Goal: Find contact information: Find contact information

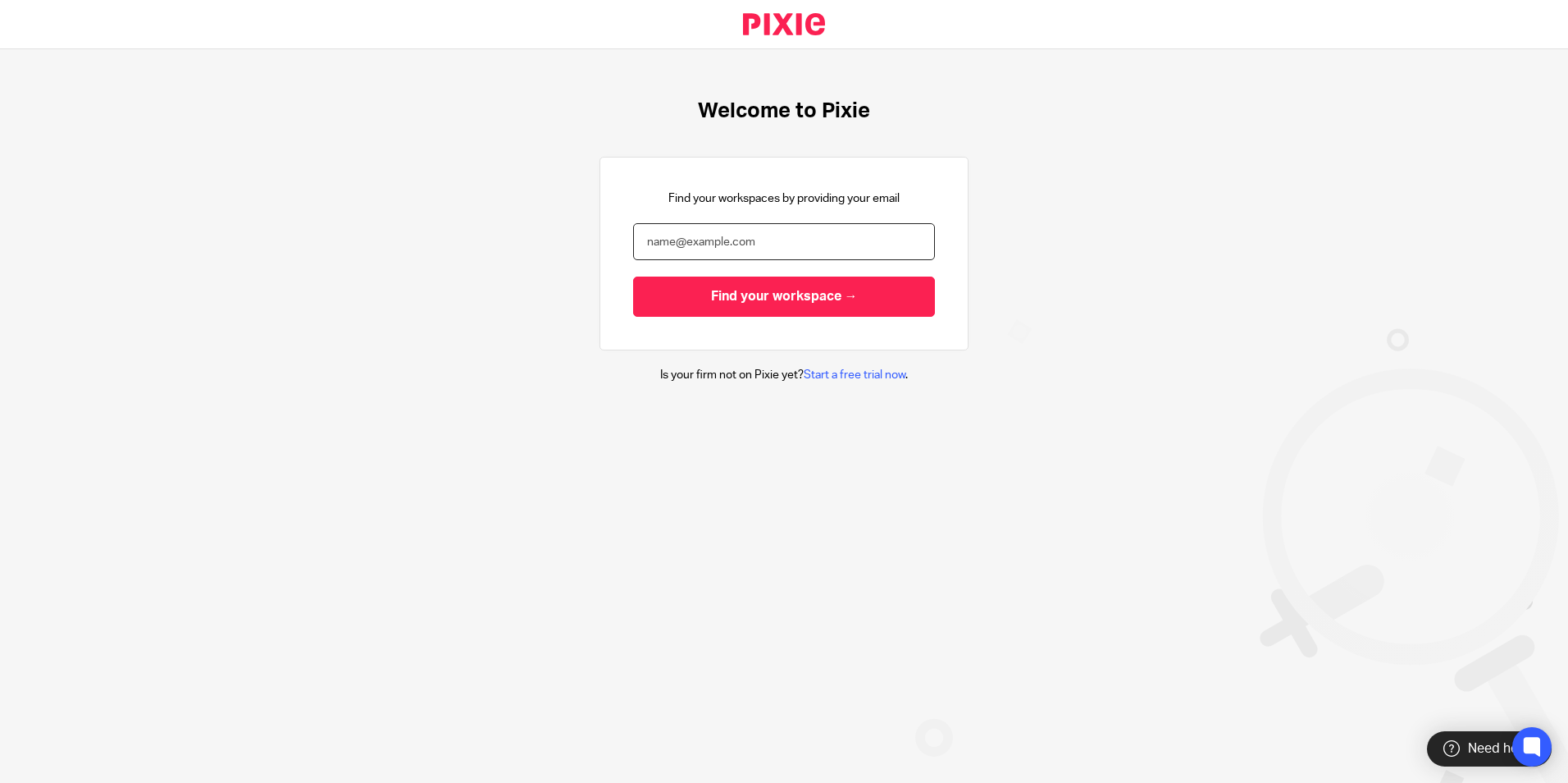
click at [890, 231] on input "email" at bounding box center [784, 242] width 301 height 37
type input "sophie@as1group.co.uk"
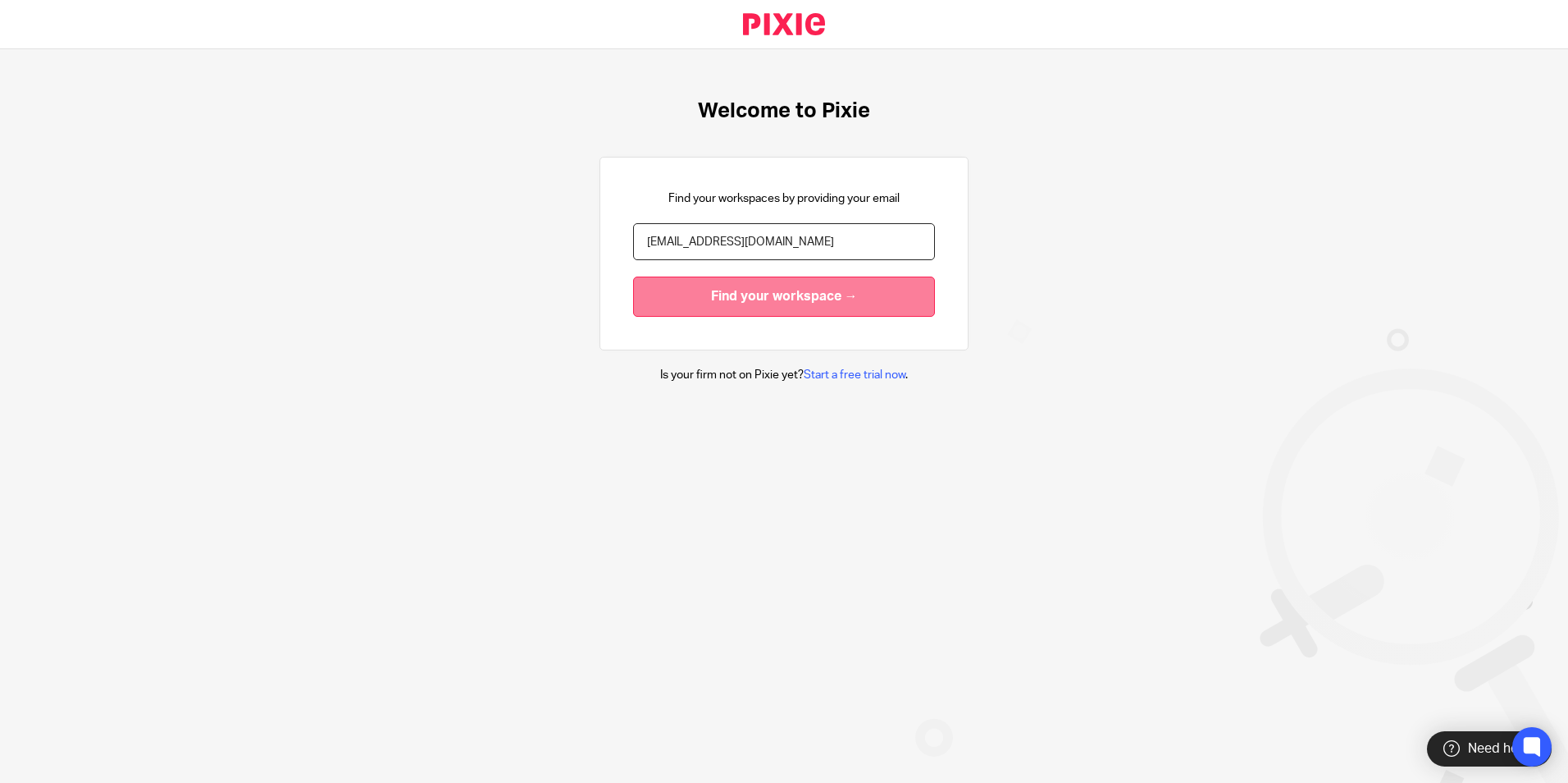
click at [773, 291] on input "Find your workspace →" at bounding box center [784, 296] width 301 height 40
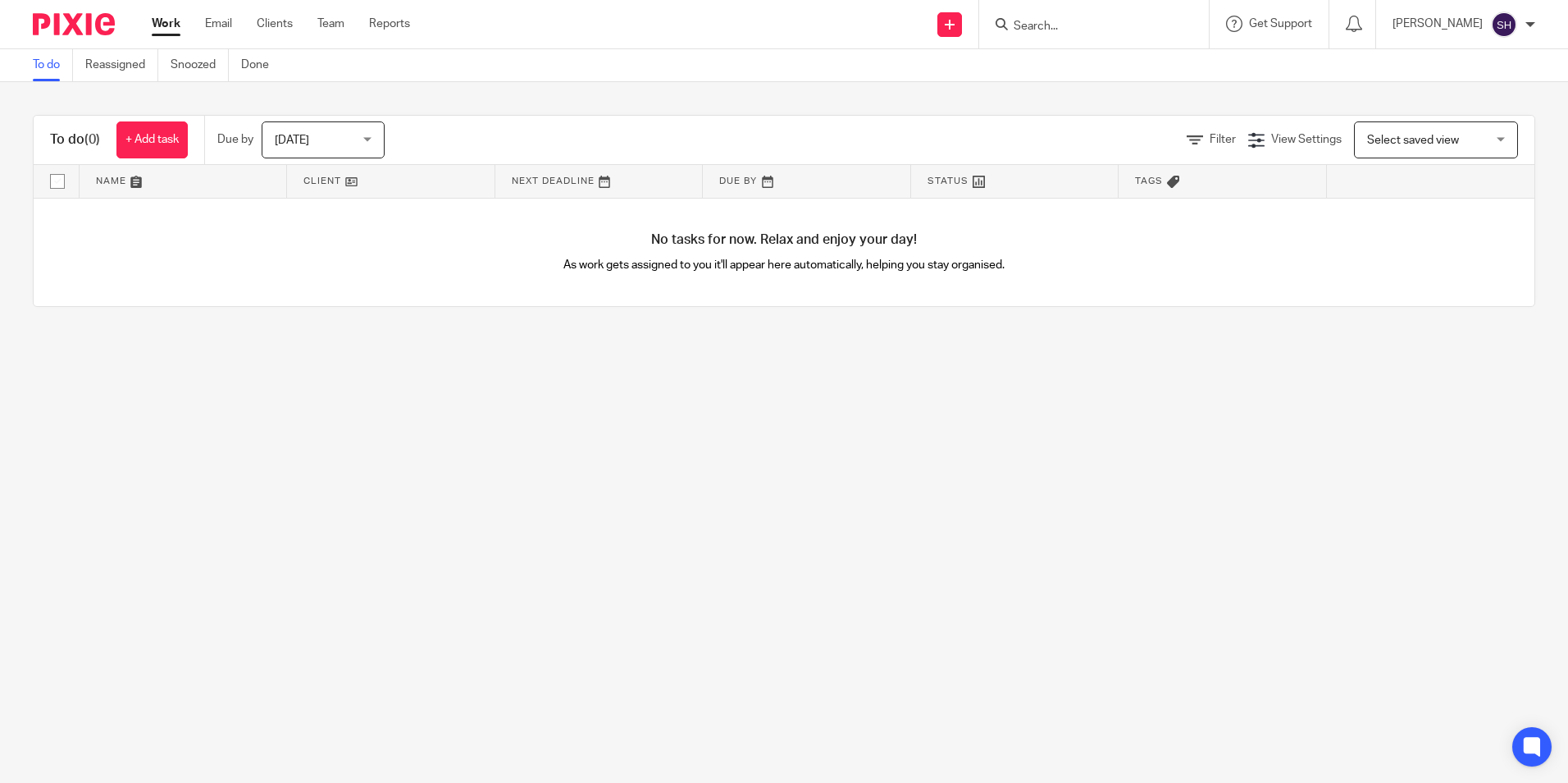
click at [1089, 13] on div at bounding box center [1094, 23] width 230 height 48
click at [1087, 28] on input "Search" at bounding box center [1085, 26] width 148 height 15
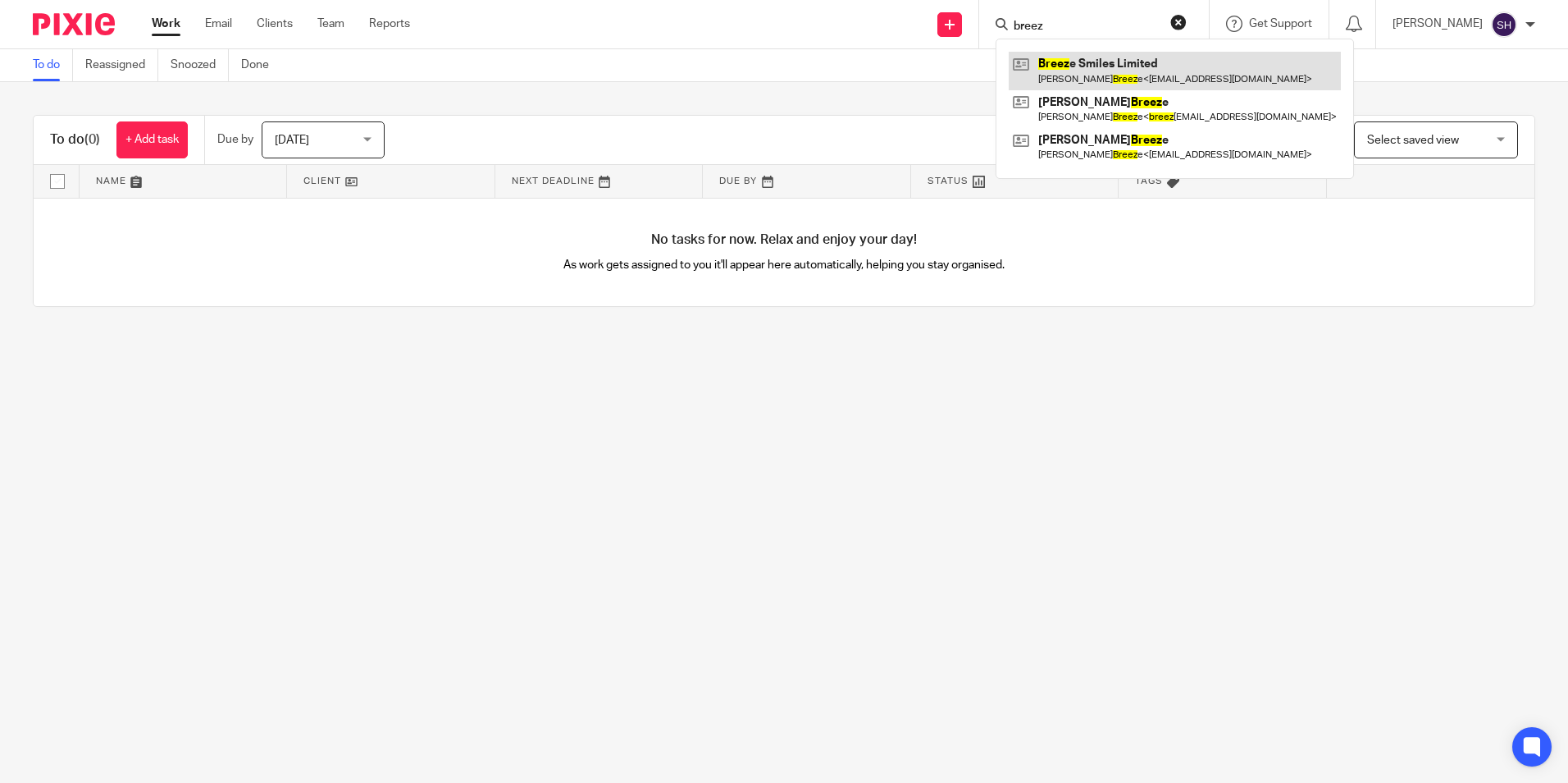
type input "breez"
click at [1103, 72] on link at bounding box center [1174, 70] width 332 height 38
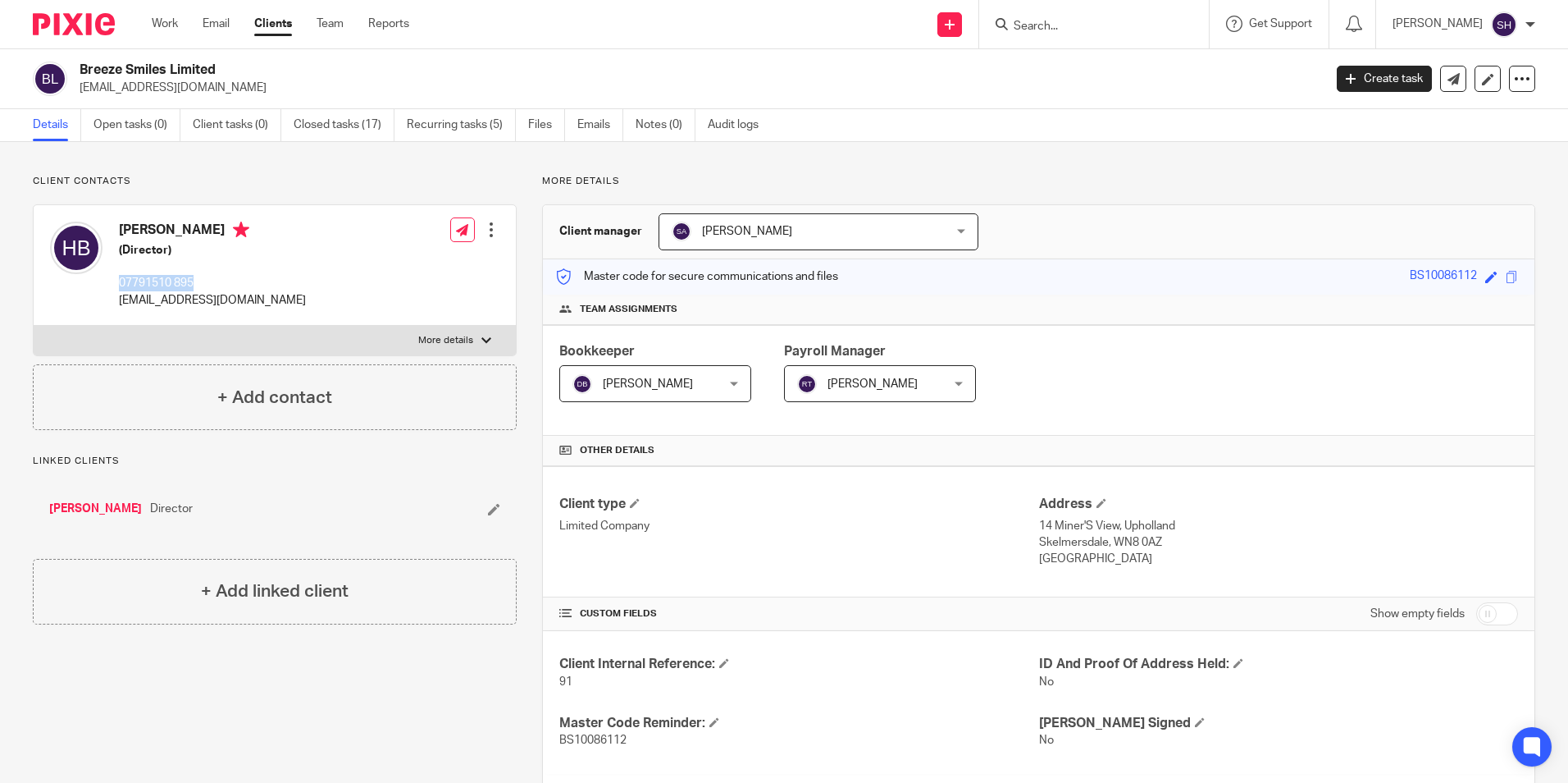
drag, startPoint x: 116, startPoint y: 281, endPoint x: 208, endPoint y: 274, distance: 92.3
click at [208, 274] on div "Hannah Breeze (Director) 07791510 895 hannah200679@gmail.com" at bounding box center [178, 265] width 256 height 104
copy p "07791510 895"
drag, startPoint x: 119, startPoint y: 300, endPoint x: 261, endPoint y: 308, distance: 142.2
click at [261, 308] on div "Hannah Breeze (Director) 07791510 895 hannah200679@gmail.com Edit contact Creat…" at bounding box center [274, 265] width 482 height 120
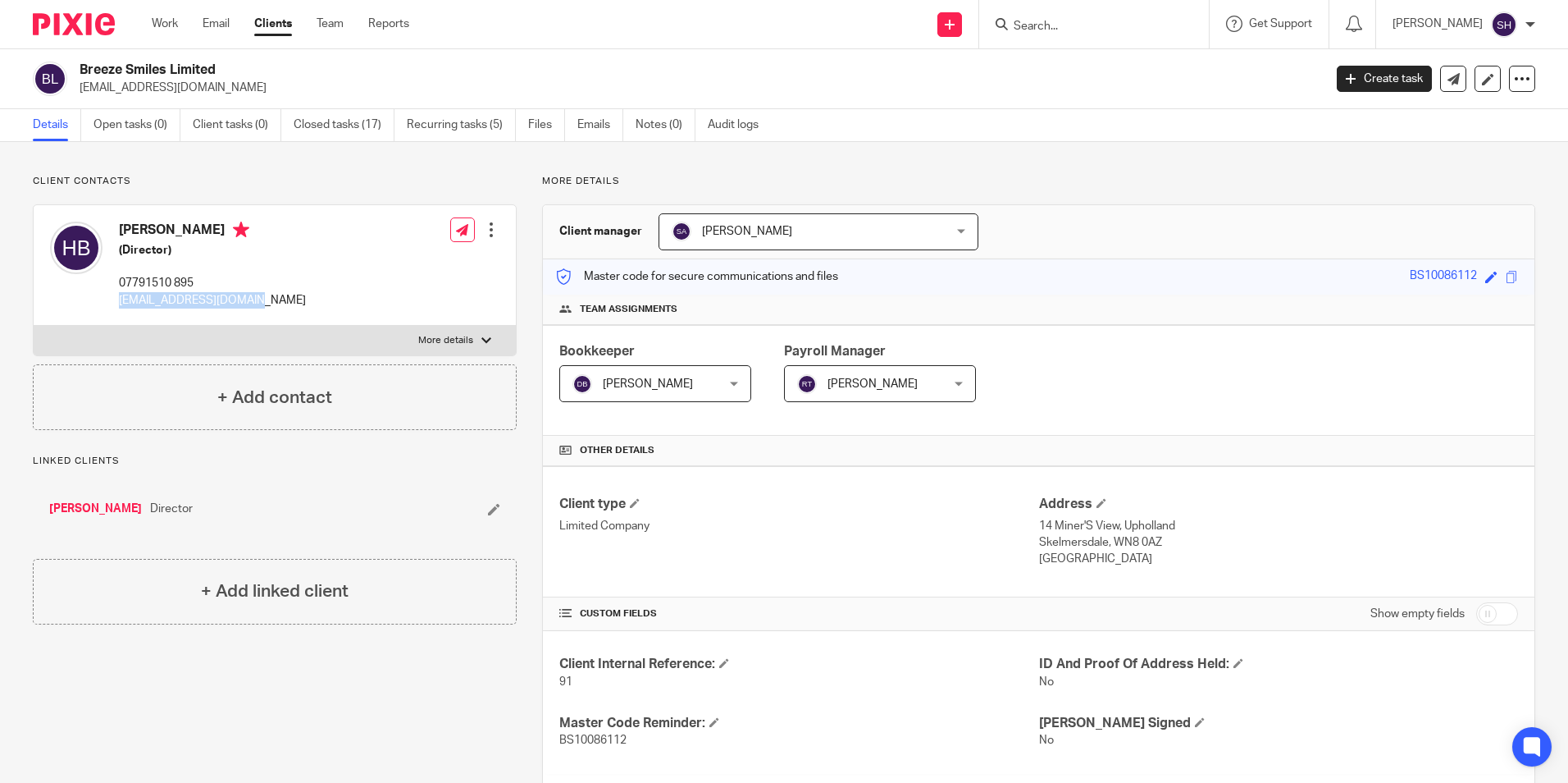
copy p "hannah200679@gmail.com"
click at [1045, 33] on input "Search" at bounding box center [1085, 26] width 148 height 15
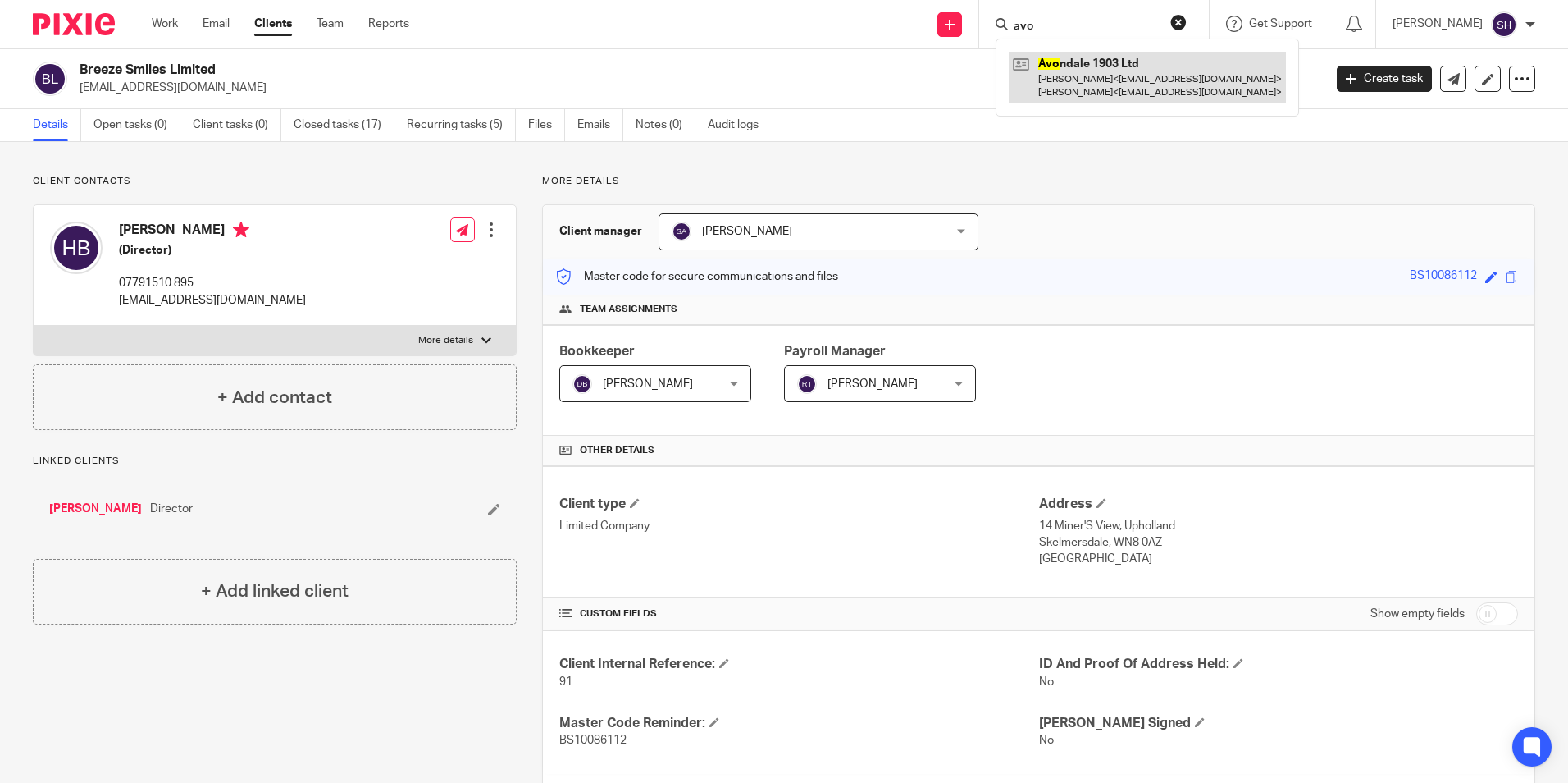
type input "avo"
click at [1144, 78] on link at bounding box center [1146, 77] width 277 height 51
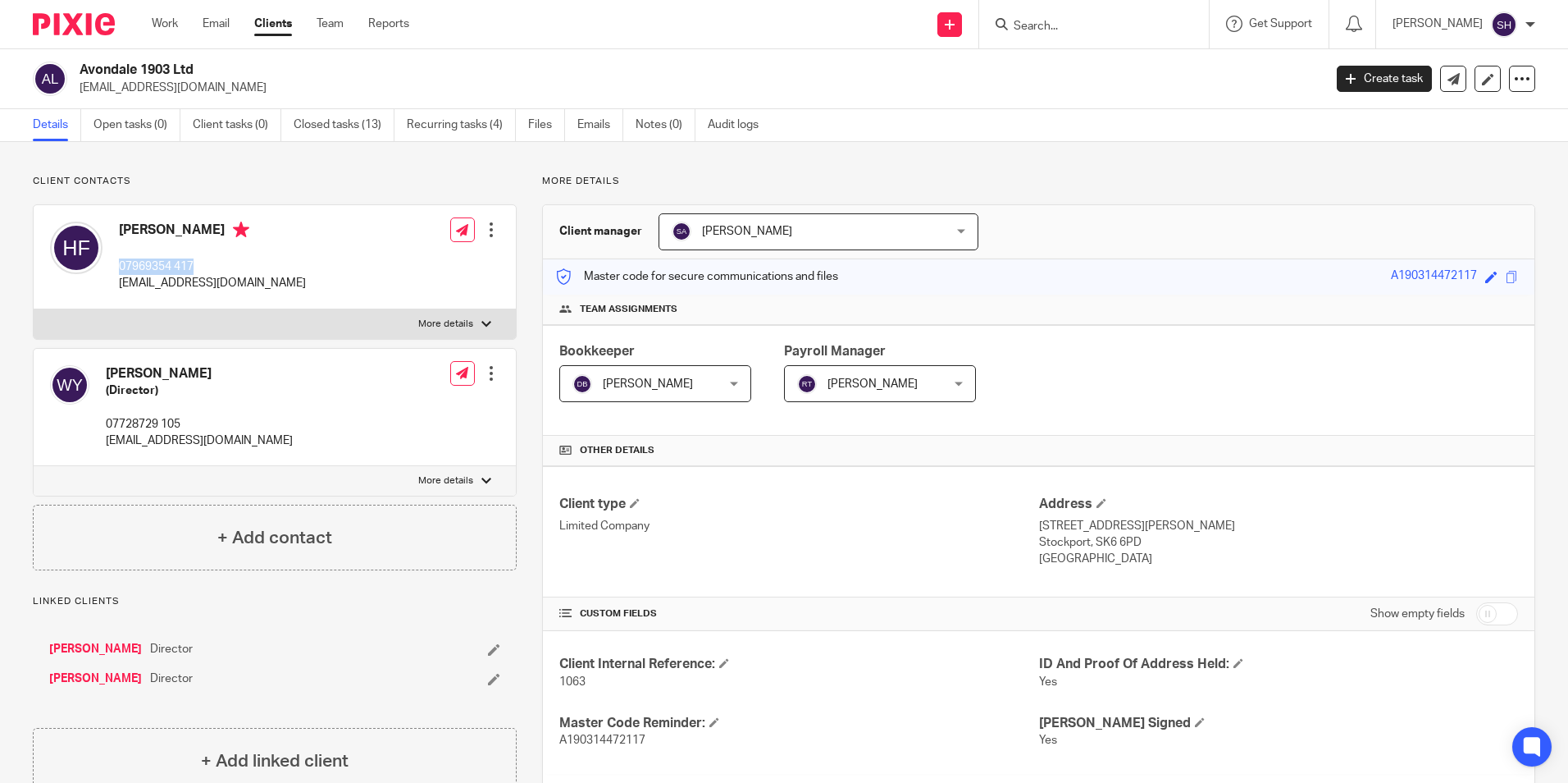
drag, startPoint x: 117, startPoint y: 265, endPoint x: 219, endPoint y: 262, distance: 102.0
click at [219, 262] on div "[PERSON_NAME] 07969354 417 [EMAIL_ADDRESS][DOMAIN_NAME]" at bounding box center [178, 256] width 256 height 87
copy p "07969354 417"
drag, startPoint x: 187, startPoint y: 422, endPoint x: 108, endPoint y: 422, distance: 79.0
click at [108, 422] on p "07728729 105" at bounding box center [199, 424] width 187 height 17
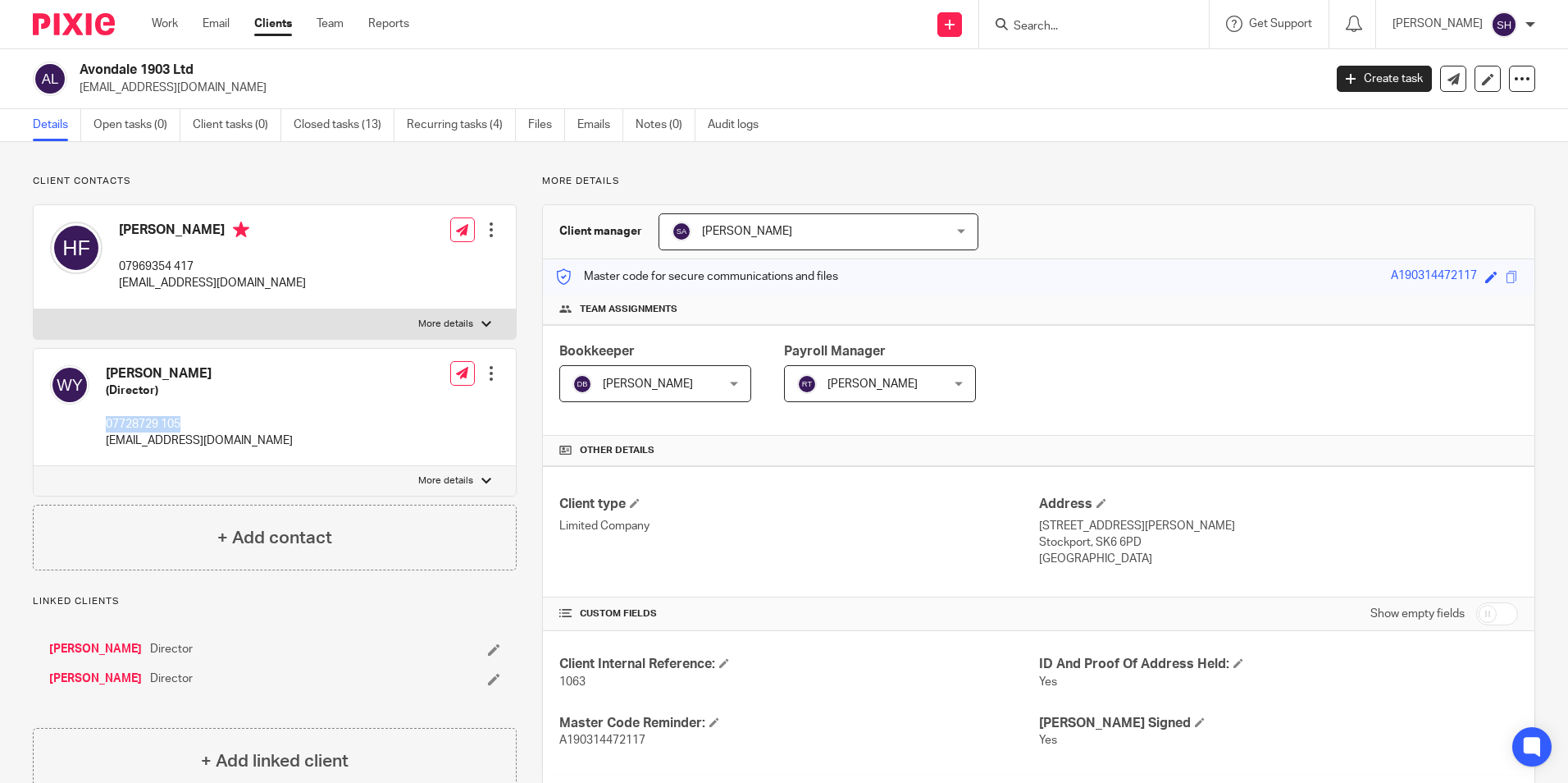
copy p "07728729 105"
drag, startPoint x: 288, startPoint y: 283, endPoint x: 120, endPoint y: 286, distance: 168.0
click at [120, 286] on div "[PERSON_NAME] 07969354 417 [EMAIL_ADDRESS][DOMAIN_NAME] Edit contact Create cli…" at bounding box center [274, 257] width 482 height 104
copy p "[EMAIL_ADDRESS][DOMAIN_NAME]"
drag, startPoint x: 239, startPoint y: 438, endPoint x: 108, endPoint y: 441, distance: 131.0
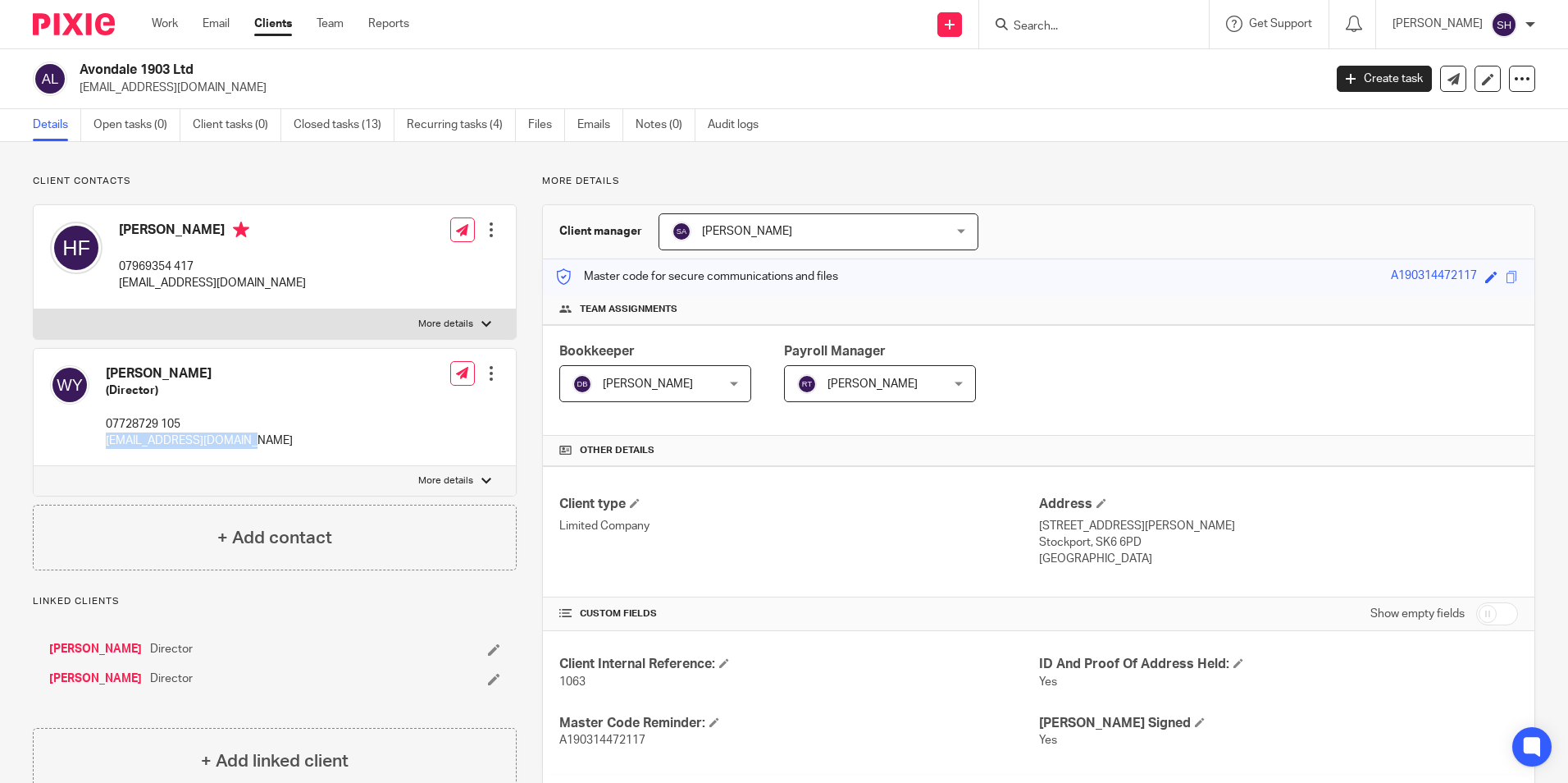
click at [108, 441] on p "[EMAIL_ADDRESS][DOMAIN_NAME]" at bounding box center [199, 440] width 187 height 17
copy p "[EMAIL_ADDRESS][DOMAIN_NAME]"
click at [1038, 12] on div at bounding box center [1094, 23] width 230 height 48
click at [1036, 26] on input "Search" at bounding box center [1085, 26] width 148 height 15
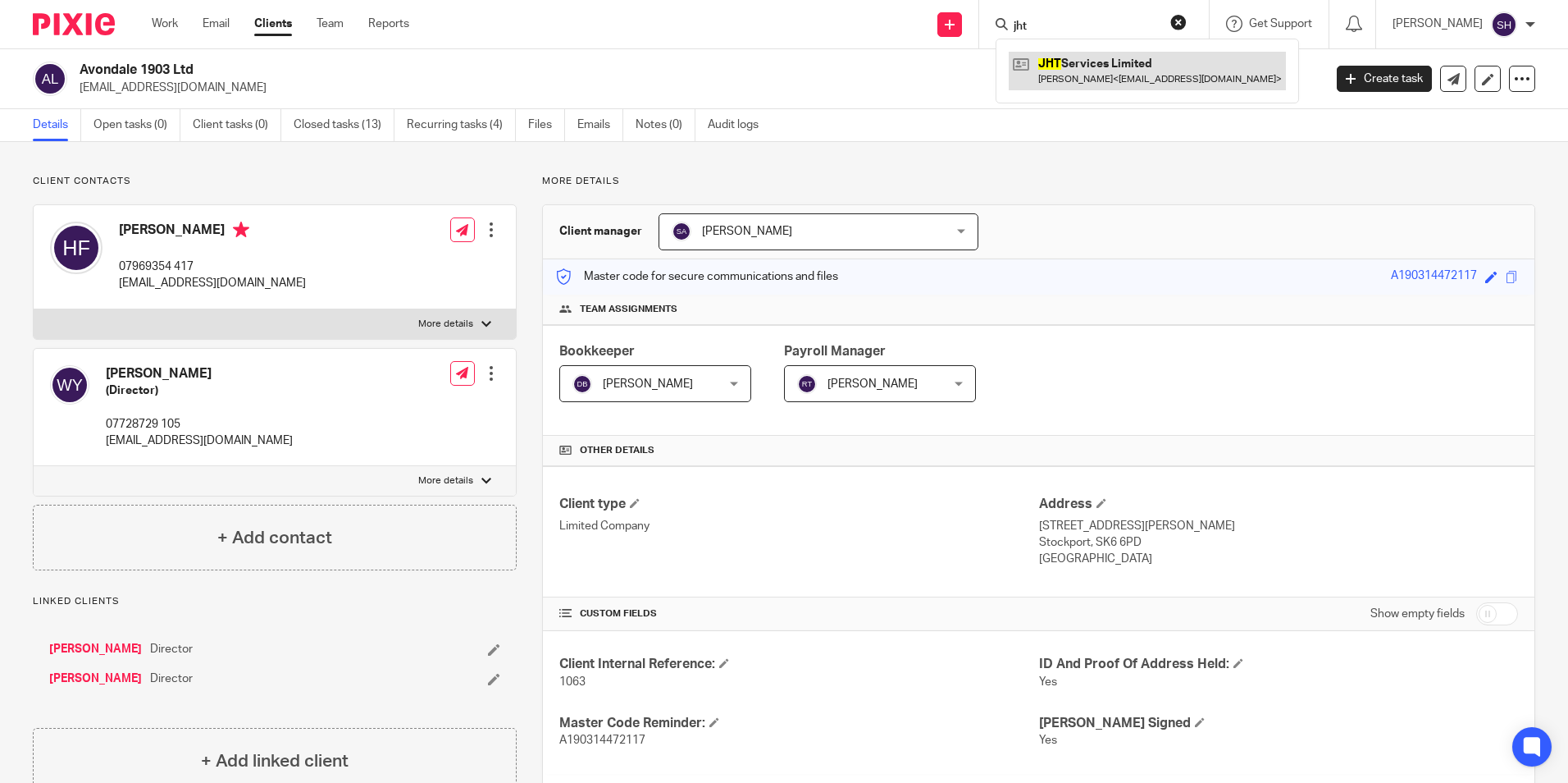
type input "jht"
click at [1089, 83] on link at bounding box center [1146, 70] width 277 height 38
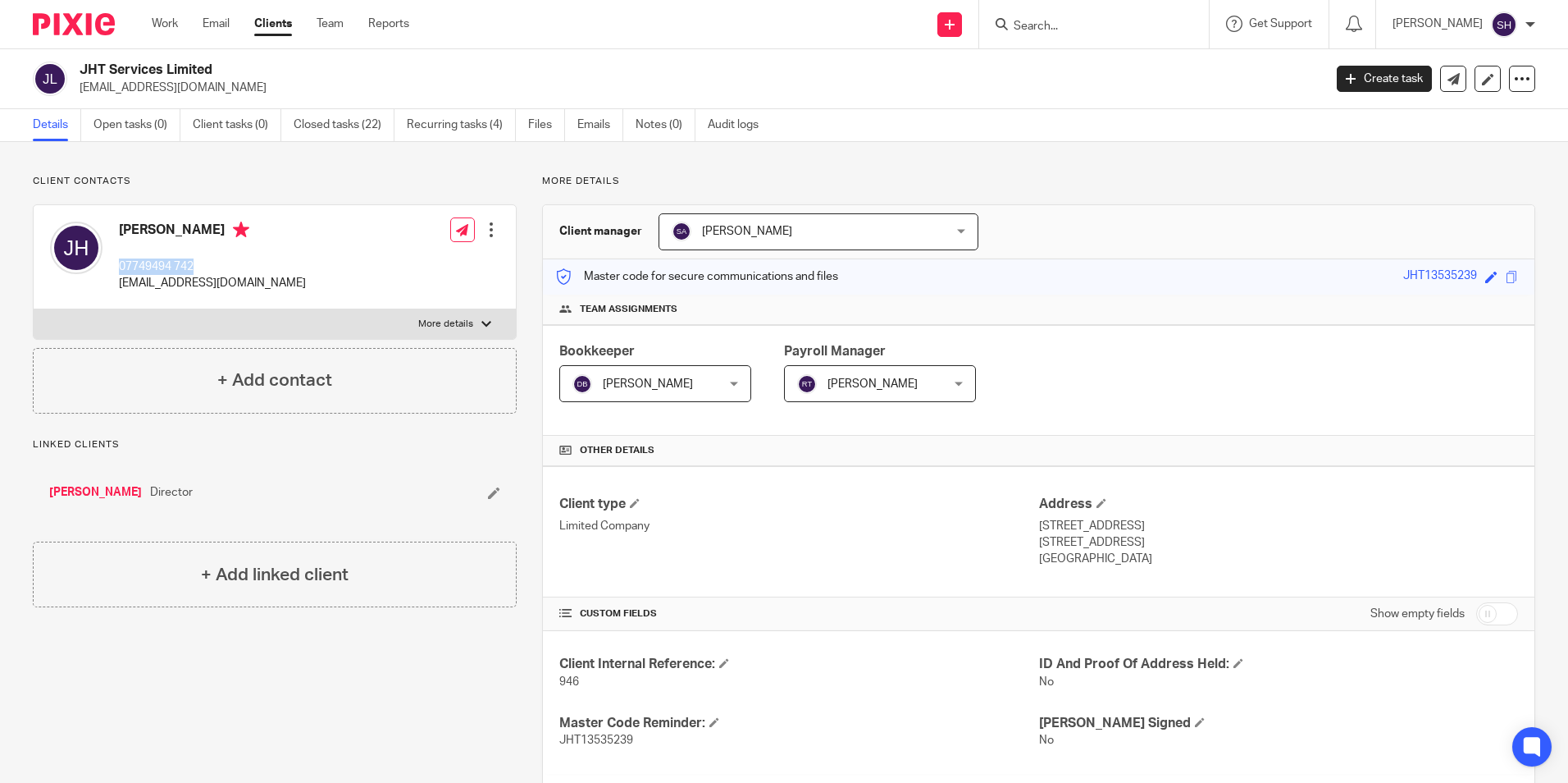
drag, startPoint x: 119, startPoint y: 266, endPoint x: 208, endPoint y: 263, distance: 89.1
click at [208, 263] on p "07749494 742" at bounding box center [212, 266] width 187 height 17
copy p "07749494 742"
drag, startPoint x: 257, startPoint y: 283, endPoint x: 117, endPoint y: 279, distance: 140.1
click at [117, 279] on div "Jason Ho 07749494 742 jasoncs_ho@hotmail.com Edit contact Create client from co…" at bounding box center [274, 257] width 482 height 104
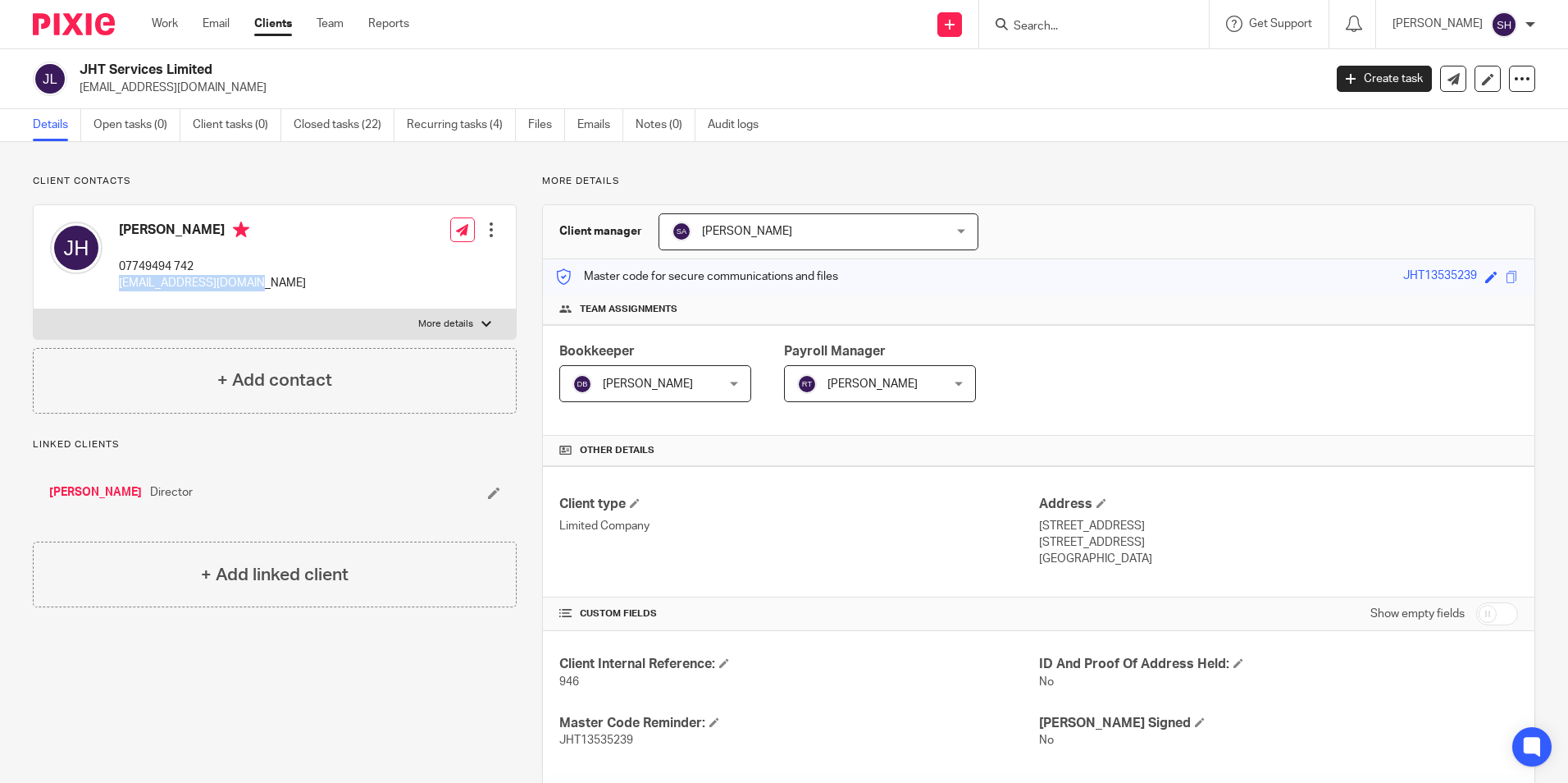
copy p "jasoncs_ho@hotmail.com"
click at [1087, 12] on div at bounding box center [1094, 23] width 230 height 48
click at [1087, 16] on form at bounding box center [1098, 23] width 175 height 21
click at [1091, 38] on div at bounding box center [1094, 23] width 230 height 48
click at [1081, 16] on form at bounding box center [1098, 23] width 175 height 21
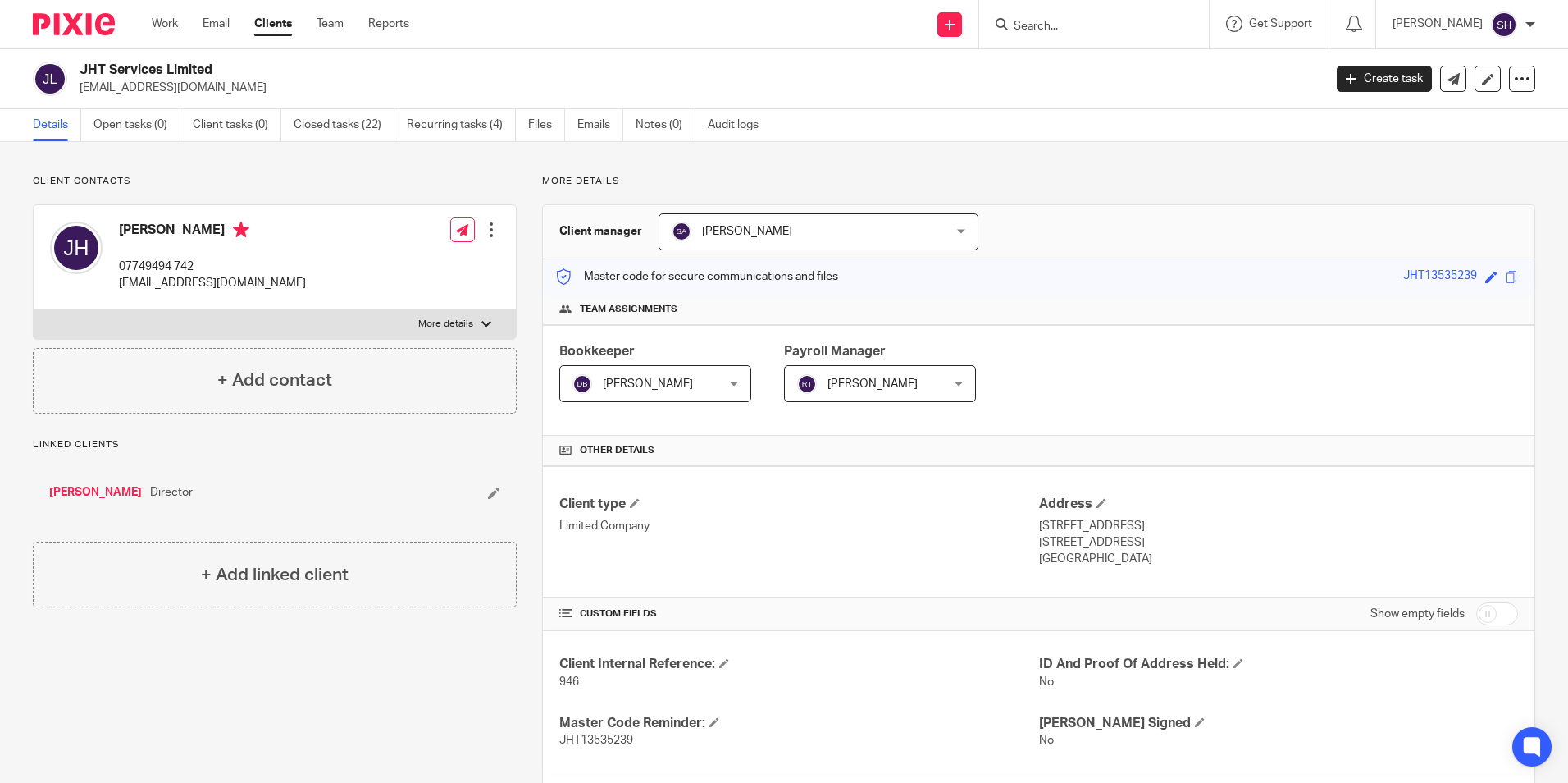
click at [1041, 27] on input "Search" at bounding box center [1085, 26] width 148 height 15
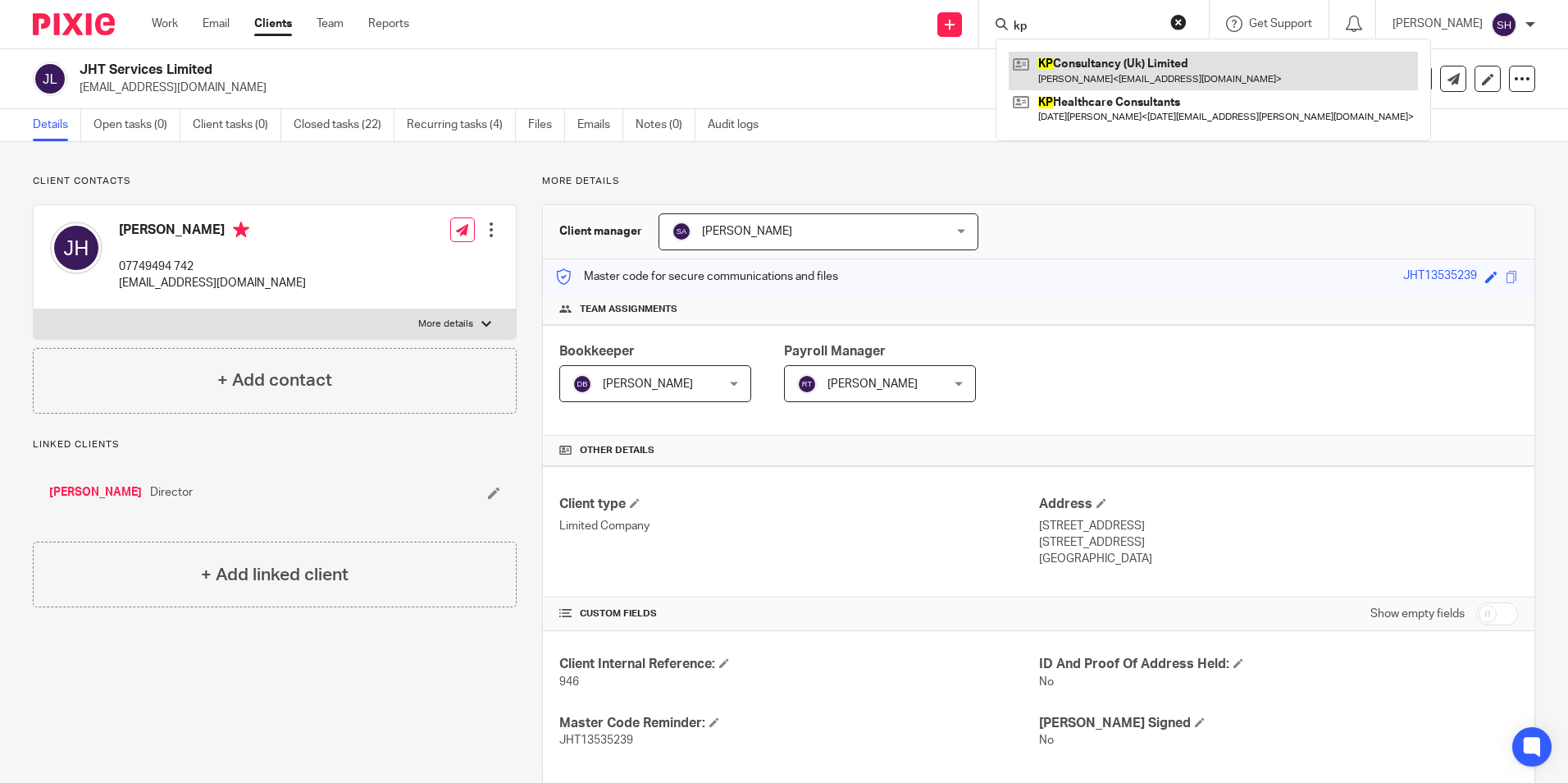
type input "kp"
click at [1049, 66] on link at bounding box center [1213, 70] width 409 height 38
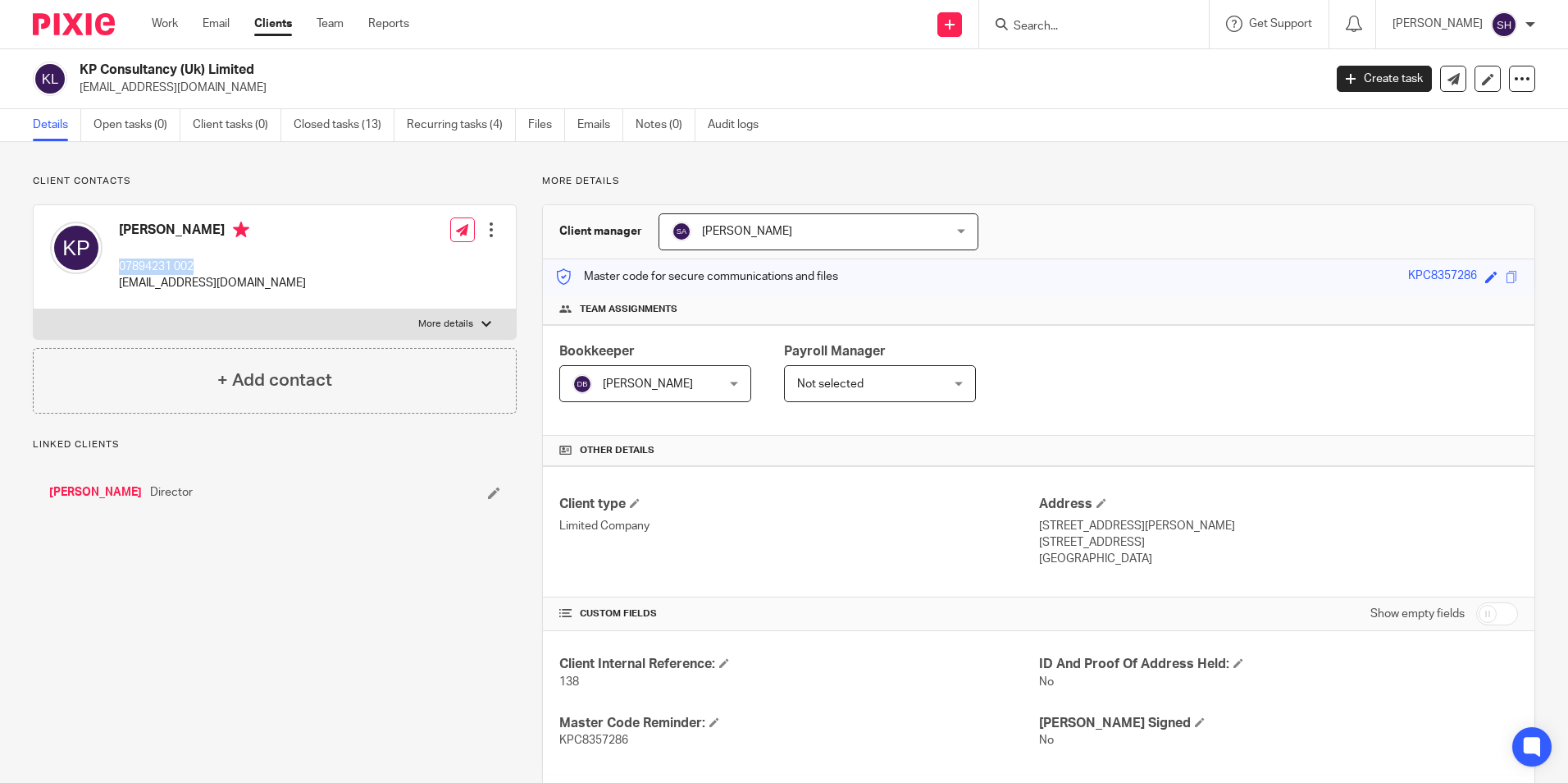
drag, startPoint x: 116, startPoint y: 265, endPoint x: 202, endPoint y: 270, distance: 86.1
click at [202, 270] on div "Kaushik Paul 07894231 002 kaushik_paul@hotmail.com" at bounding box center [178, 256] width 256 height 87
copy p "07894231 002"
drag, startPoint x: 275, startPoint y: 288, endPoint x: 119, endPoint y: 284, distance: 156.1
click at [119, 284] on div "Kaushik Paul 07894231 002 kaushik_paul@hotmail.com Edit contact Create client f…" at bounding box center [274, 257] width 482 height 104
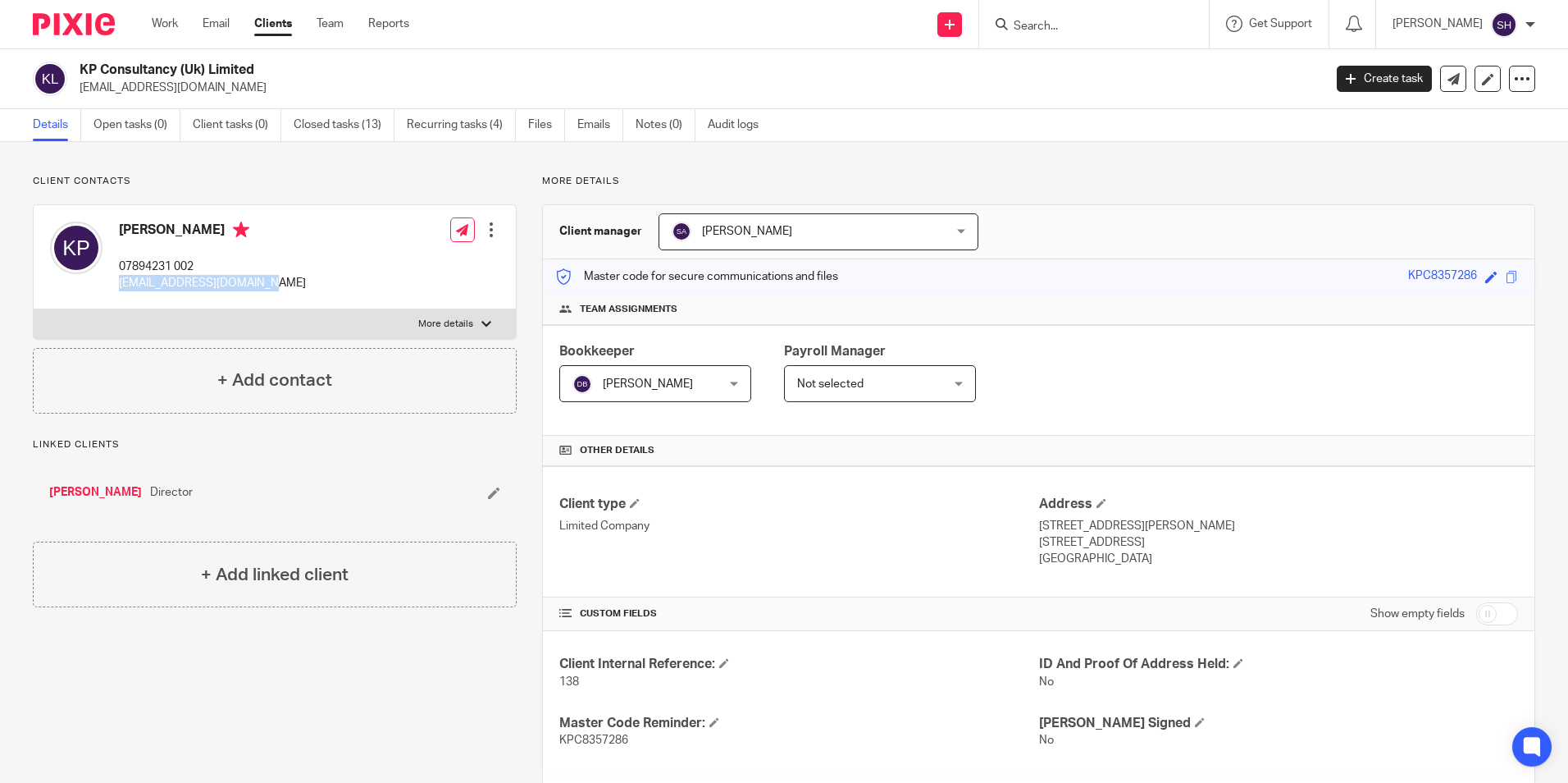
copy p "kaushik_paul@hotmail.com"
click at [1024, 26] on input "Search" at bounding box center [1085, 26] width 148 height 15
type input "mpd"
click at [1067, 77] on link at bounding box center [1146, 70] width 277 height 38
drag, startPoint x: 200, startPoint y: 267, endPoint x: 112, endPoint y: 270, distance: 88.1
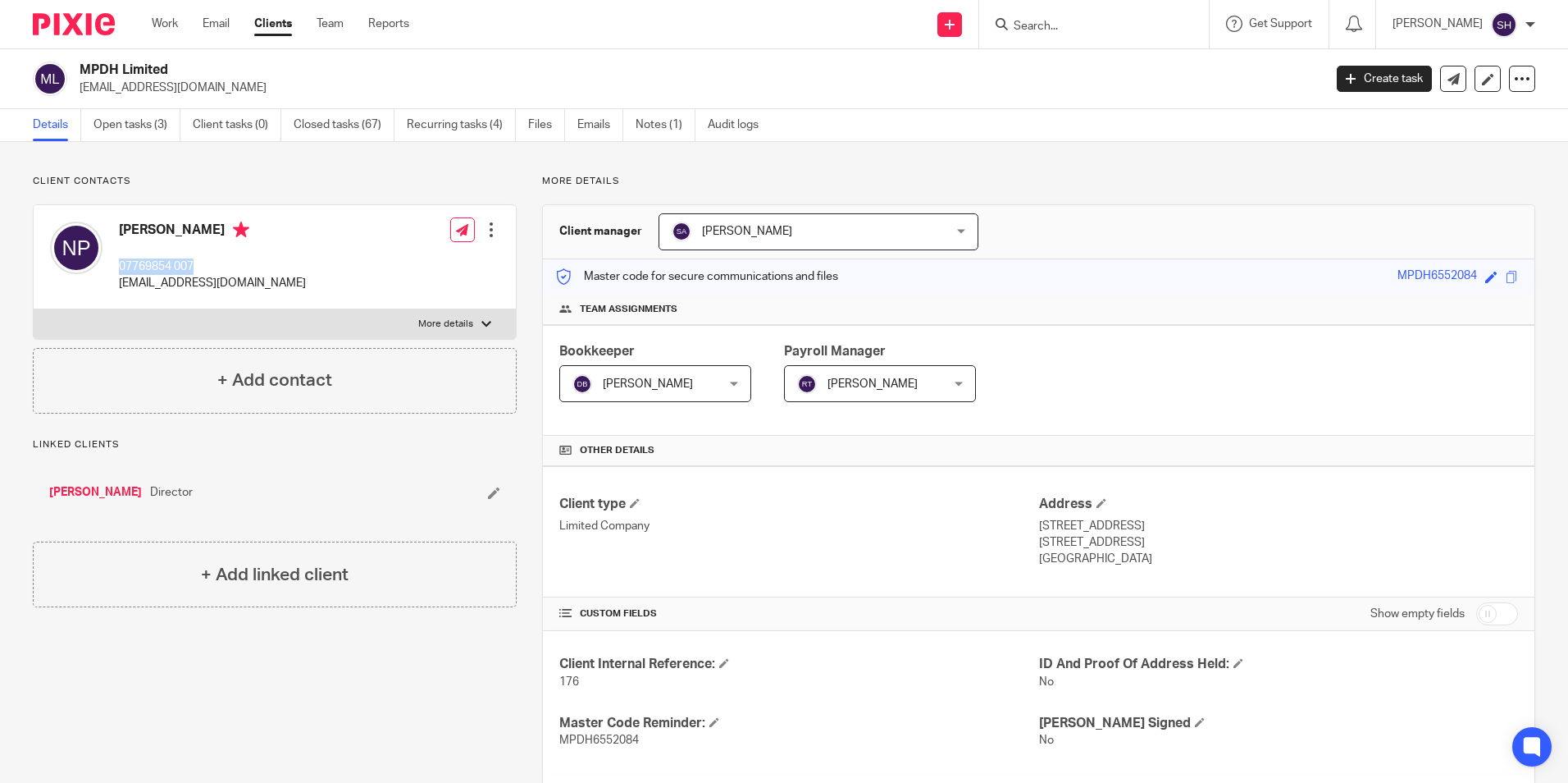
click at [112, 270] on div "[PERSON_NAME] 07769854 007 [EMAIL_ADDRESS][DOMAIN_NAME]" at bounding box center [178, 256] width 256 height 87
copy p "07769854 007"
drag, startPoint x: 286, startPoint y: 286, endPoint x: 109, endPoint y: 290, distance: 177.0
click at [109, 290] on div "[PERSON_NAME] 07769854 007 [EMAIL_ADDRESS][DOMAIN_NAME] Edit contact Create cli…" at bounding box center [274, 257] width 482 height 104
drag, startPoint x: 109, startPoint y: 290, endPoint x: 271, endPoint y: 282, distance: 162.2
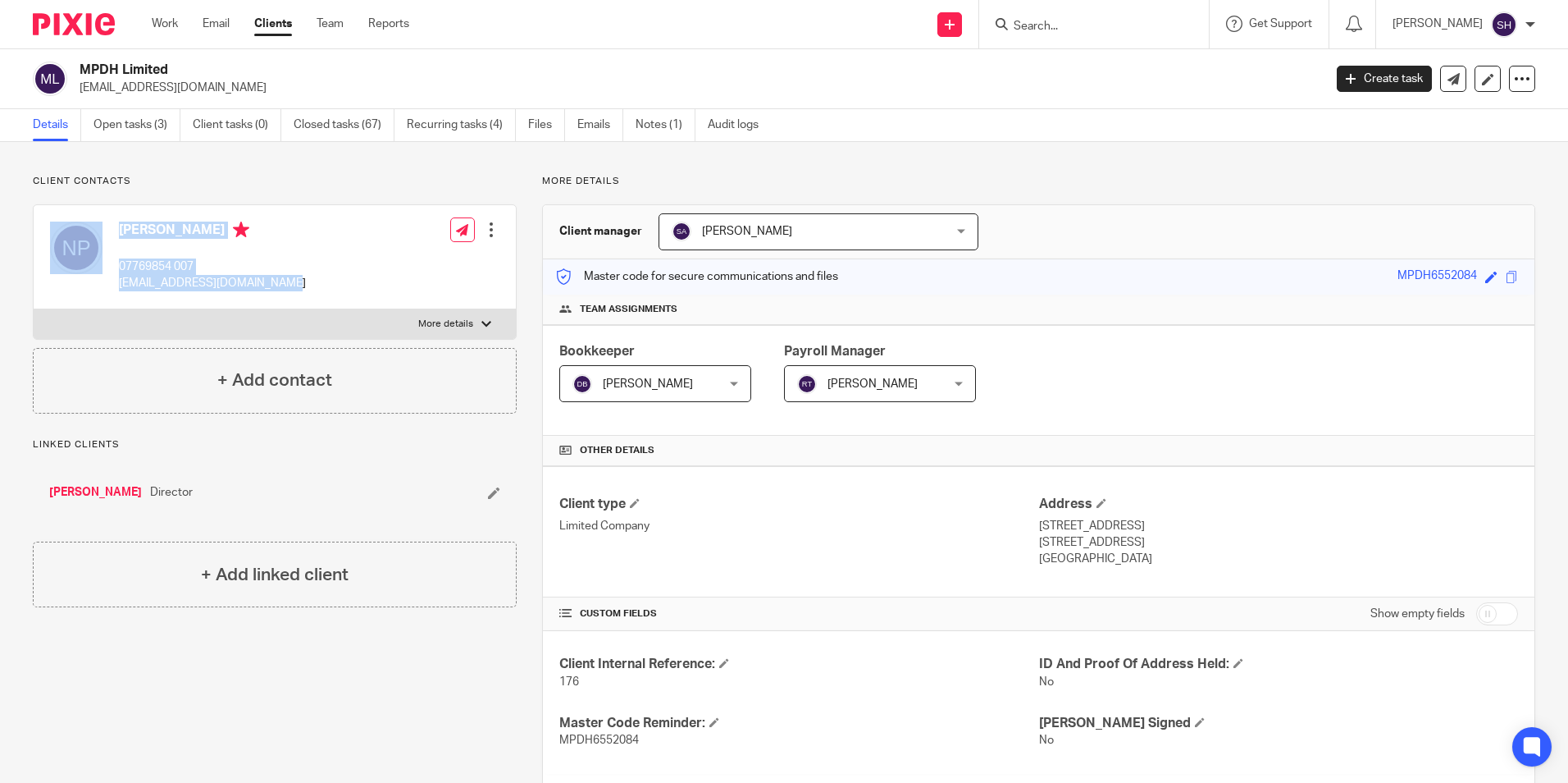
click at [271, 282] on div "[PERSON_NAME] 07769854 007 [EMAIL_ADDRESS][DOMAIN_NAME] Edit contact Create cli…" at bounding box center [274, 257] width 482 height 104
drag, startPoint x: 284, startPoint y: 281, endPoint x: 111, endPoint y: 284, distance: 173.0
click at [111, 284] on div "Nilesh Popat 07769854 007 littlebellcompany@gmail.com Edit contact Create clien…" at bounding box center [274, 257] width 482 height 104
copy p "[EMAIL_ADDRESS][DOMAIN_NAME]"
click at [1019, 28] on input "Search" at bounding box center [1085, 26] width 148 height 15
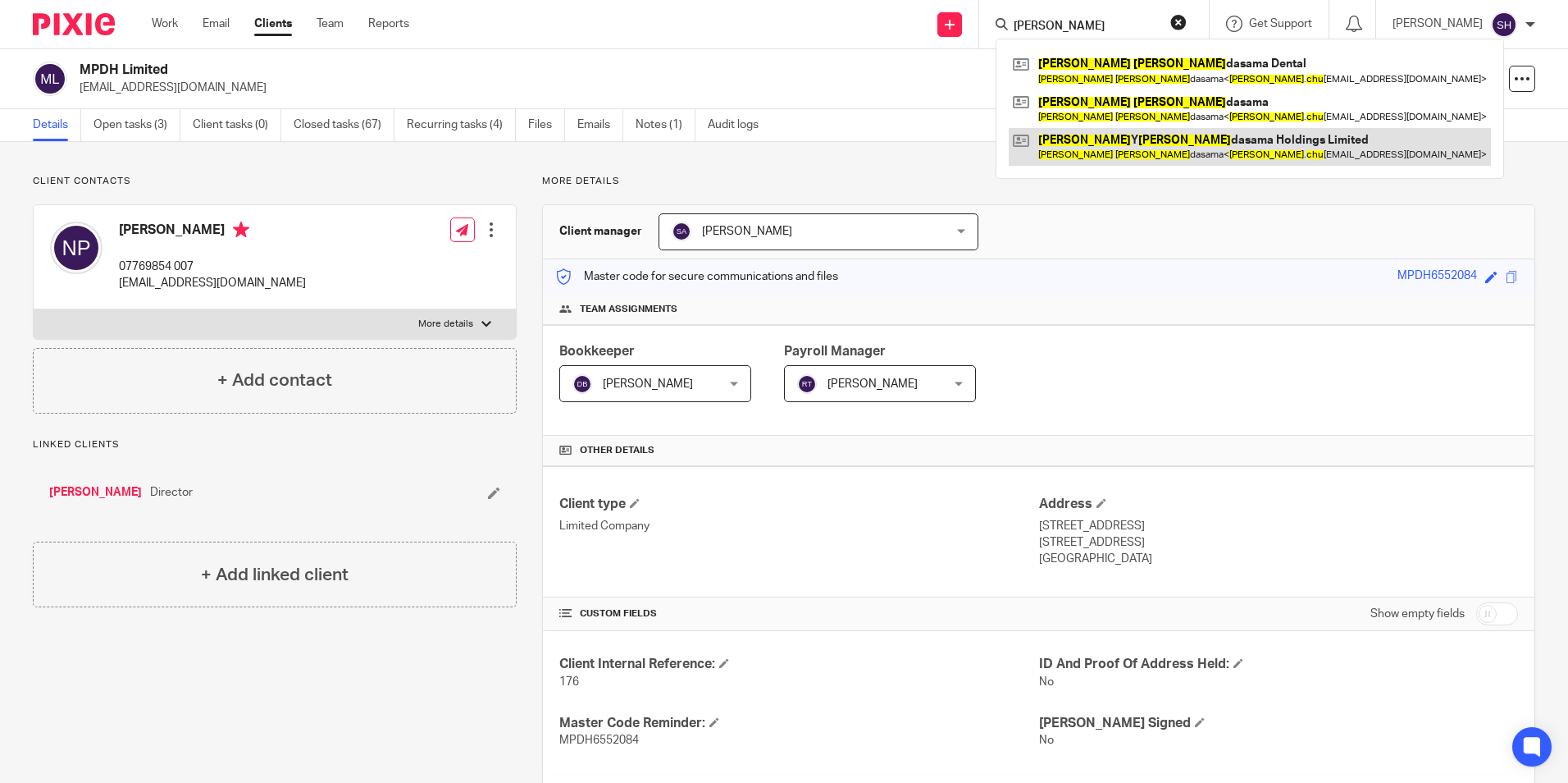
type input "neel y chu"
click at [1083, 138] on link at bounding box center [1249, 147] width 482 height 38
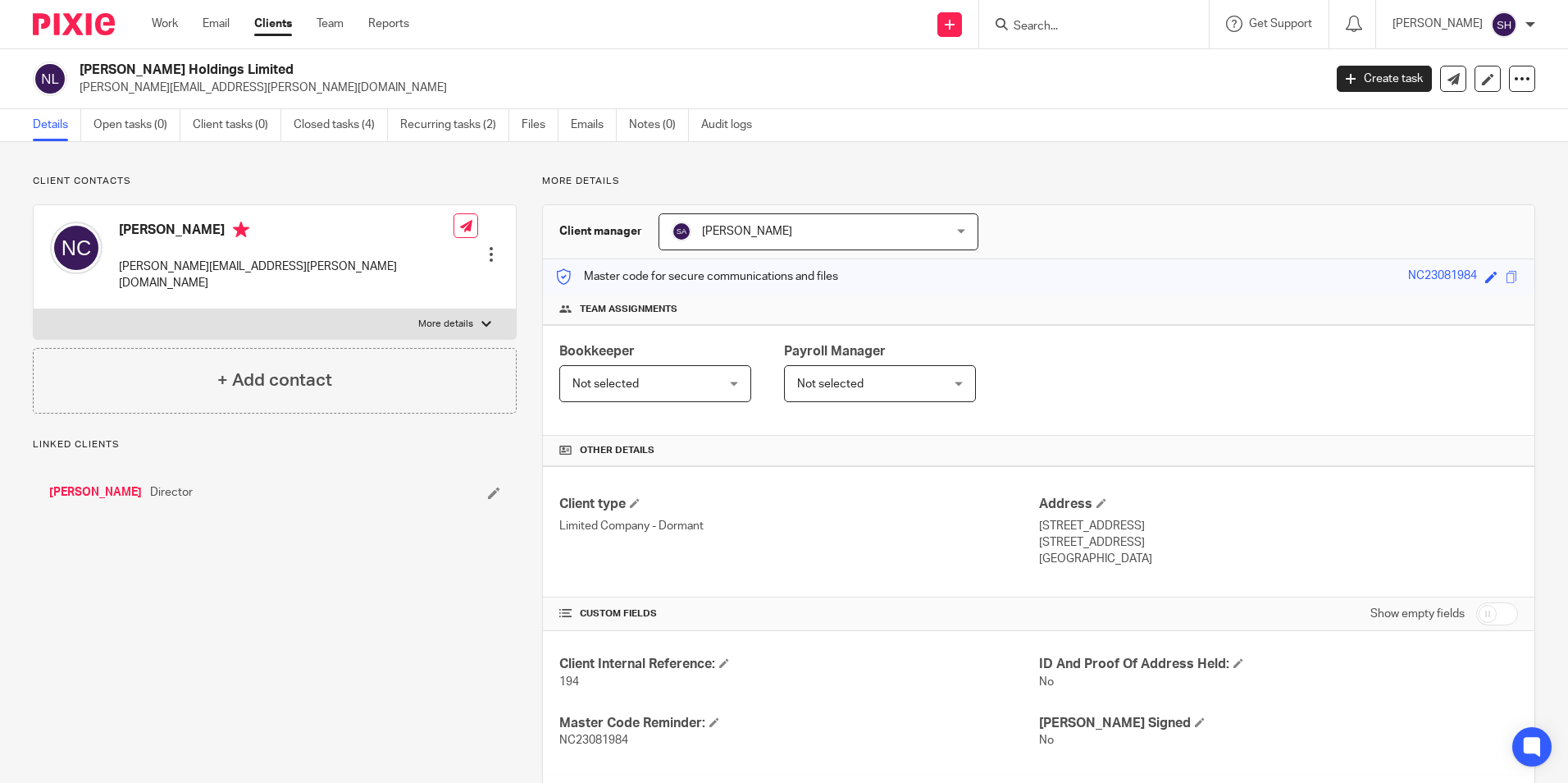
drag, startPoint x: 119, startPoint y: 225, endPoint x: 250, endPoint y: 229, distance: 131.1
click at [250, 229] on h4 "Neel Chudasama" at bounding box center [287, 231] width 335 height 21
copy h4 "Neel Chudasama"
click at [250, 253] on div "Neel Chudasama neel.chudasama@hotmail.com" at bounding box center [287, 256] width 335 height 70
drag, startPoint x: 280, startPoint y: 262, endPoint x: 117, endPoint y: 267, distance: 163.1
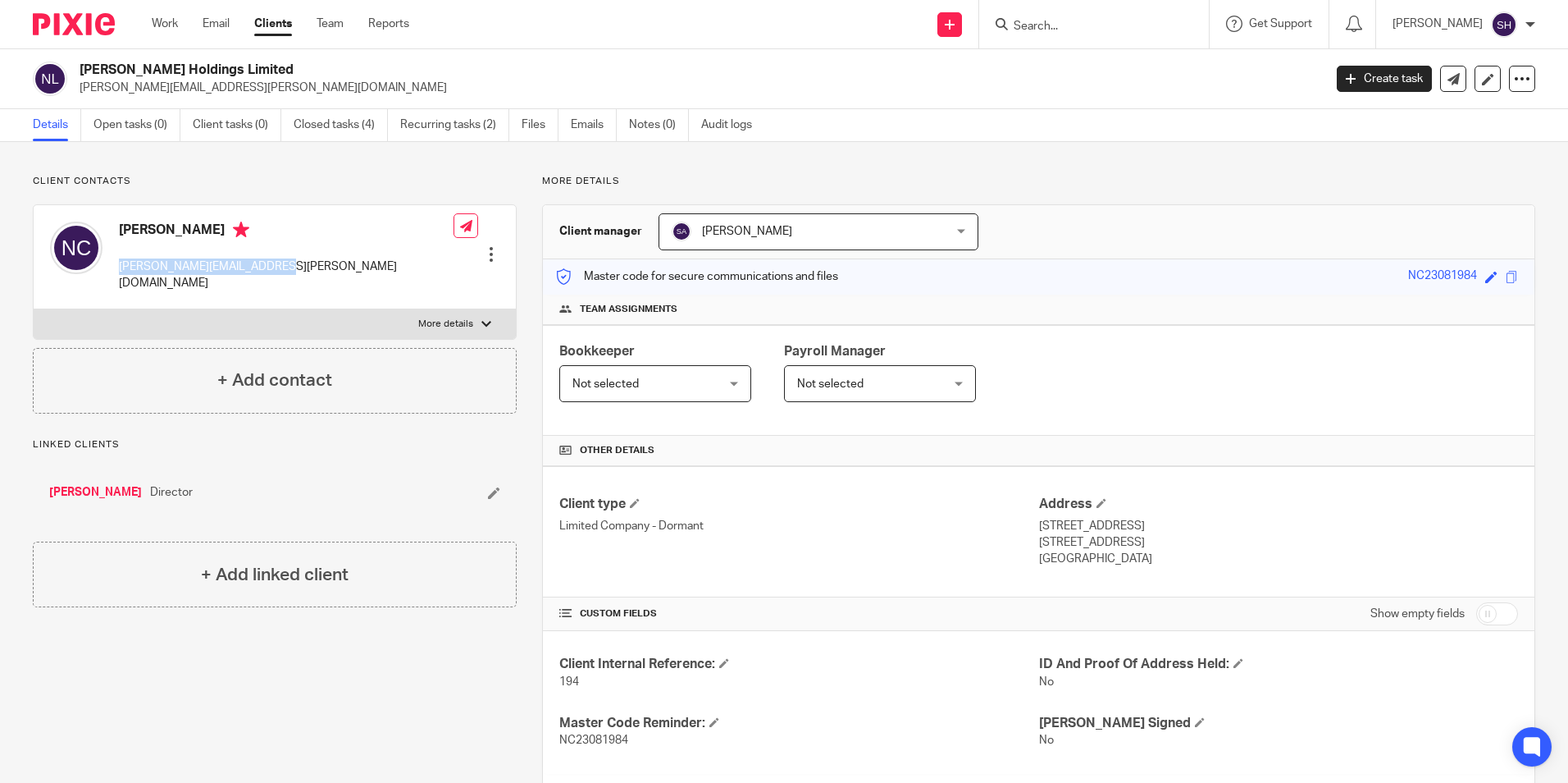
click at [117, 267] on div "Neel Chudasama neel.chudasama@hotmail.com Edit contact Create client from conta…" at bounding box center [274, 257] width 482 height 104
copy p "neel.chudasama@hotmail.com"
click at [481, 319] on div at bounding box center [486, 324] width 10 height 10
click at [33, 308] on input "More details" at bounding box center [33, 308] width 1 height 1
checkbox input "true"
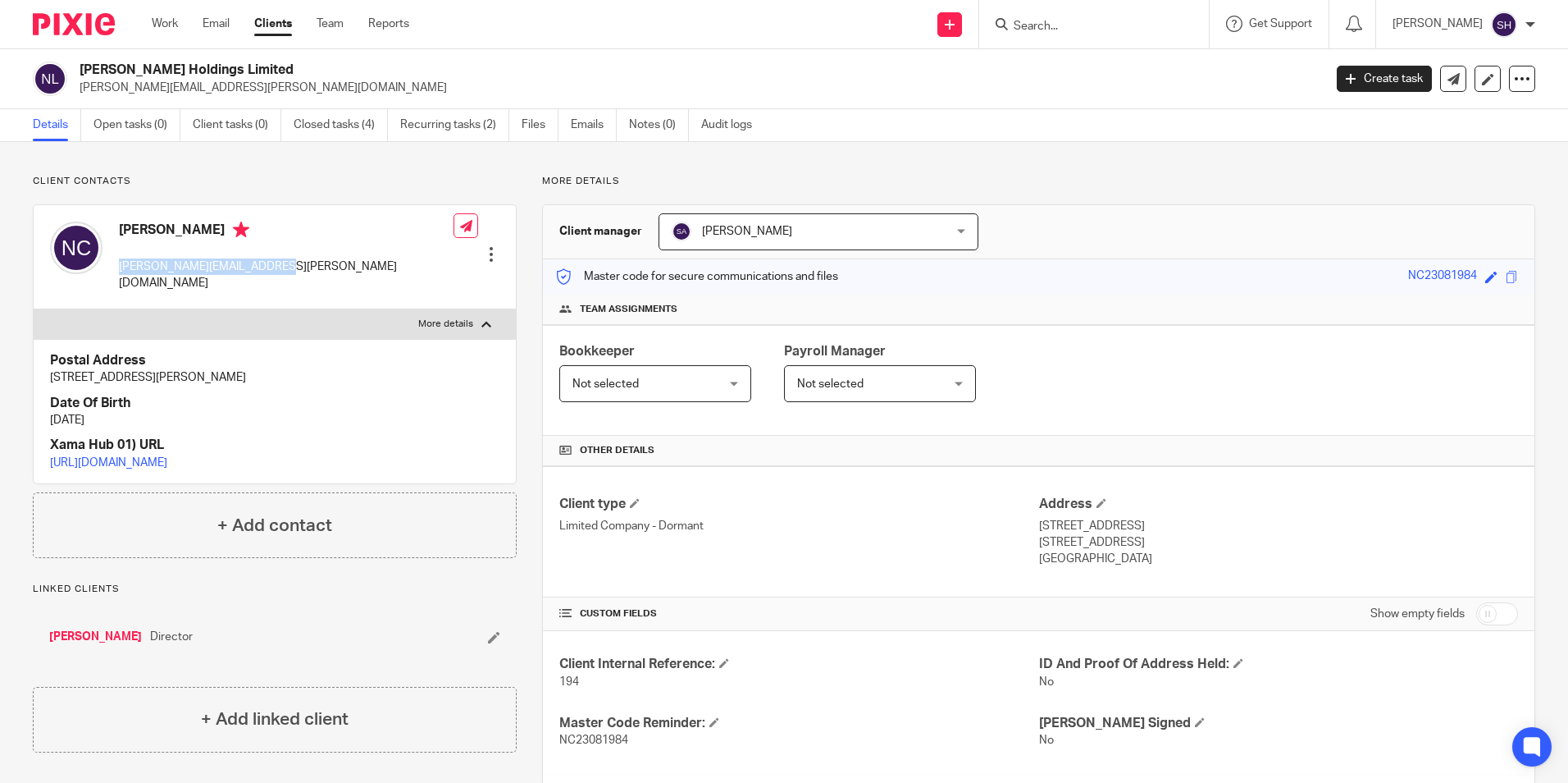
click at [1051, 26] on input "Search" at bounding box center [1085, 26] width 148 height 15
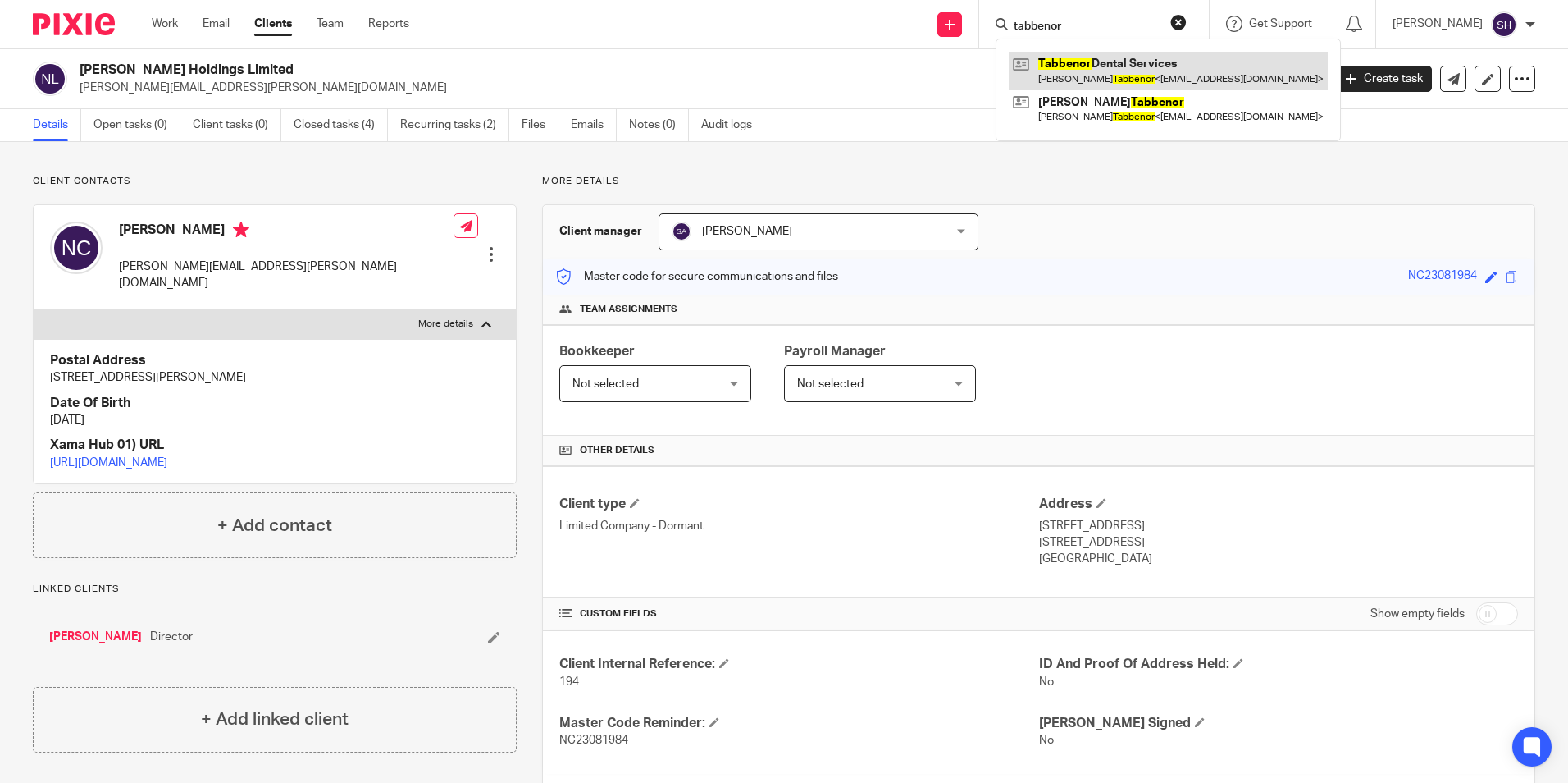
type input "tabbenor"
click at [1059, 71] on link at bounding box center [1168, 70] width 319 height 38
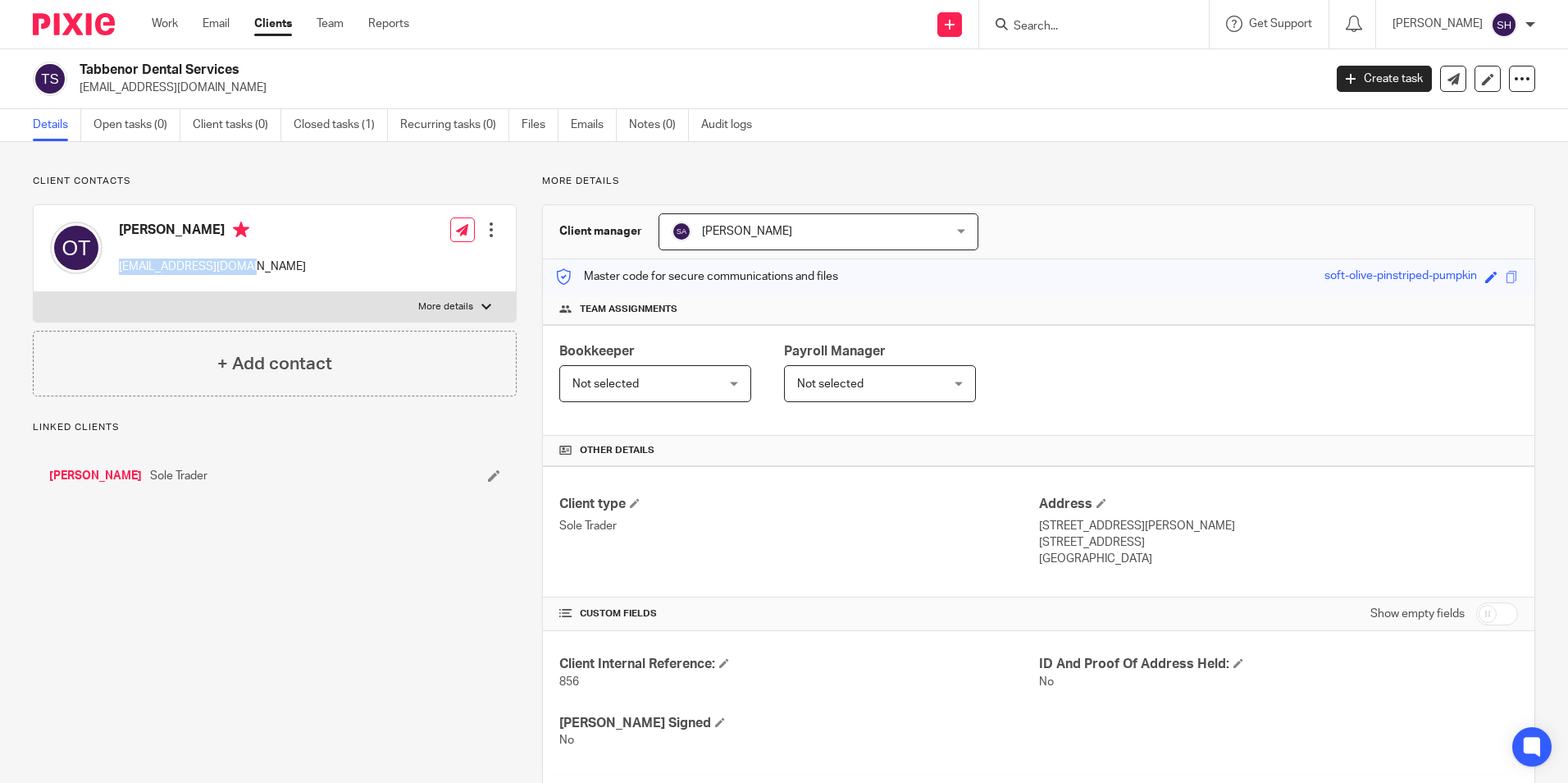
drag, startPoint x: 117, startPoint y: 267, endPoint x: 256, endPoint y: 266, distance: 139.0
click at [256, 266] on div "Oliver Tabbenor olitabbenor@gmail.com Edit contact Create client from contact E…" at bounding box center [274, 249] width 482 height 87
copy p "olitabbenor@gmail.com"
click at [1011, 32] on input "Search" at bounding box center [1085, 26] width 148 height 15
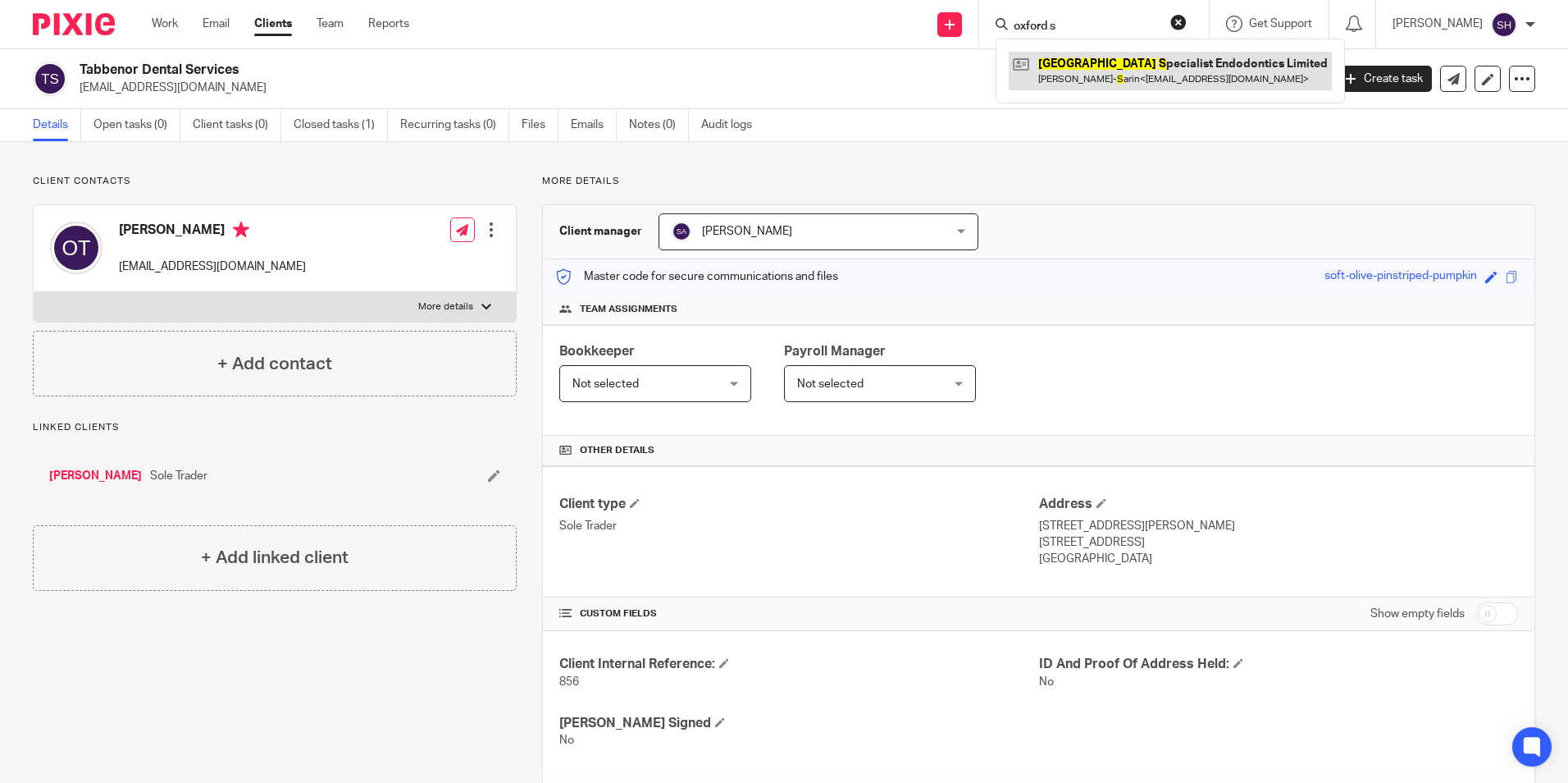
type input "oxford s"
click at [1132, 76] on link at bounding box center [1170, 70] width 323 height 38
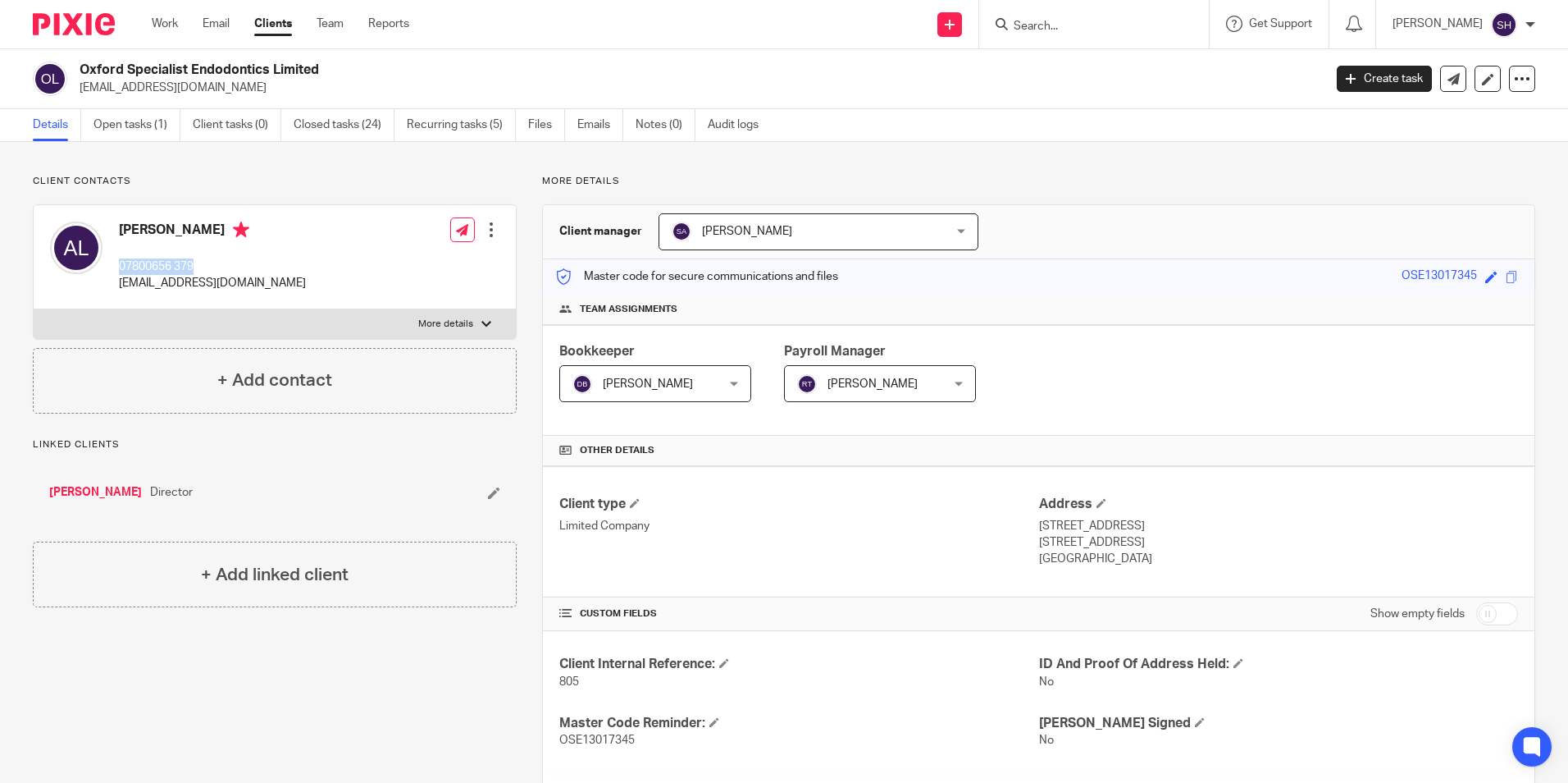
drag, startPoint x: 119, startPoint y: 268, endPoint x: 195, endPoint y: 267, distance: 76.0
click at [195, 267] on p "07800656 379" at bounding box center [212, 266] width 187 height 17
copy p "07800656 379"
drag, startPoint x: 261, startPoint y: 280, endPoint x: 119, endPoint y: 288, distance: 142.2
click at [119, 288] on div "[PERSON_NAME] 07800656 379 [EMAIL_ADDRESS][DOMAIN_NAME] Edit contact Create cli…" at bounding box center [274, 257] width 482 height 104
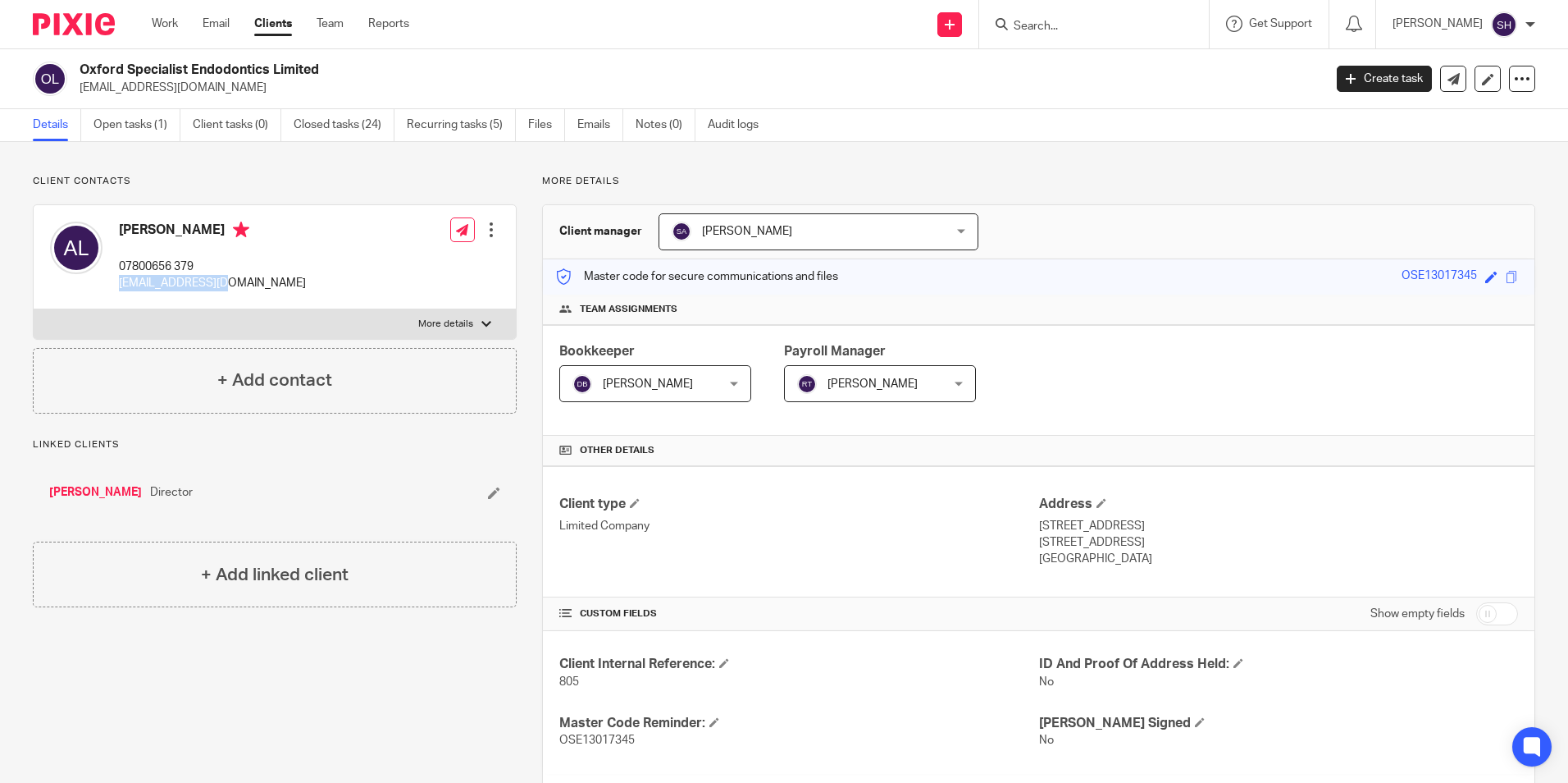
copy p "[EMAIL_ADDRESS][DOMAIN_NAME]"
click at [1035, 21] on input "Search" at bounding box center [1085, 26] width 148 height 15
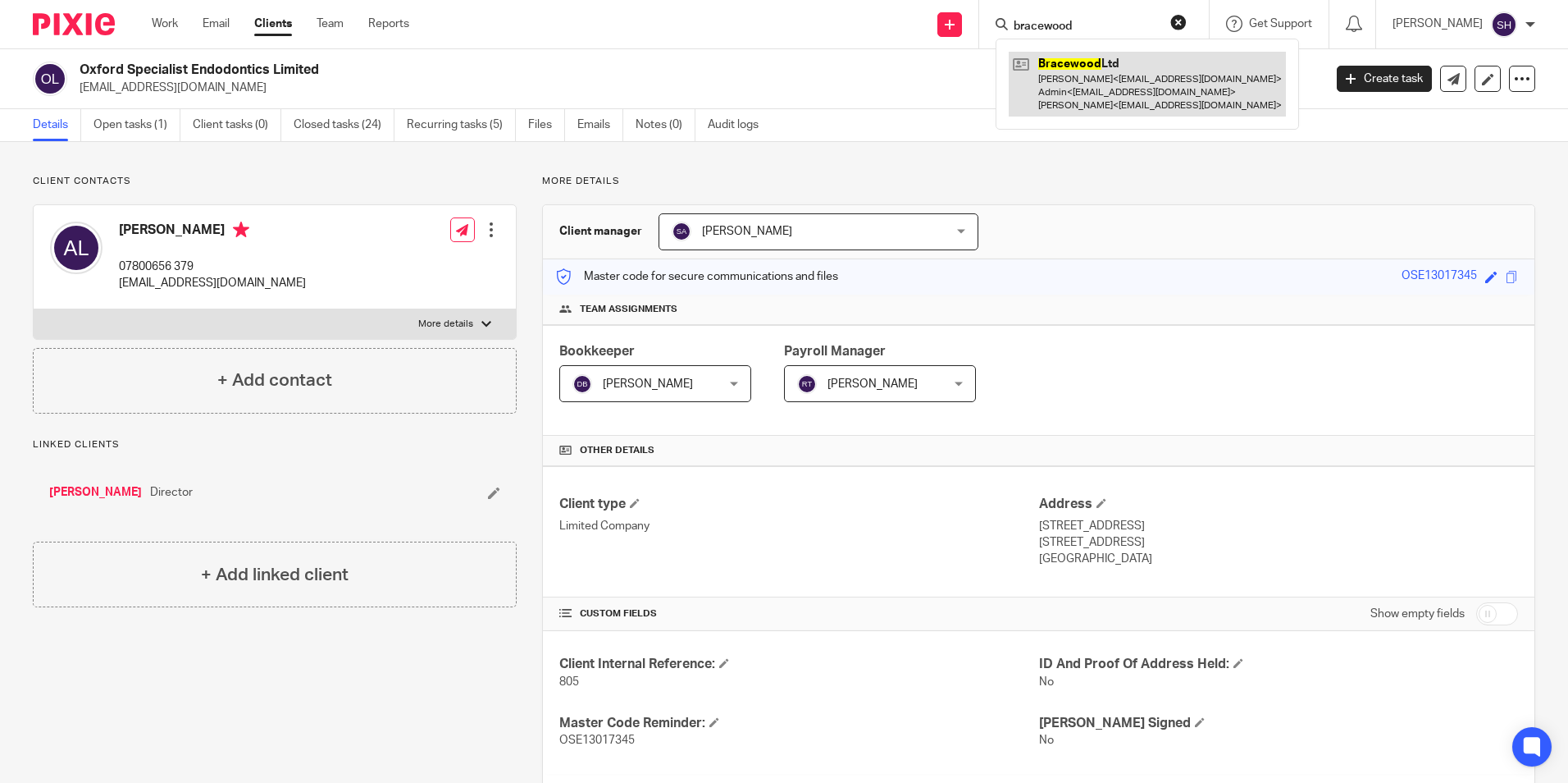
type input "bracewood"
click at [1057, 90] on link at bounding box center [1146, 84] width 277 height 65
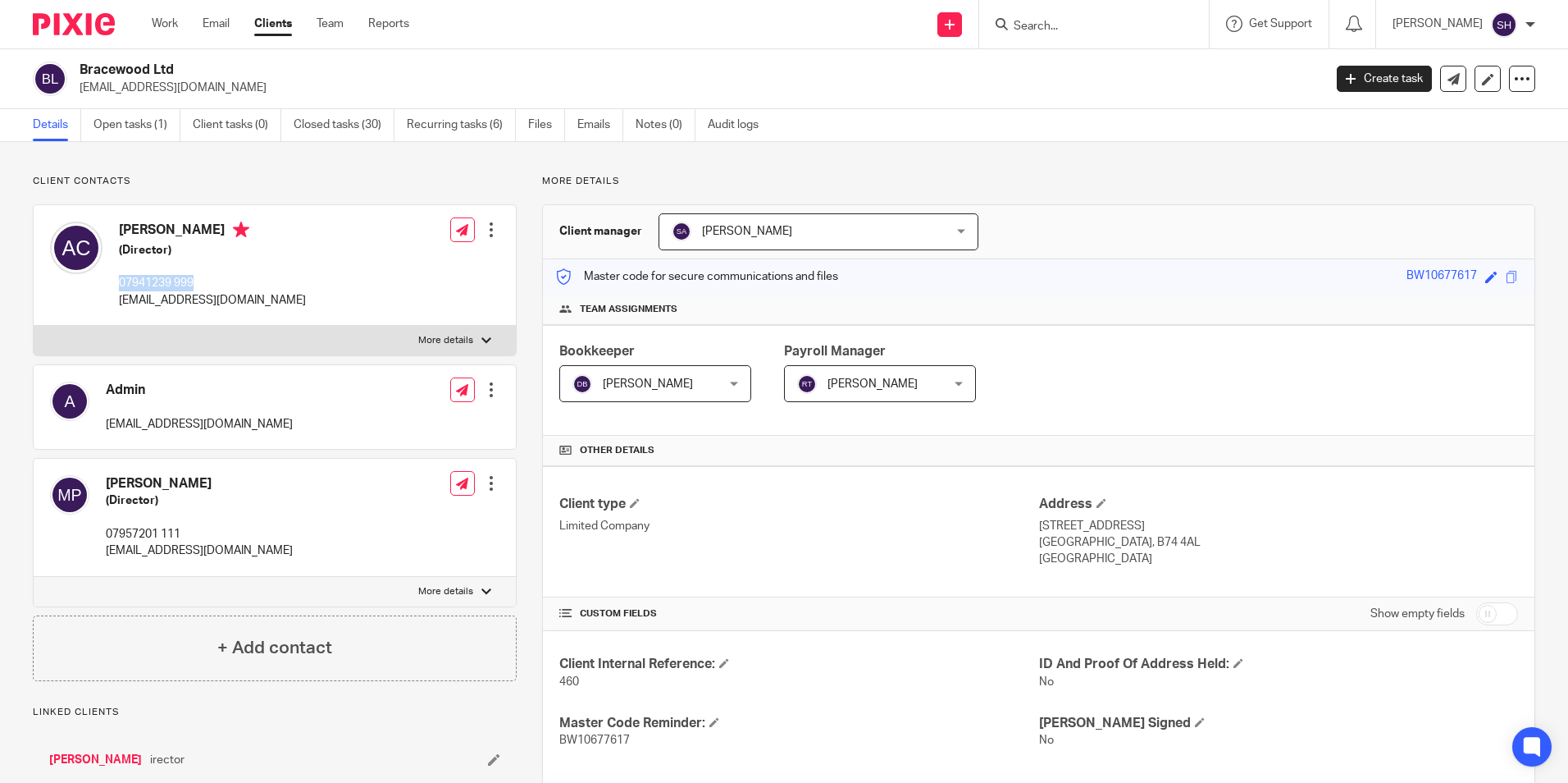
drag, startPoint x: 199, startPoint y: 282, endPoint x: 113, endPoint y: 286, distance: 86.1
click at [113, 286] on div "Amit Chudasama (Director) 07941239 999 amit@achudasama.net" at bounding box center [178, 265] width 256 height 104
copy p "07941239 999"
drag, startPoint x: 190, startPoint y: 526, endPoint x: 108, endPoint y: 538, distance: 82.9
click at [108, 538] on div "Manish Patel (Director) 07957201 111 mp@drp.net Edit contact Create client from…" at bounding box center [274, 518] width 482 height 118
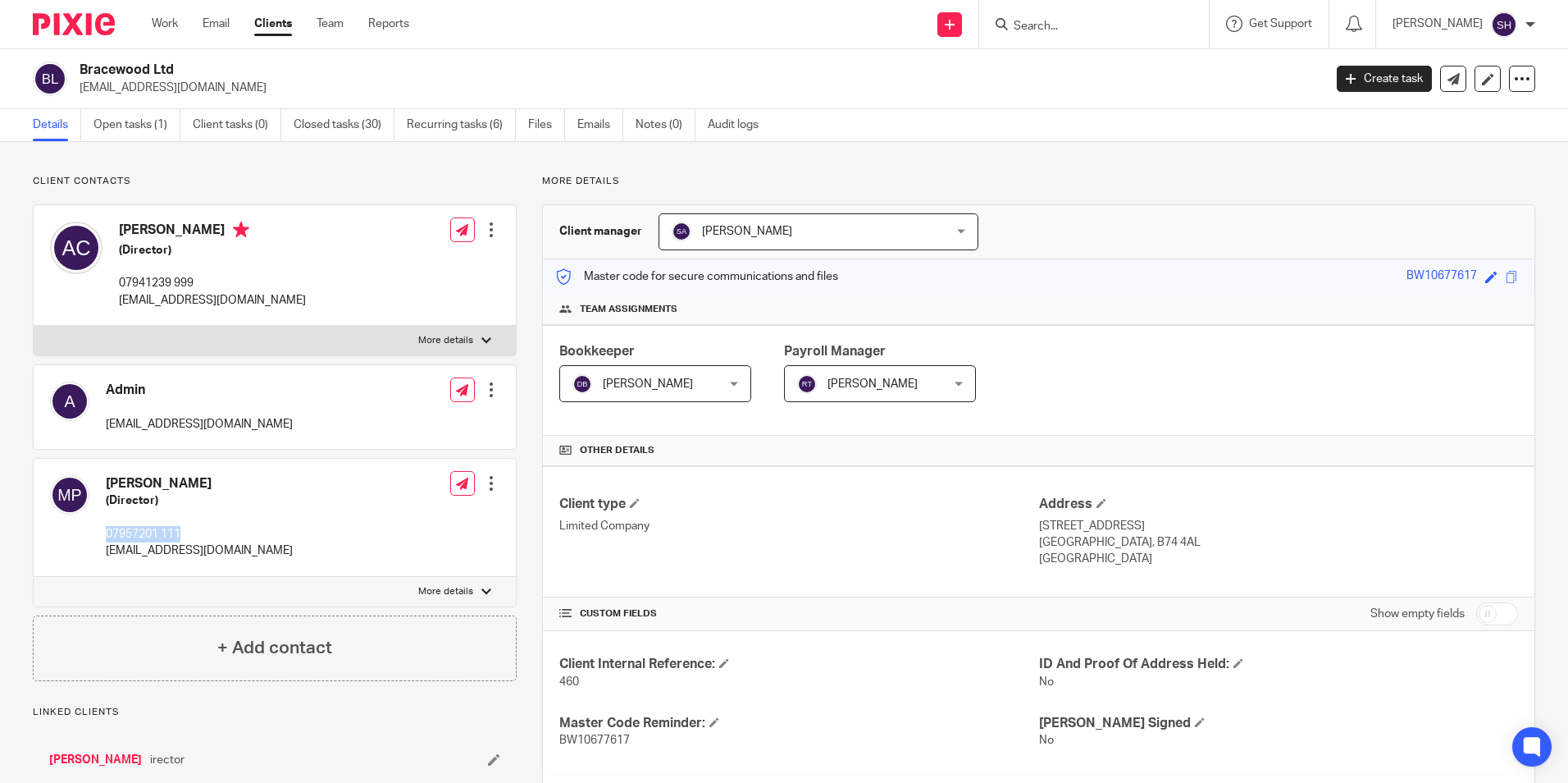
copy p "07957201 111"
drag, startPoint x: 246, startPoint y: 301, endPoint x: 119, endPoint y: 303, distance: 127.0
click at [119, 303] on p "amit@achudasama.net" at bounding box center [212, 299] width 187 height 17
copy p "amit@achudasama.net"
drag, startPoint x: 236, startPoint y: 424, endPoint x: 104, endPoint y: 421, distance: 132.0
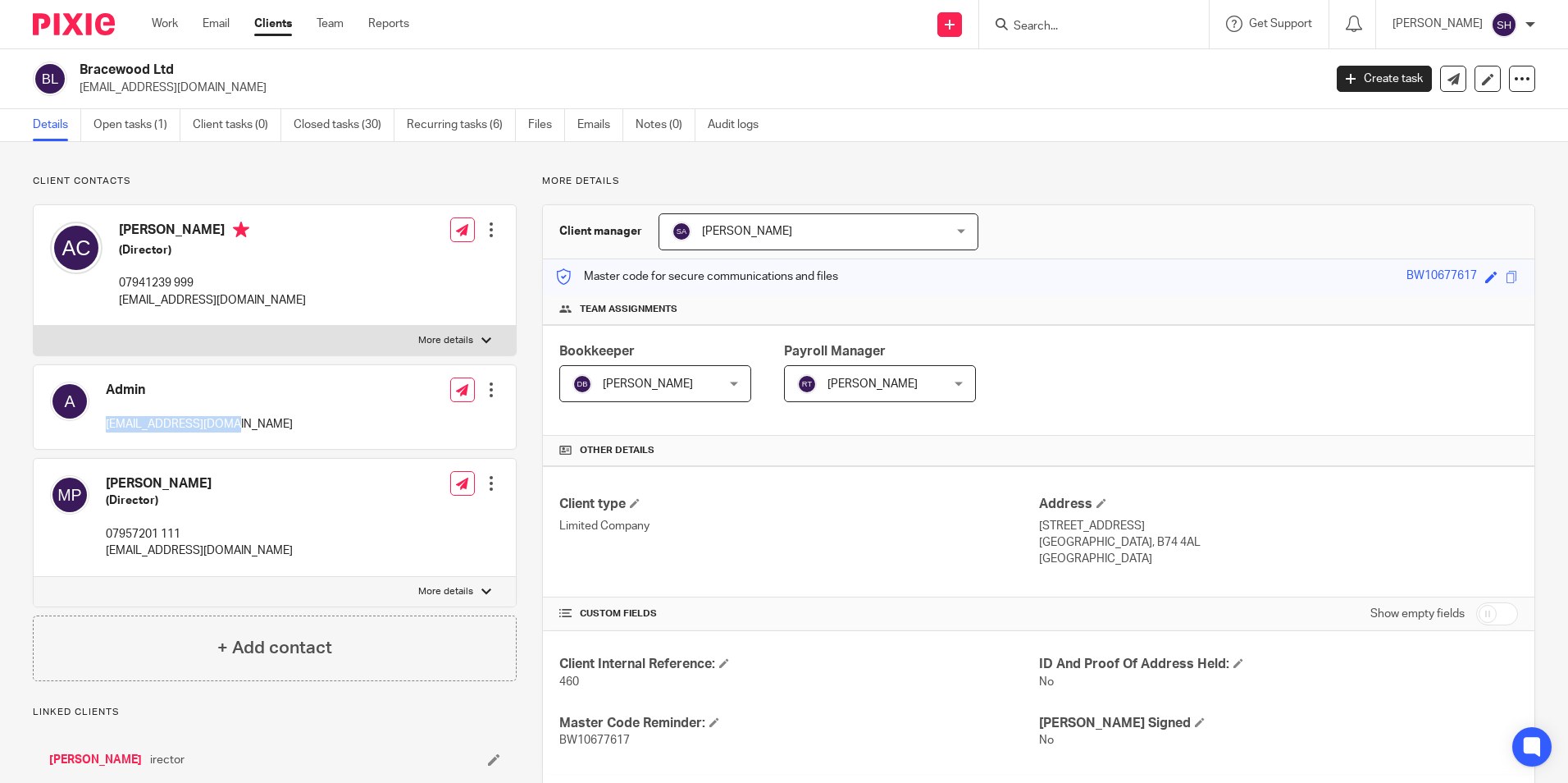
click at [104, 421] on div "Admin admin@clearbraces.co Edit contact Create client from contact Export data …" at bounding box center [274, 406] width 482 height 83
copy p "admin@clearbraces.co"
drag, startPoint x: 173, startPoint y: 551, endPoint x: 99, endPoint y: 549, distance: 74.0
click at [99, 549] on div "Manish Patel (Director) 07957201 111 mp@drp.net" at bounding box center [171, 517] width 243 height 101
copy p "mp@drp.net"
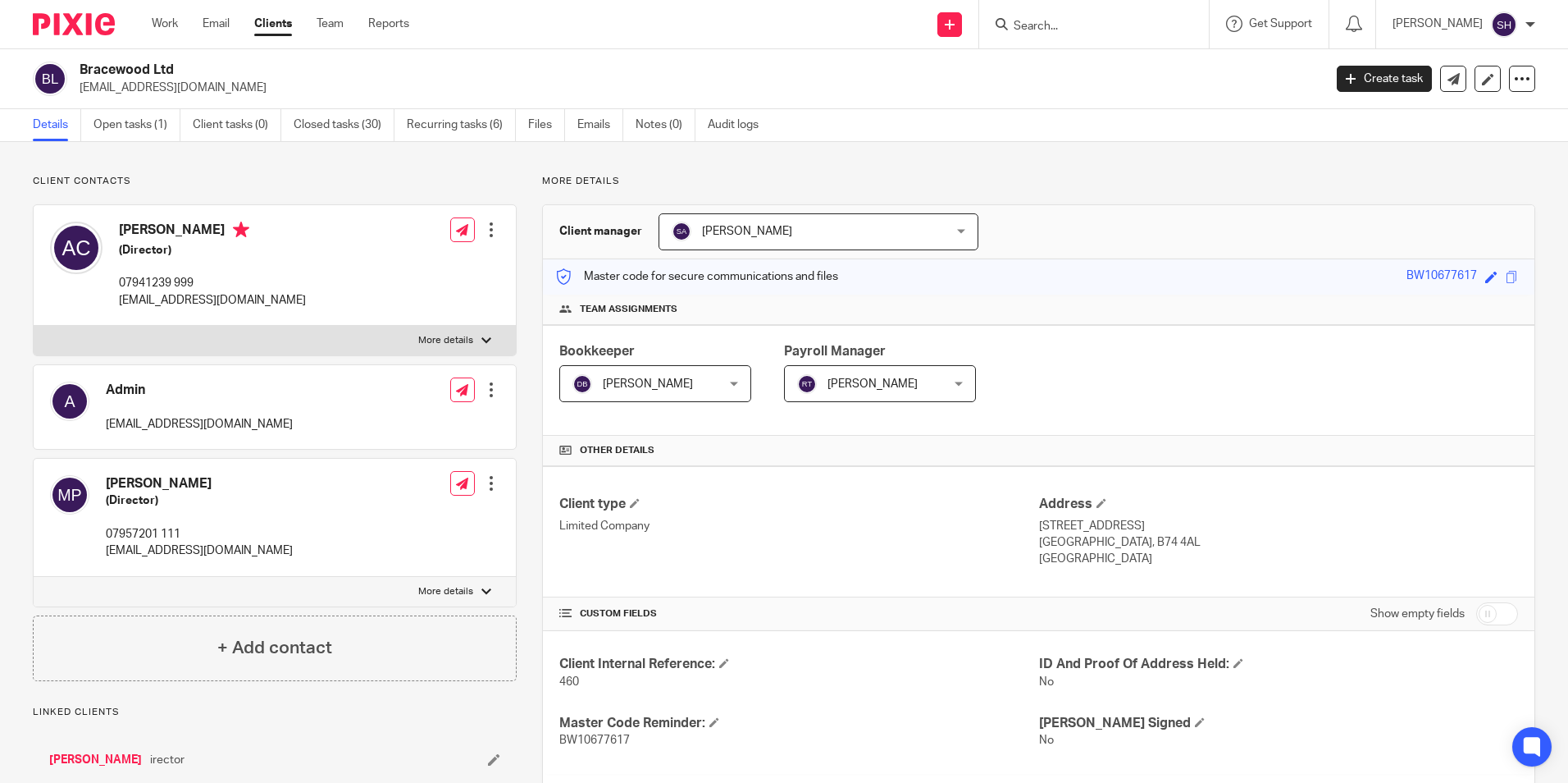
click at [1050, 23] on input "Search" at bounding box center [1085, 26] width 148 height 15
type input "dental advice"
click at [1029, 59] on link at bounding box center [1146, 70] width 277 height 38
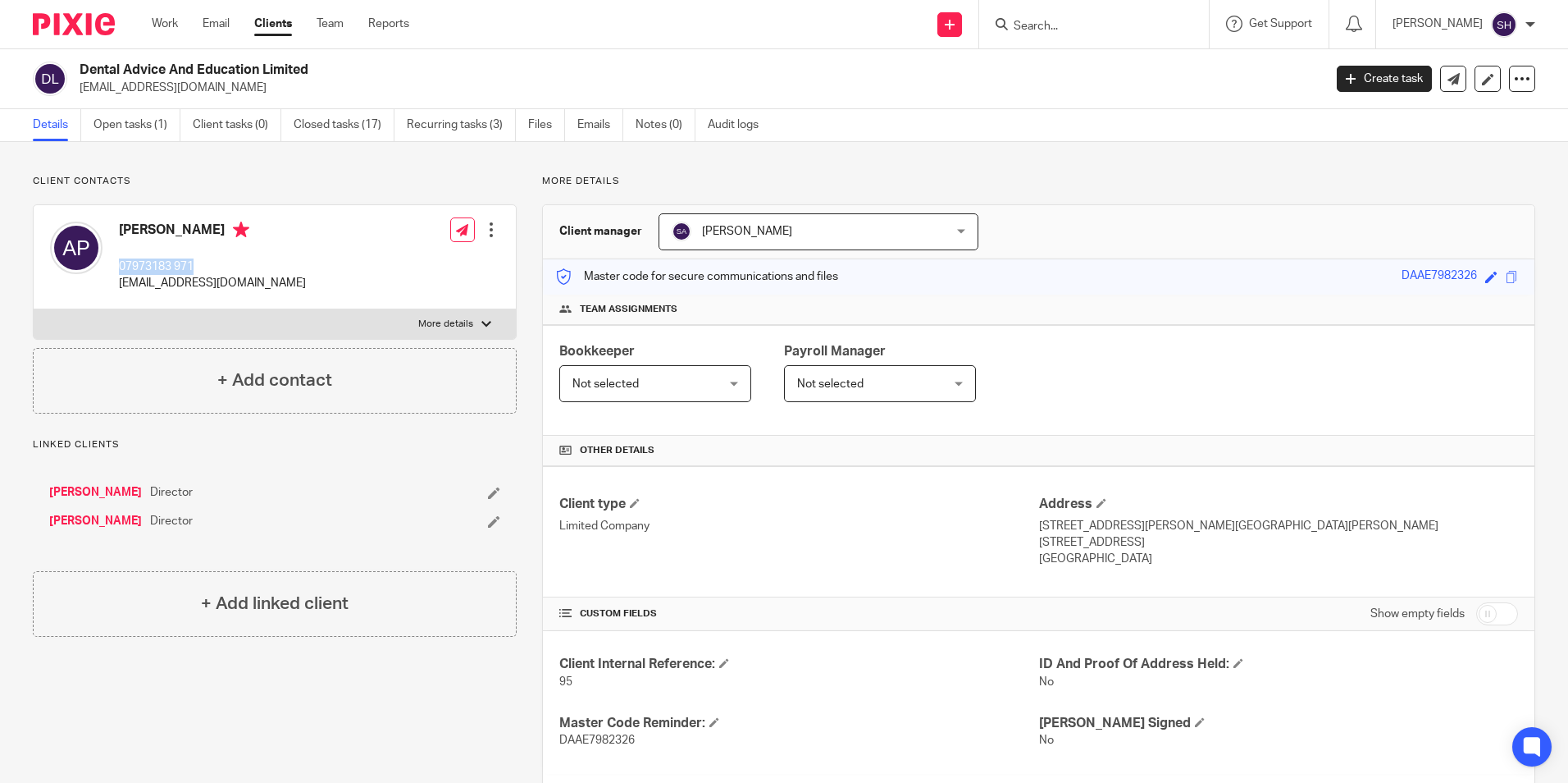
drag, startPoint x: 199, startPoint y: 261, endPoint x: 121, endPoint y: 267, distance: 78.2
click at [121, 267] on p "07973183 971" at bounding box center [212, 266] width 187 height 17
copy p "07973183 971"
drag, startPoint x: 222, startPoint y: 286, endPoint x: 120, endPoint y: 294, distance: 102.3
click at [120, 294] on div "[PERSON_NAME] 07973183 971 [EMAIL_ADDRESS][DOMAIN_NAME] Edit contact Create cli…" at bounding box center [274, 257] width 482 height 104
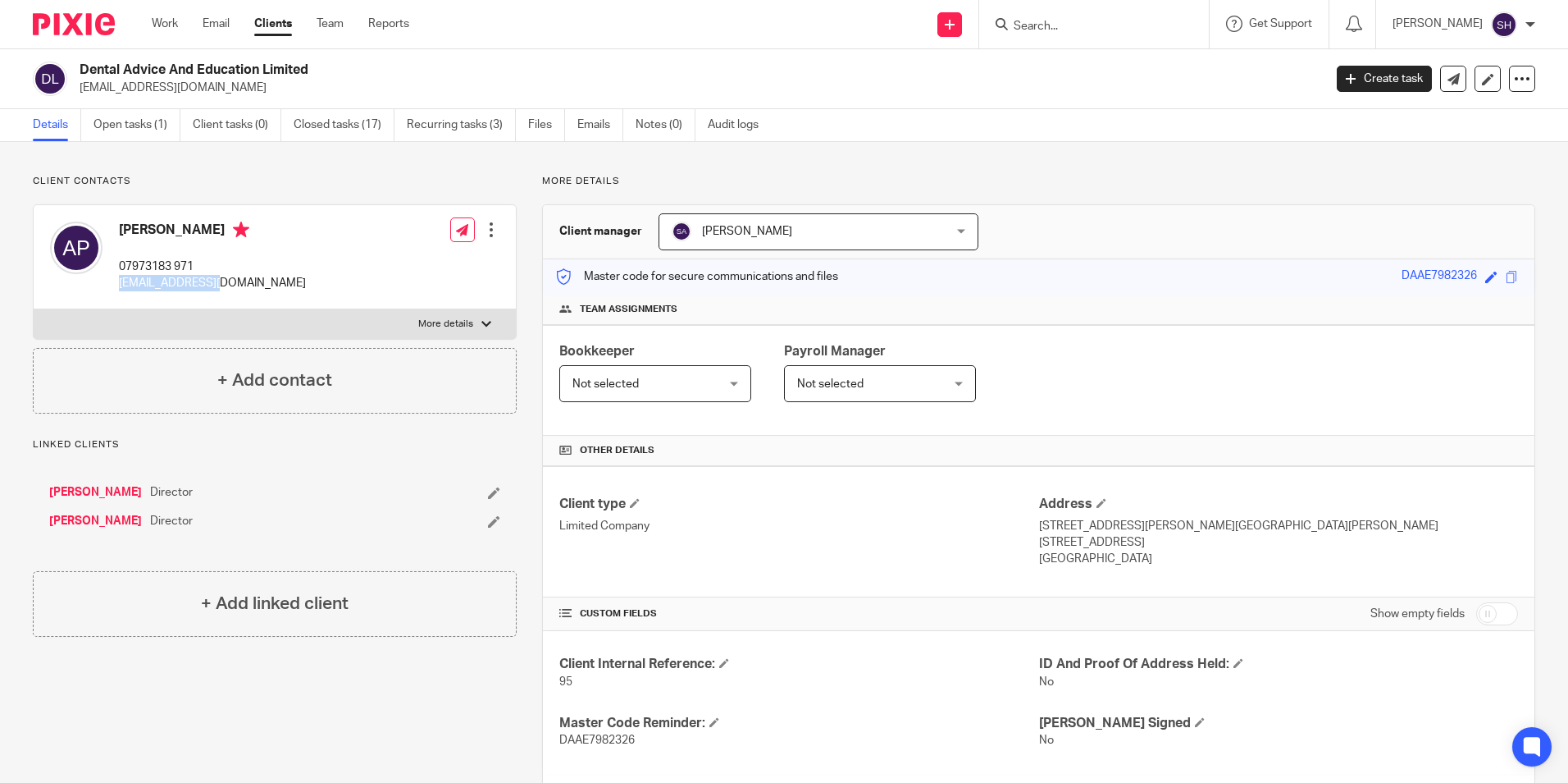
copy p "[EMAIL_ADDRESS][DOMAIN_NAME]"
click at [1024, 20] on input "Search" at bounding box center [1085, 26] width 148 height 15
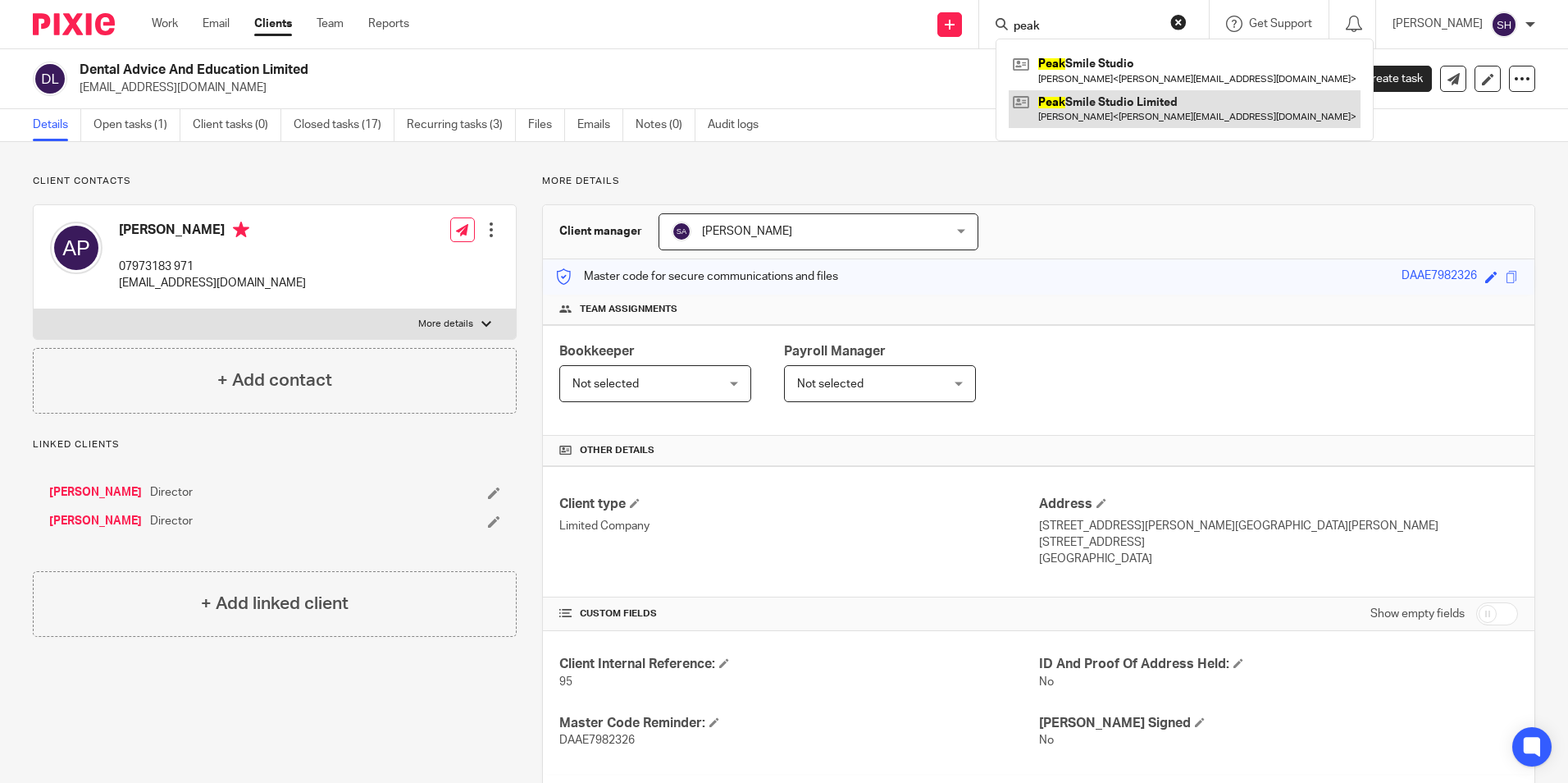
type input "peak"
click at [1101, 103] on link at bounding box center [1185, 109] width 352 height 38
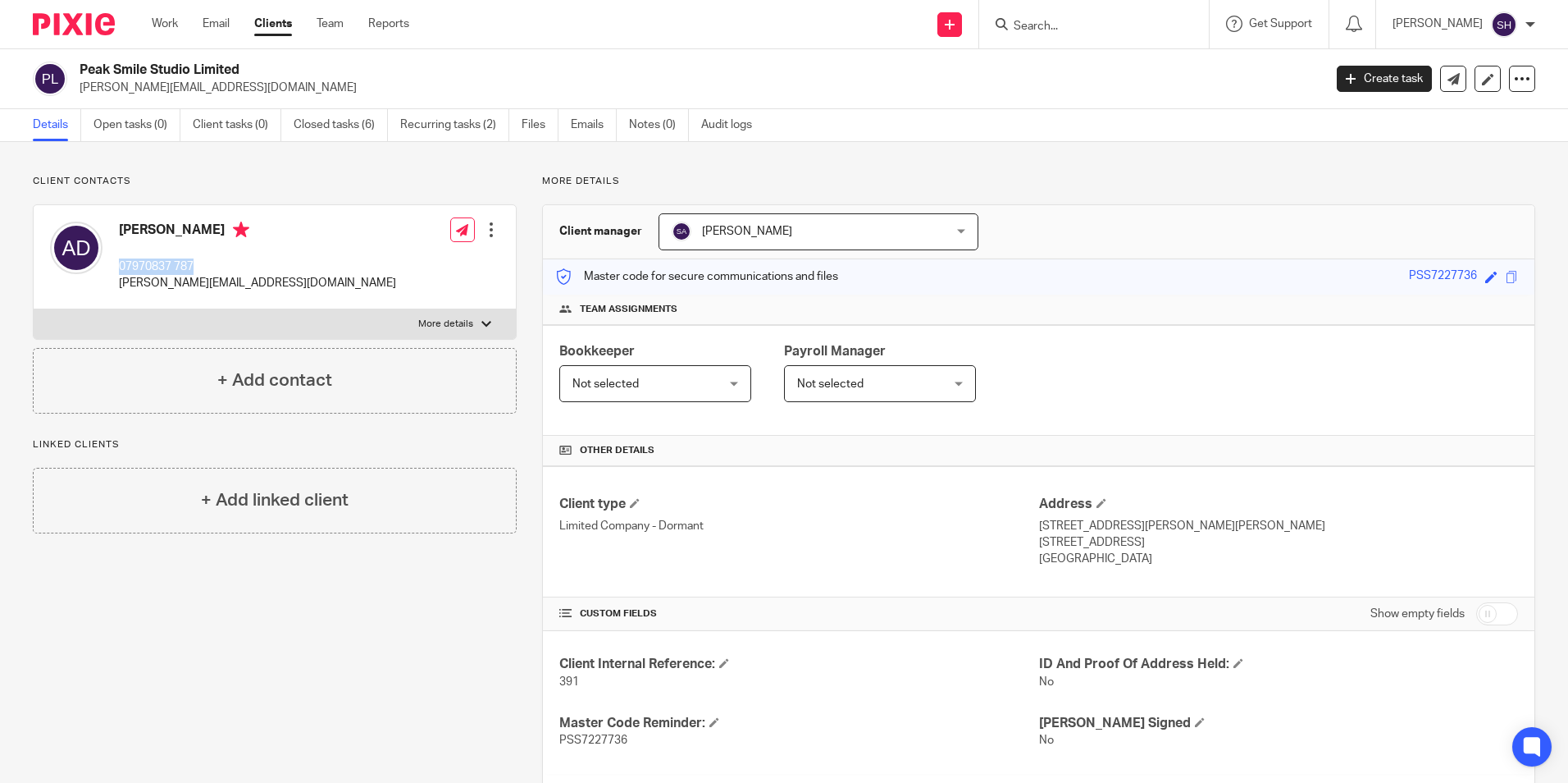
drag, startPoint x: 200, startPoint y: 265, endPoint x: 121, endPoint y: 271, distance: 79.2
click at [121, 271] on p "07970837 787" at bounding box center [257, 266] width 277 height 17
copy p "07970837 787"
drag, startPoint x: 226, startPoint y: 280, endPoint x: 116, endPoint y: 290, distance: 110.5
click at [116, 290] on div "Ashish Dhopatkar 07970837 787 dhopatkar@aol.com" at bounding box center [223, 256] width 346 height 87
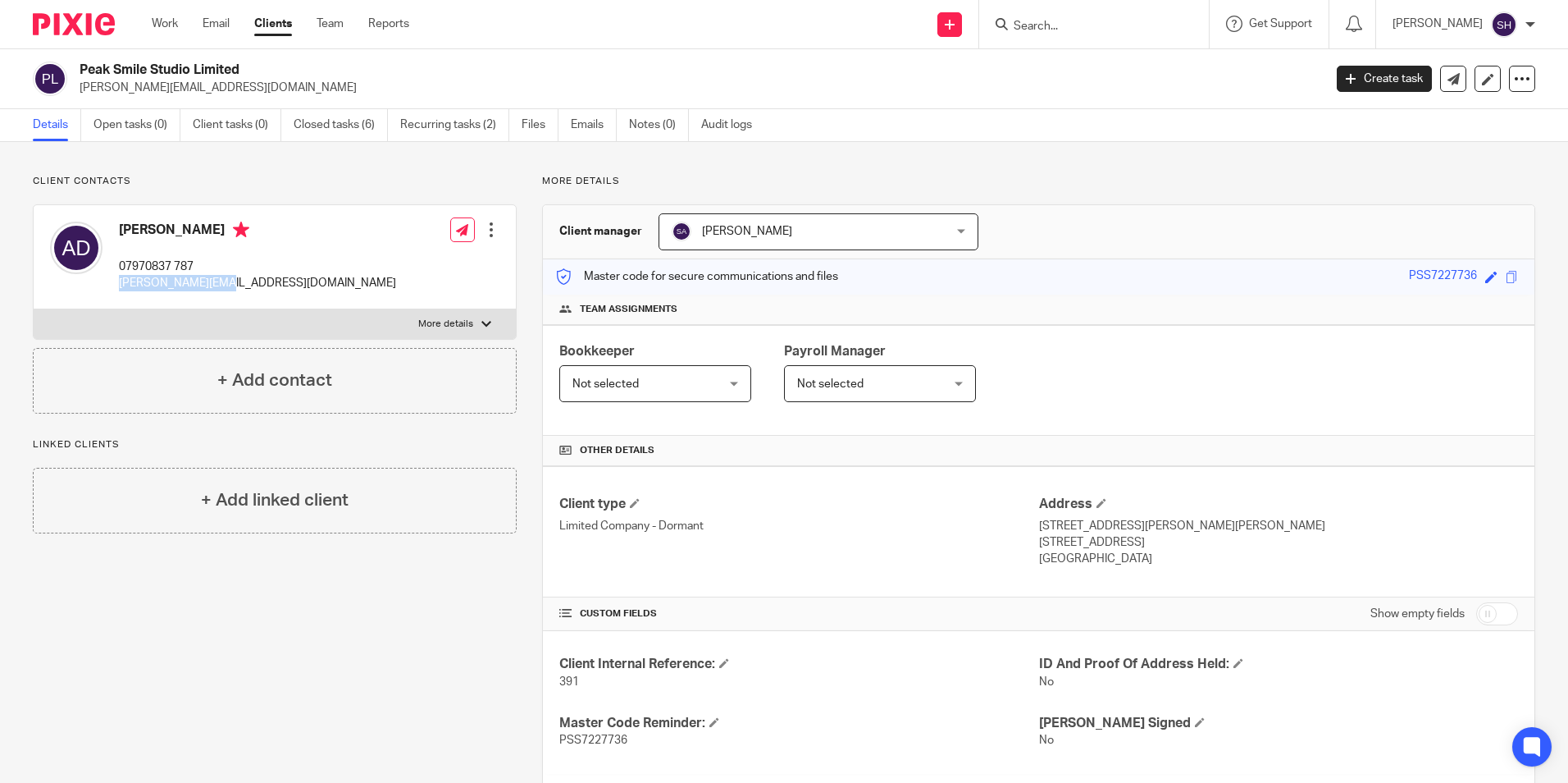
copy p "dhopatkar@aol.com"
click at [1033, 33] on input "Search" at bounding box center [1085, 26] width 148 height 15
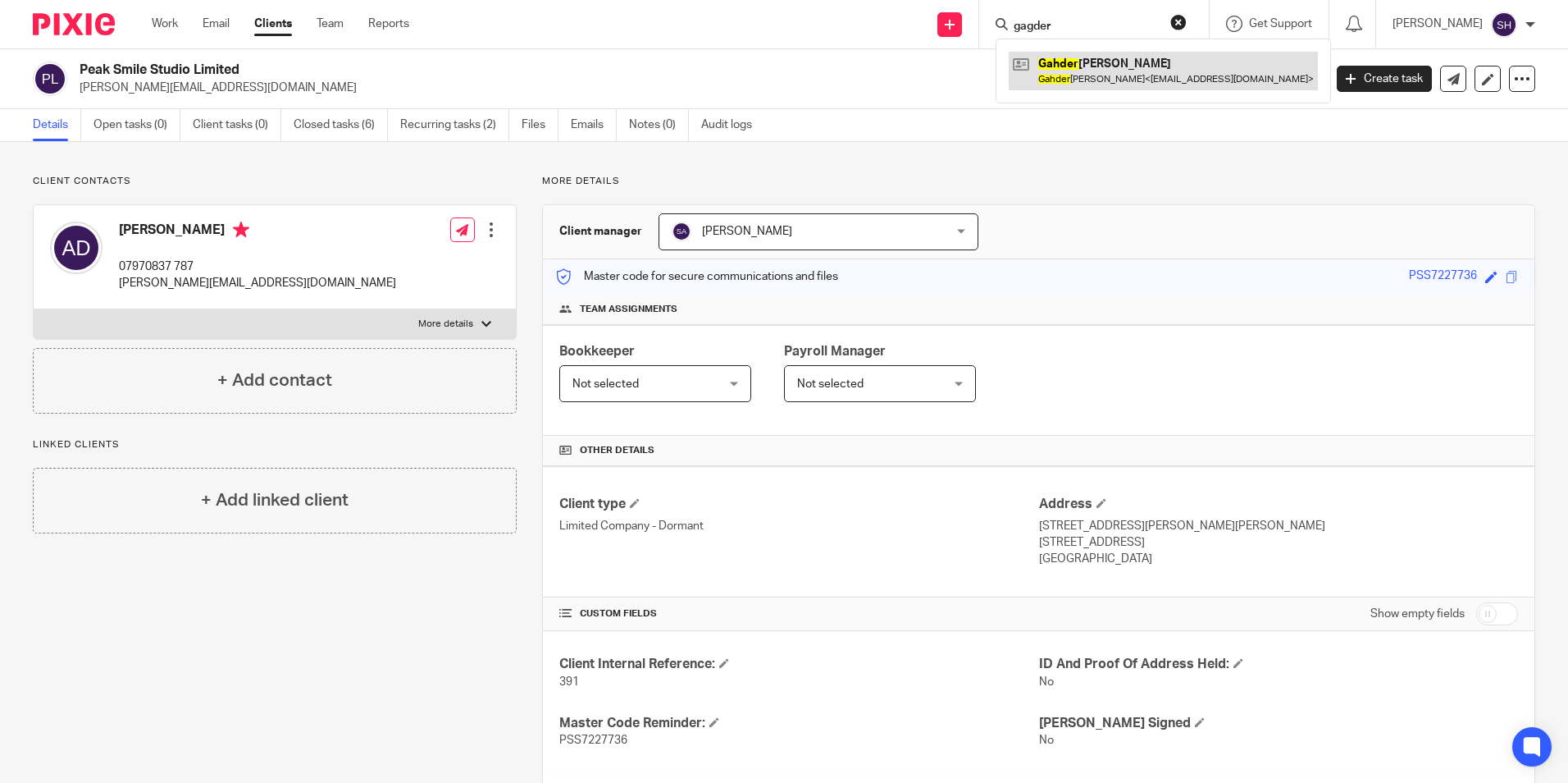
type input "gagder"
click at [1136, 69] on link at bounding box center [1163, 70] width 309 height 38
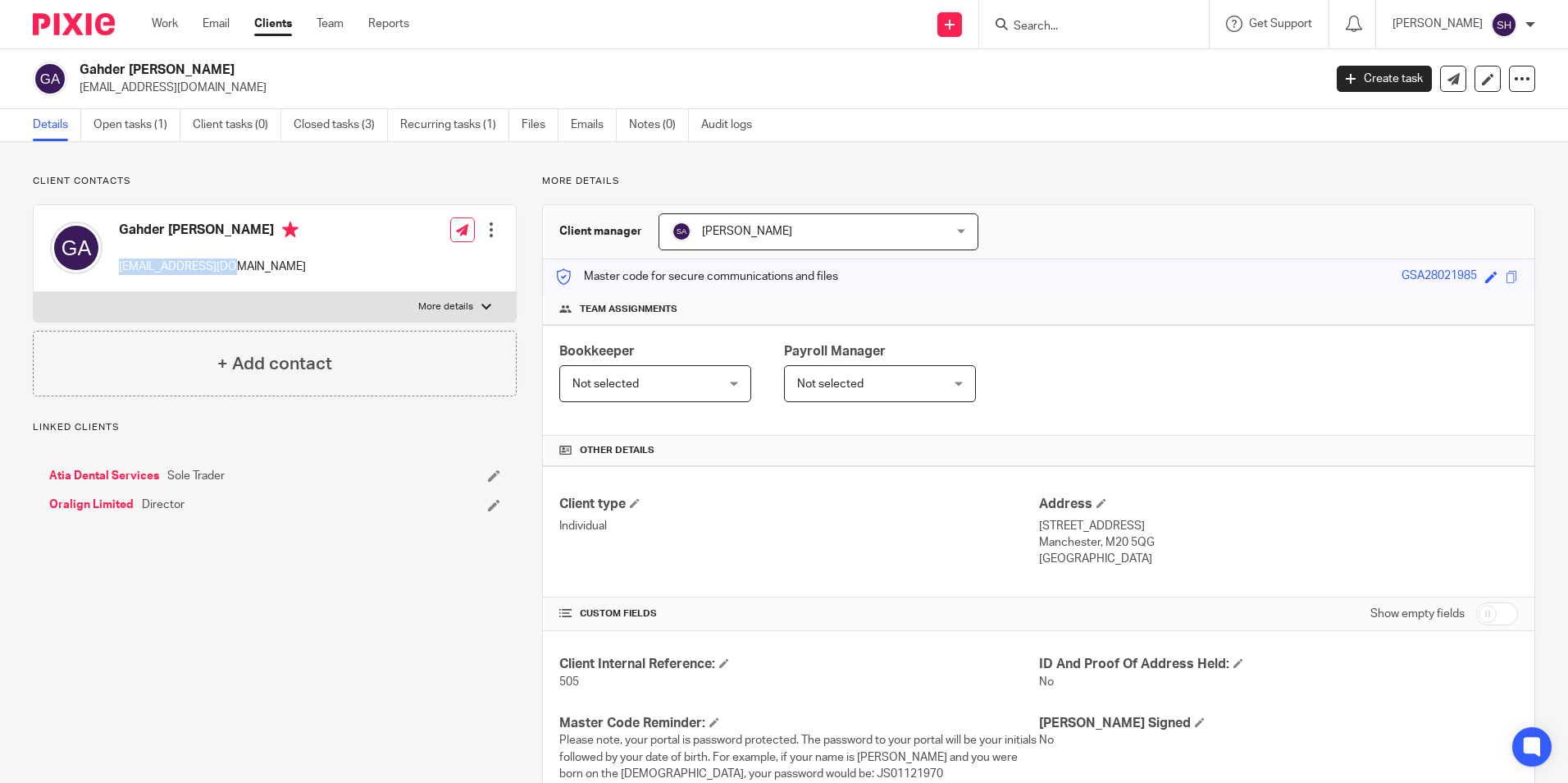
drag, startPoint x: 226, startPoint y: 267, endPoint x: 119, endPoint y: 274, distance: 107.2
click at [119, 274] on p "[EMAIL_ADDRESS][DOMAIN_NAME]" at bounding box center [212, 266] width 187 height 17
copy p "[EMAIL_ADDRESS][DOMAIN_NAME]"
click at [1024, 21] on input "Search" at bounding box center [1085, 26] width 148 height 15
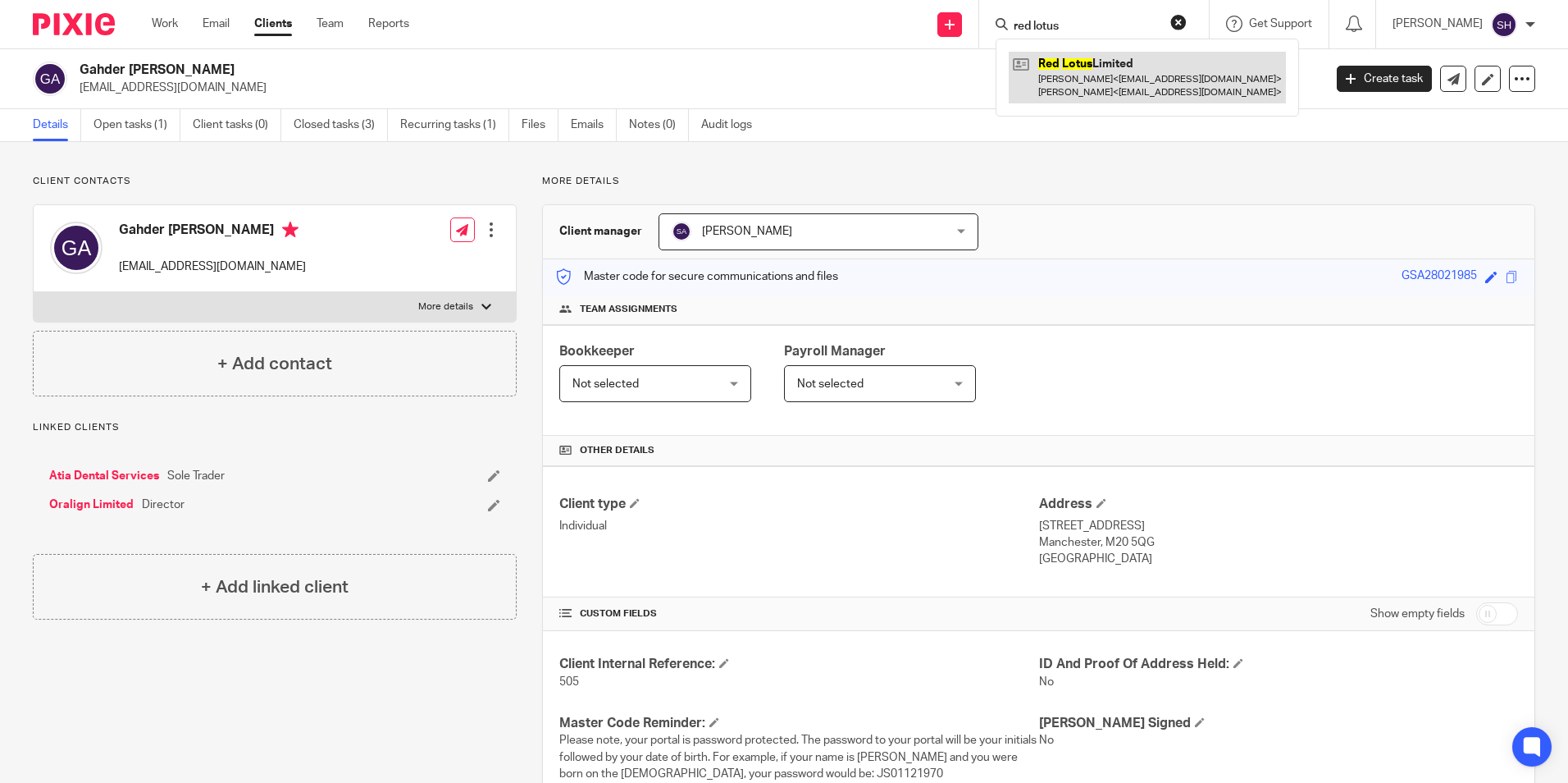
type input "red lotus"
click at [1045, 89] on link at bounding box center [1146, 77] width 277 height 51
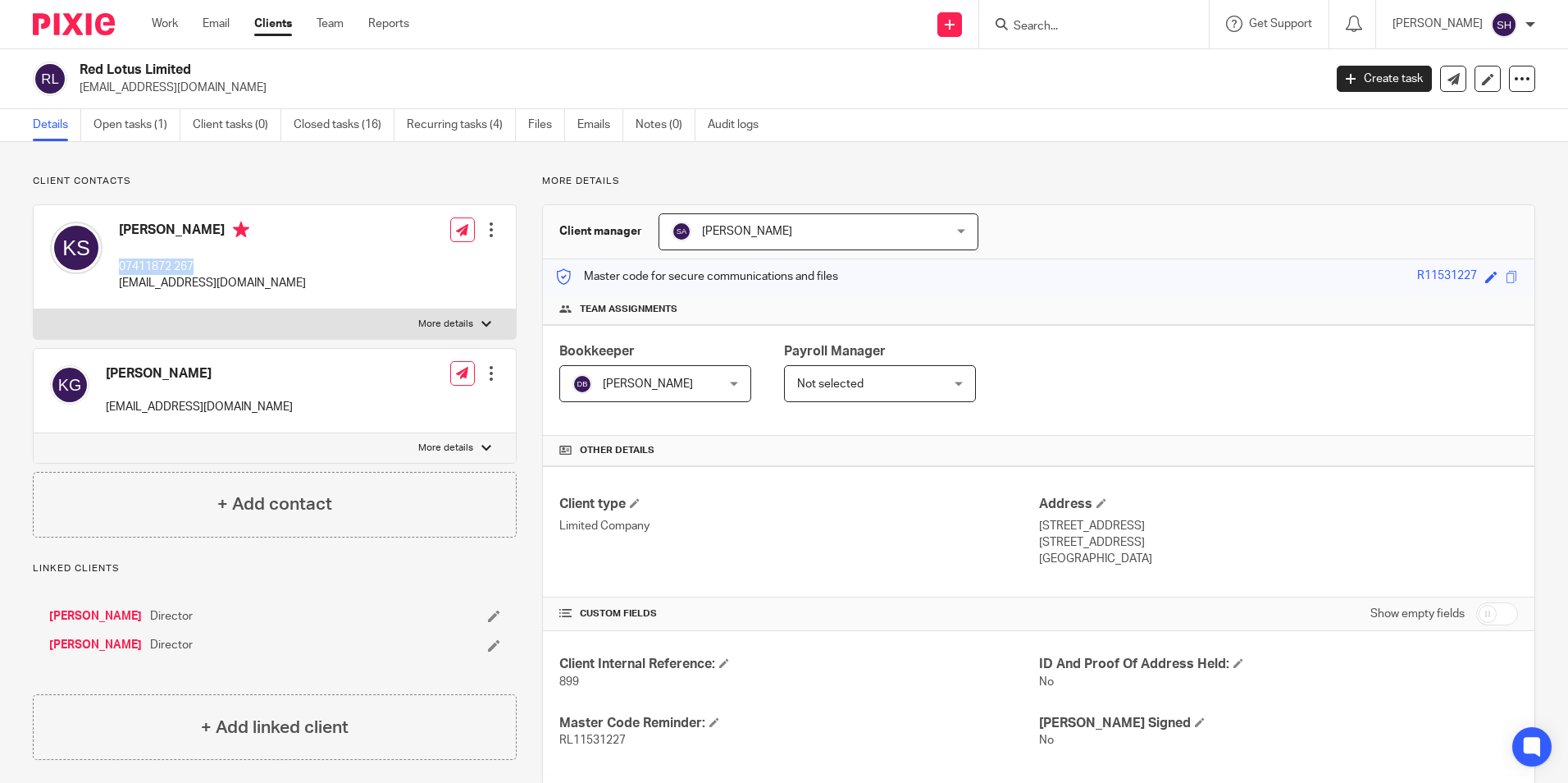
drag, startPoint x: 119, startPoint y: 263, endPoint x: 214, endPoint y: 261, distance: 95.0
click at [214, 261] on p "07411872 267" at bounding box center [212, 266] width 187 height 17
copy p "07411872 267"
drag, startPoint x: 276, startPoint y: 280, endPoint x: 113, endPoint y: 297, distance: 163.9
click at [113, 297] on div "Kunal Sharma 07411872 267 drkunalsharma81@gmail.com Edit contact Create client …" at bounding box center [274, 257] width 482 height 104
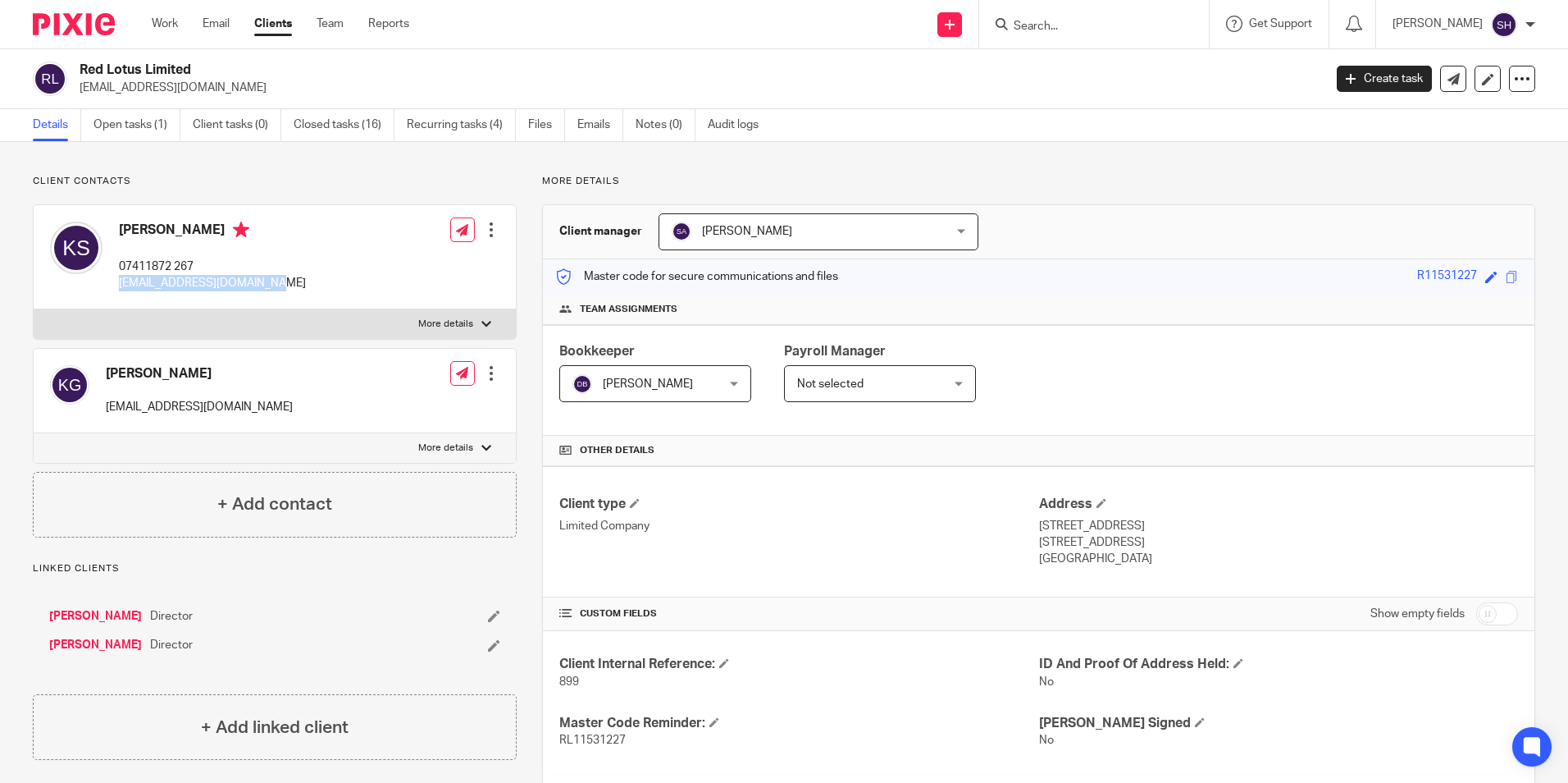
copy p "drkunalsharma81@gmail.com"
drag, startPoint x: 236, startPoint y: 402, endPoint x: 109, endPoint y: 423, distance: 128.7
click at [109, 423] on div "Kedar Gupte guptekedar@yahoo.com Edit contact Create client from contact Export…" at bounding box center [274, 391] width 482 height 84
copy p "guptekedar@yahoo.com"
click at [1045, 23] on input "Search" at bounding box center [1085, 26] width 148 height 15
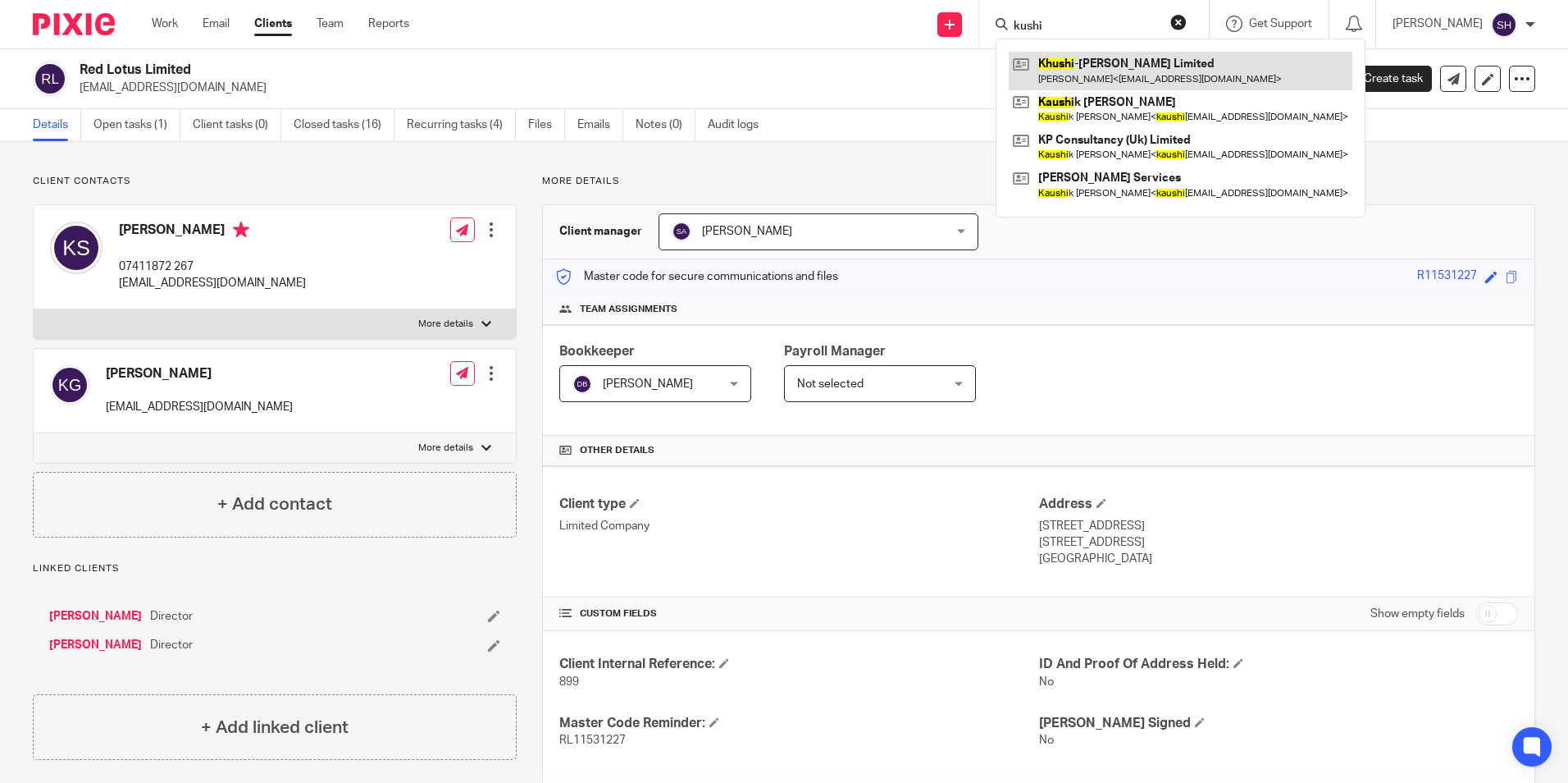
type input "kushi"
click at [1064, 59] on link at bounding box center [1180, 70] width 343 height 38
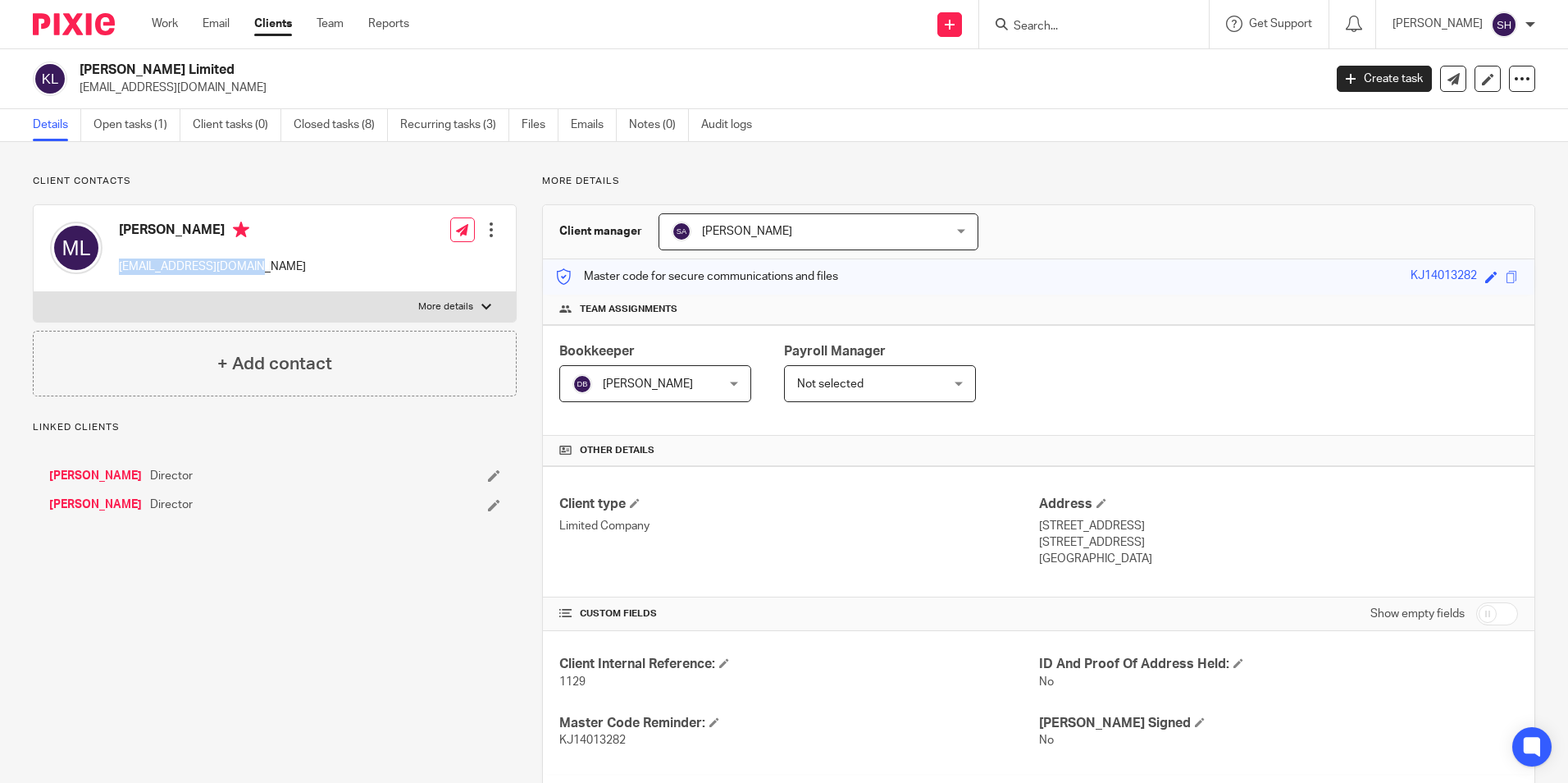
drag, startPoint x: 118, startPoint y: 268, endPoint x: 277, endPoint y: 271, distance: 159.0
click at [277, 271] on div "[PERSON_NAME] [EMAIL_ADDRESS][DOMAIN_NAME] Edit contact Create client from cont…" at bounding box center [274, 249] width 482 height 87
copy p "[EMAIL_ADDRESS][DOMAIN_NAME]"
click at [222, 263] on p "[EMAIL_ADDRESS][DOMAIN_NAME]" at bounding box center [212, 266] width 187 height 17
click at [237, 267] on p "[EMAIL_ADDRESS][DOMAIN_NAME]" at bounding box center [212, 266] width 187 height 17
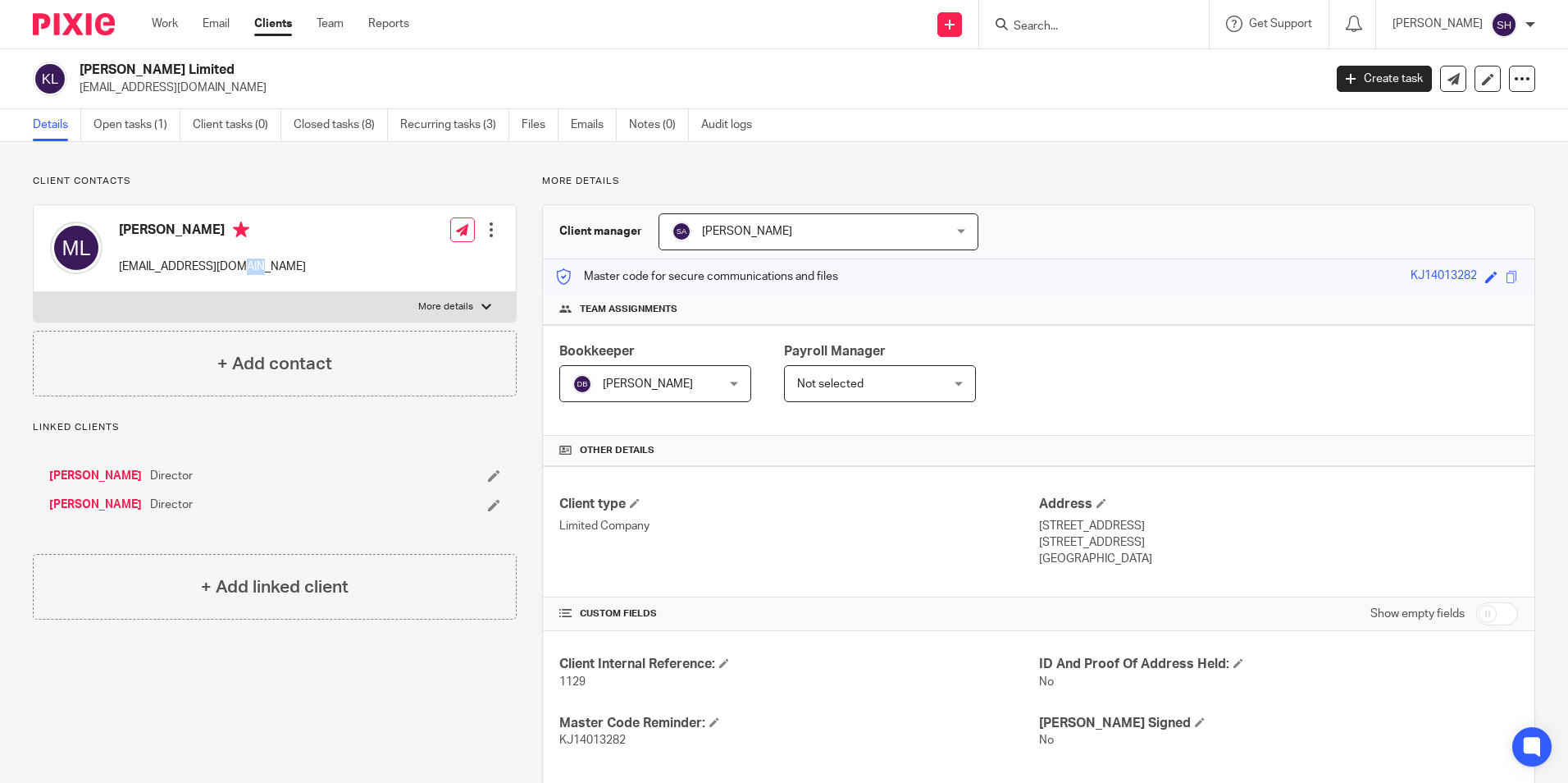
click at [237, 267] on p "[EMAIL_ADDRESS][DOMAIN_NAME]" at bounding box center [212, 266] width 187 height 17
copy div "[EMAIL_ADDRESS][DOMAIN_NAME]"
click at [1099, 38] on div at bounding box center [1094, 23] width 230 height 48
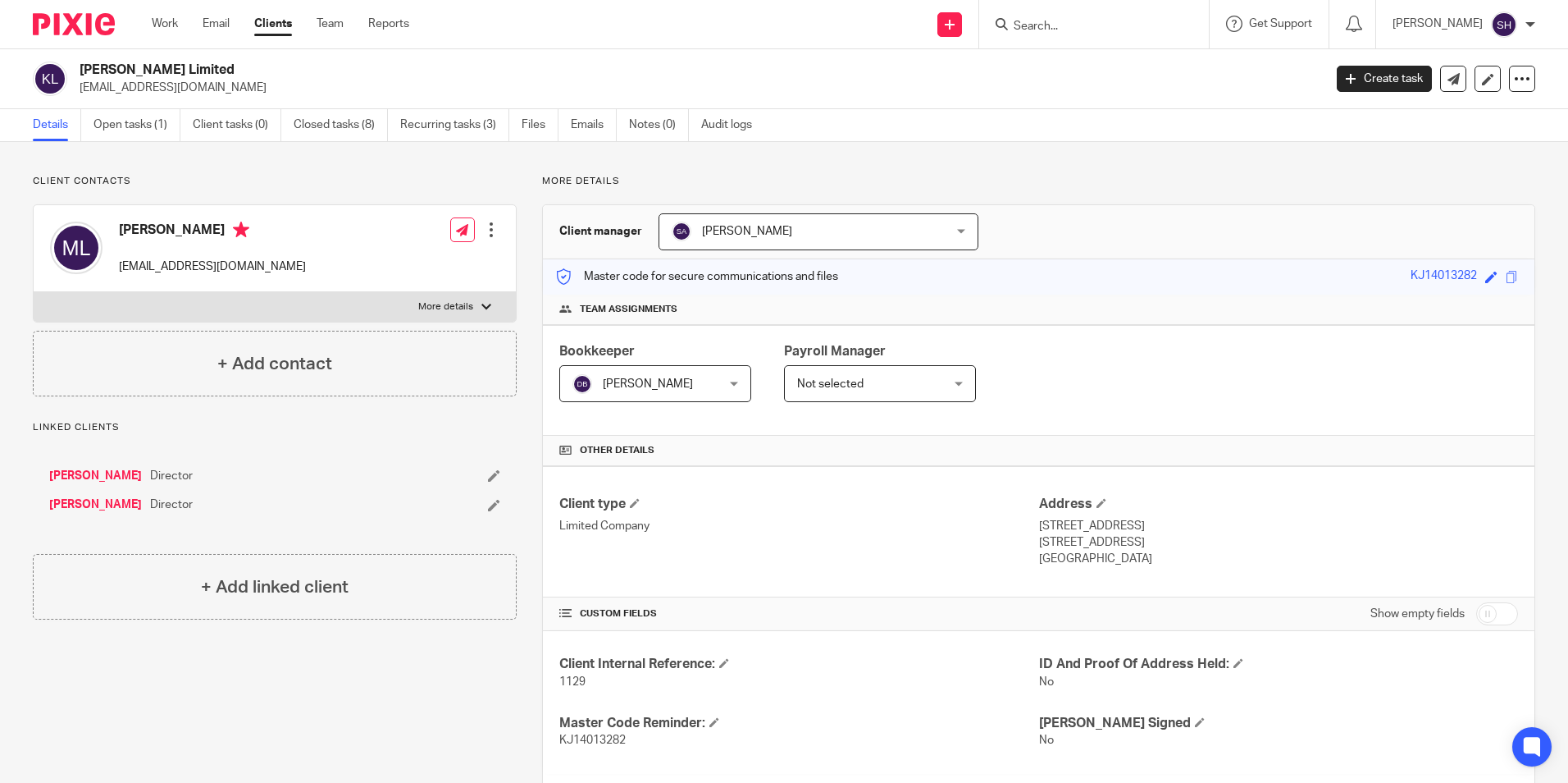
click at [1095, 31] on input "Search" at bounding box center [1085, 26] width 148 height 15
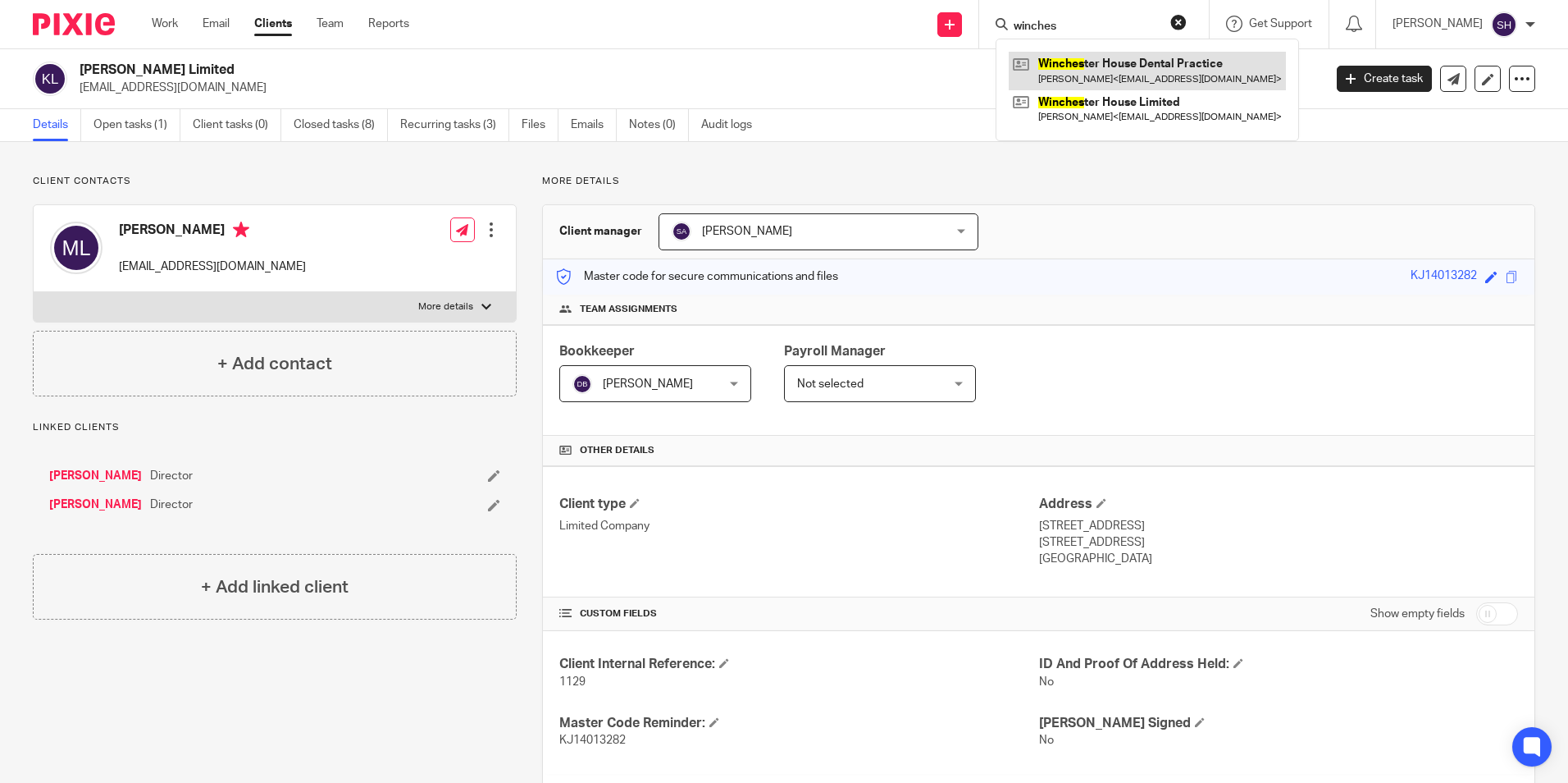
type input "winches"
click at [1100, 64] on link at bounding box center [1146, 70] width 277 height 38
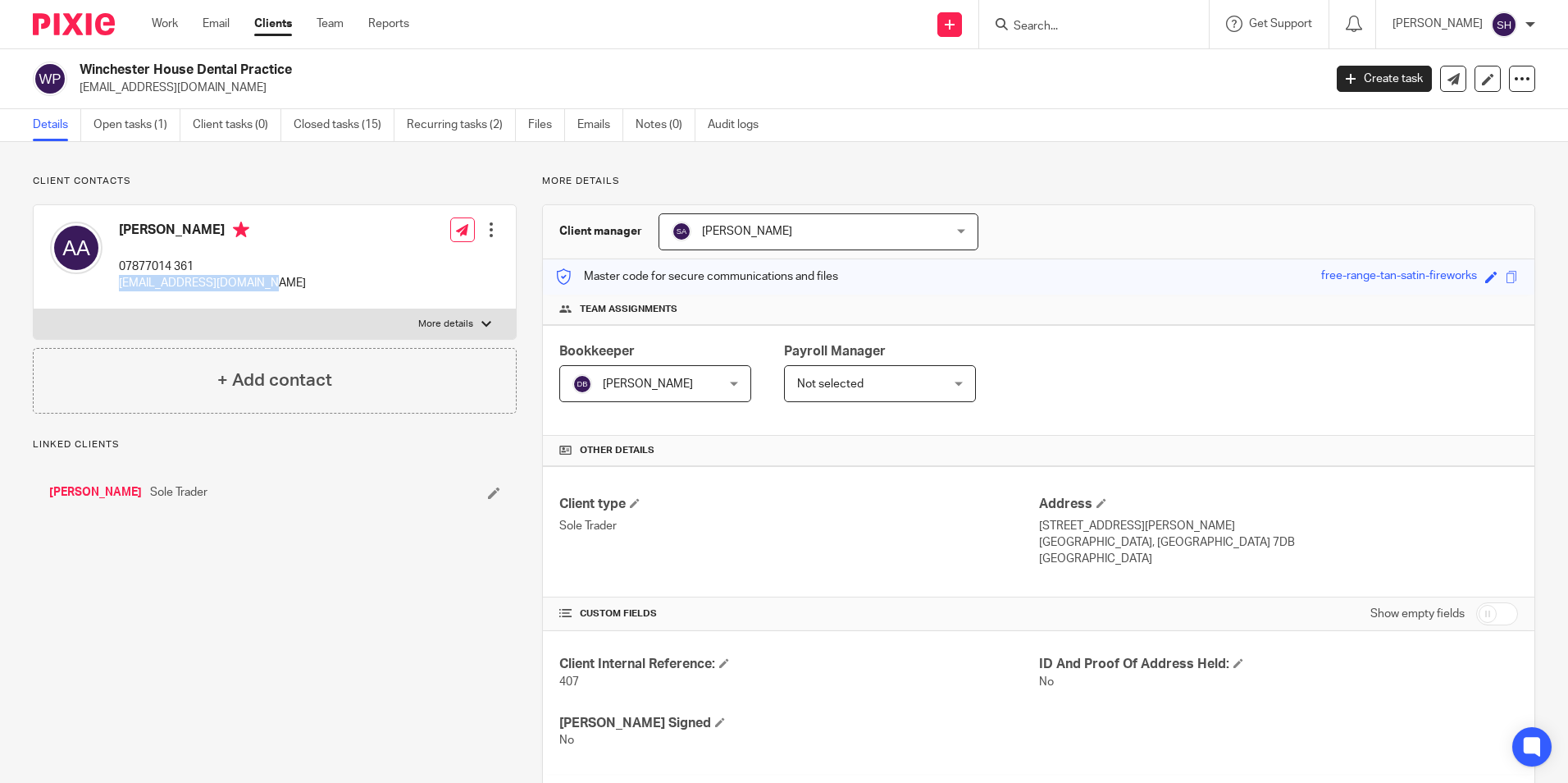
drag, startPoint x: 114, startPoint y: 281, endPoint x: 271, endPoint y: 286, distance: 157.1
click at [271, 286] on div "Ahmed Abouserwel 07877014 361 a.abouserwel@yahoo.co.uk Edit contact Create clie…" at bounding box center [274, 257] width 482 height 104
copy p "a.abouserwel@yahoo.co.uk"
drag, startPoint x: 204, startPoint y: 263, endPoint x: 120, endPoint y: 270, distance: 84.3
click at [120, 270] on p "07877014 361" at bounding box center [212, 266] width 187 height 17
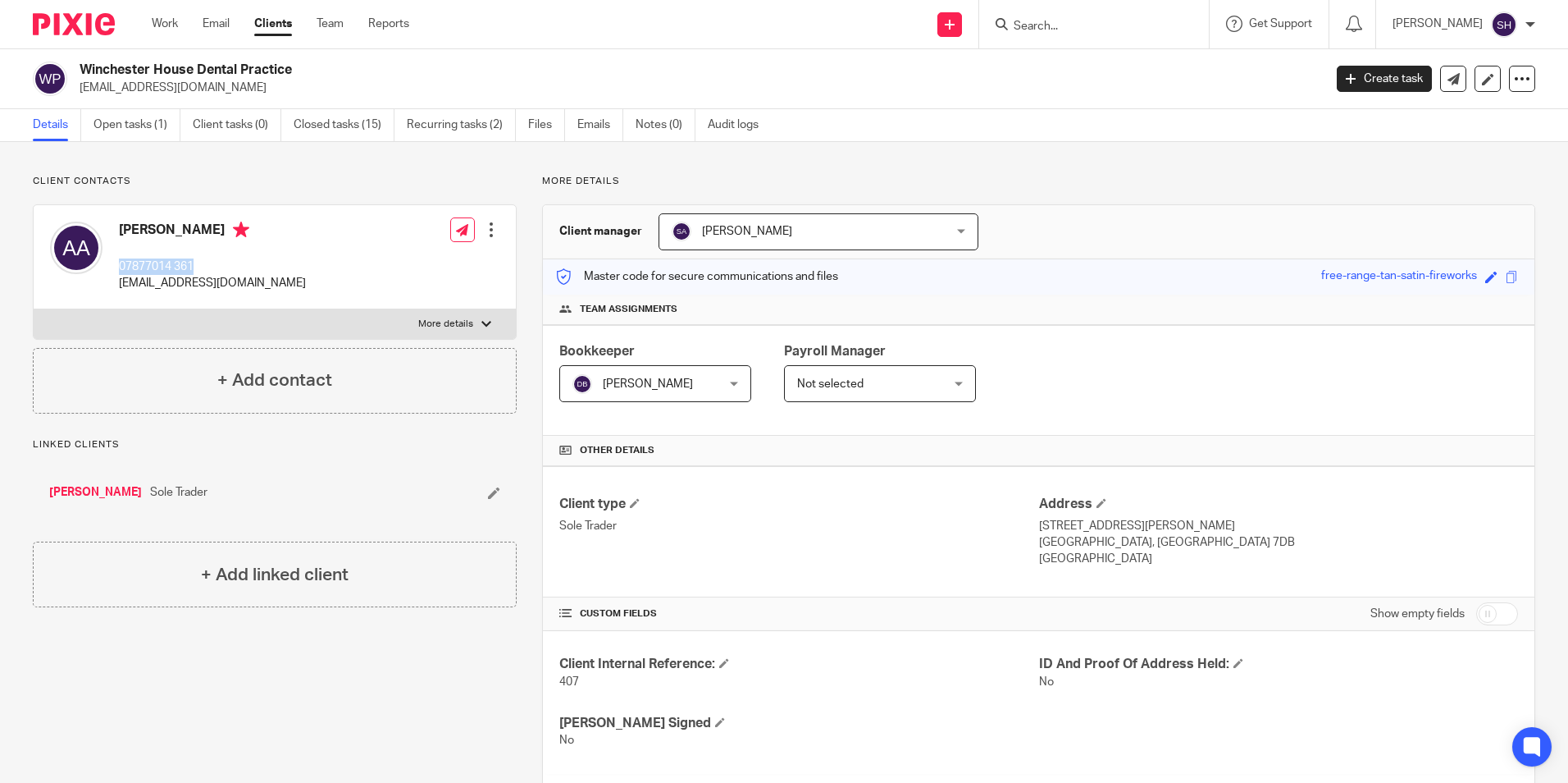
copy p "07877014 361"
click at [1022, 24] on input "Search" at bounding box center [1085, 26] width 148 height 15
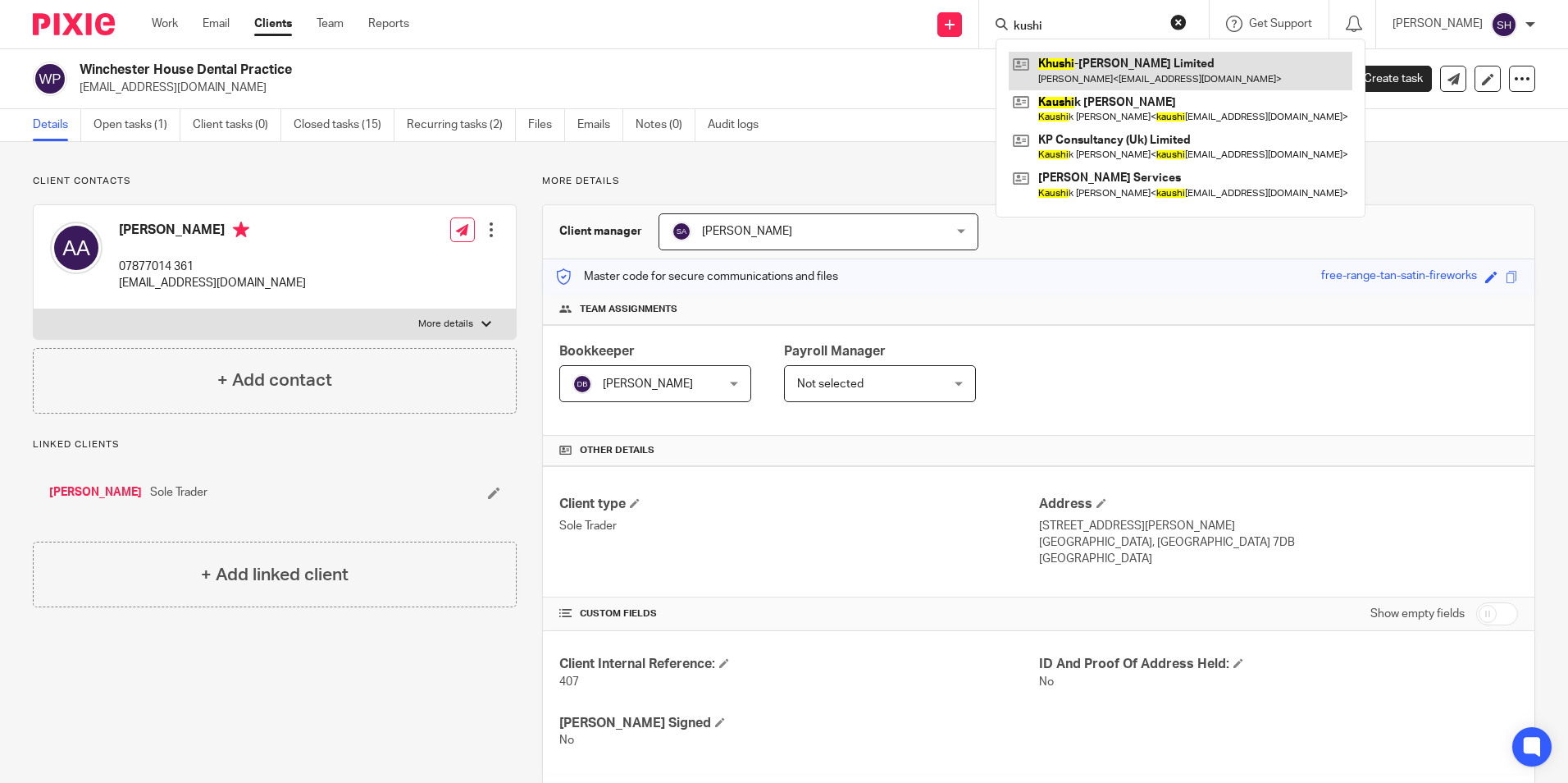
type input "kushi"
click at [1098, 63] on link at bounding box center [1180, 70] width 343 height 38
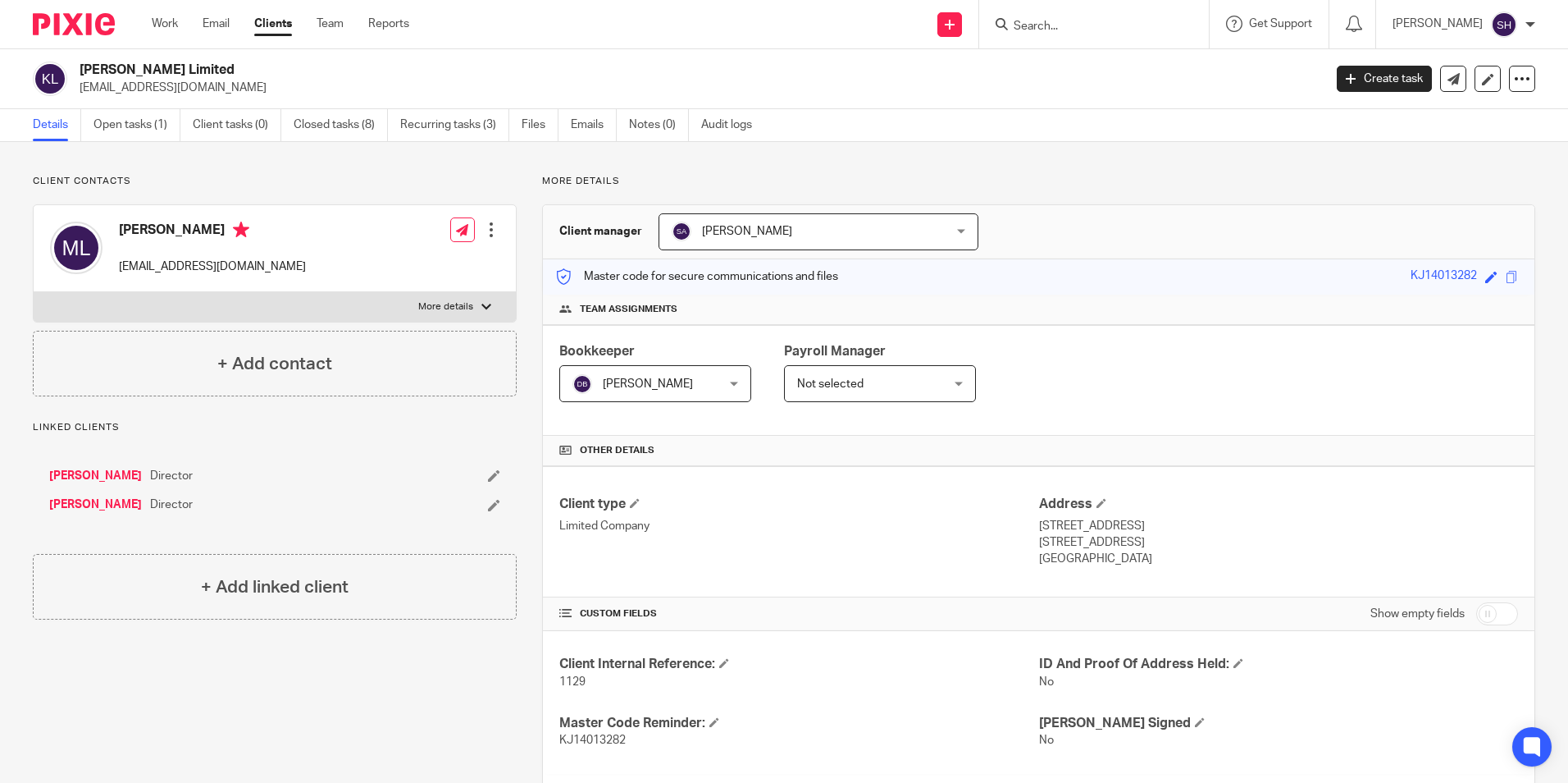
click at [1019, 30] on input "Search" at bounding box center [1085, 26] width 148 height 15
type input "[PERSON_NAME]"
click at [1086, 61] on link at bounding box center [1136, 70] width 254 height 38
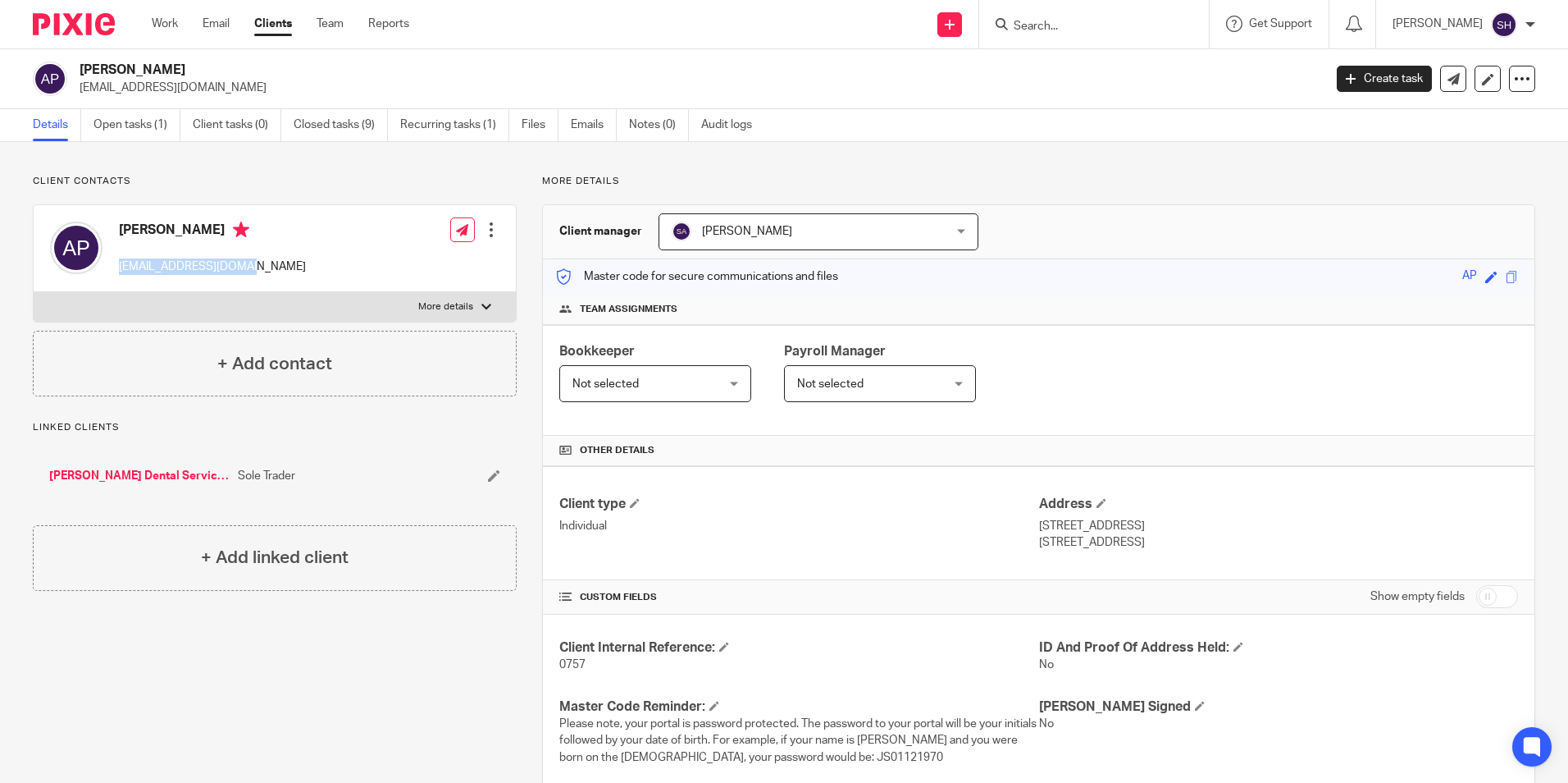
drag, startPoint x: 250, startPoint y: 260, endPoint x: 121, endPoint y: 269, distance: 129.3
click at [121, 269] on div "[PERSON_NAME] [EMAIL_ADDRESS][DOMAIN_NAME] Edit contact Create client from cont…" at bounding box center [274, 249] width 482 height 87
copy p "[EMAIL_ADDRESS][DOMAIN_NAME]"
click at [1045, 23] on input "Search" at bounding box center [1085, 26] width 148 height 15
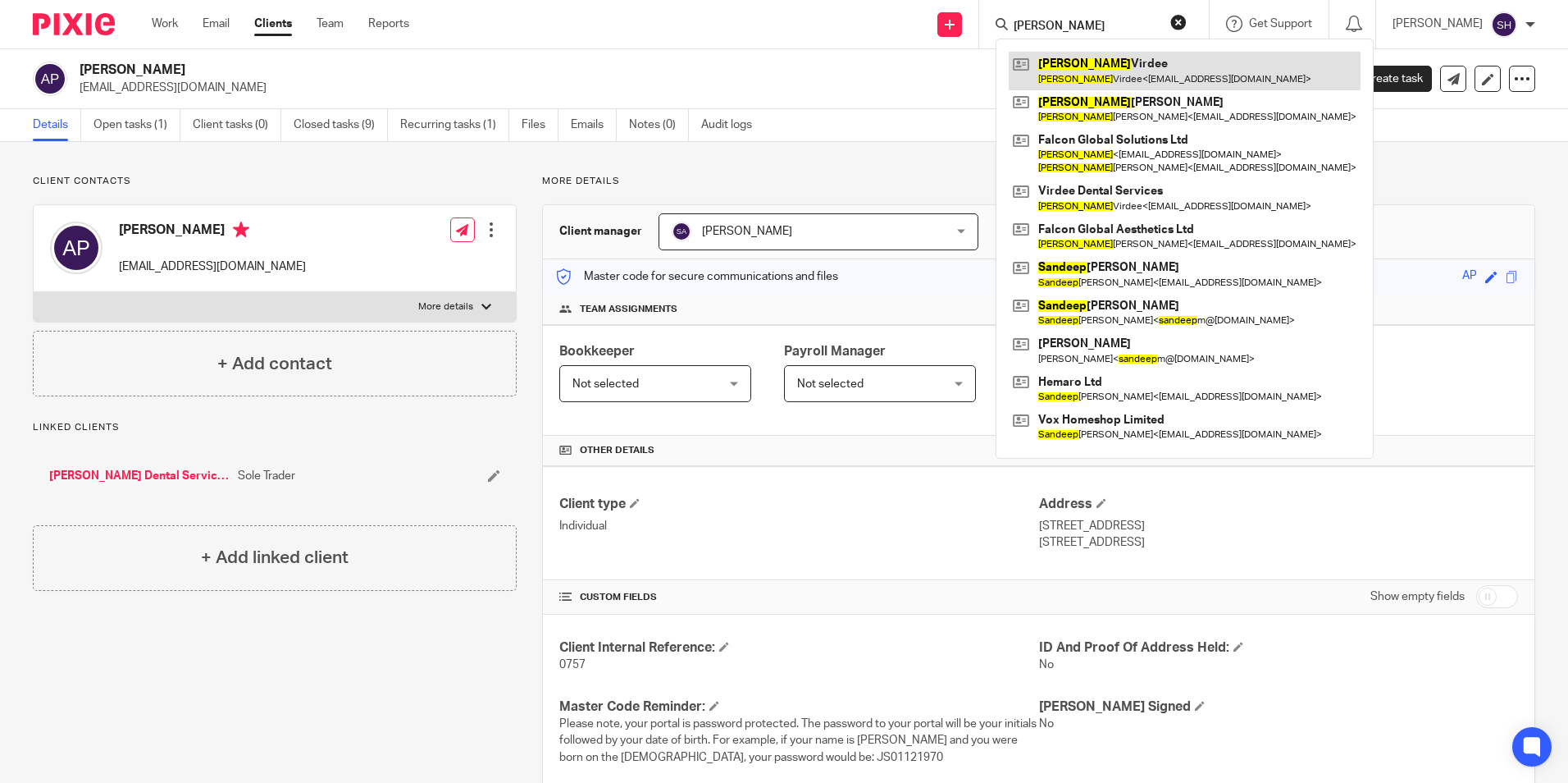
type input "[PERSON_NAME]"
click at [1074, 69] on link at bounding box center [1185, 70] width 352 height 38
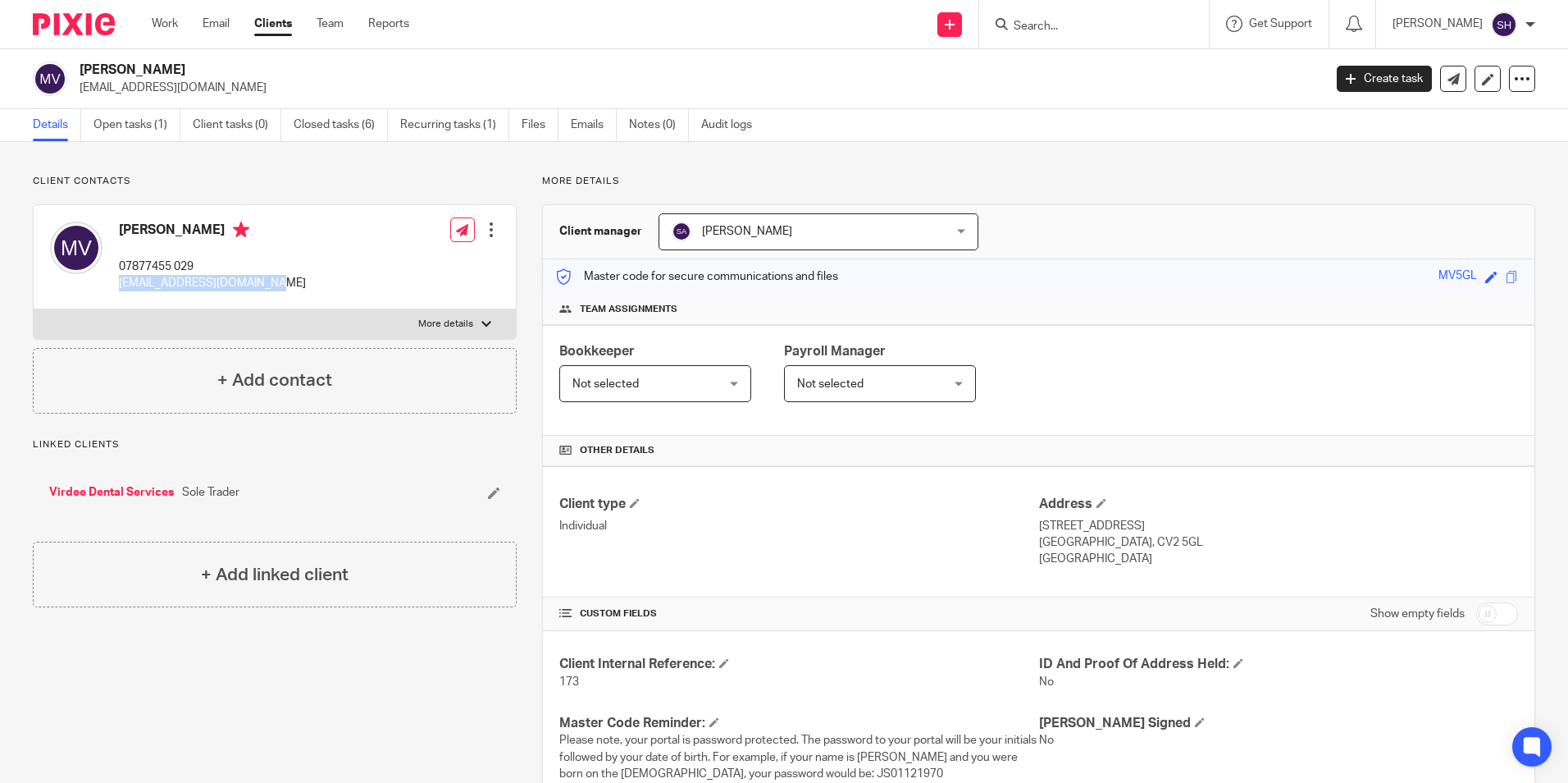
drag, startPoint x: 276, startPoint y: 281, endPoint x: 112, endPoint y: 296, distance: 164.7
click at [112, 296] on div "[PERSON_NAME] 07877455 029 [EMAIL_ADDRESS][DOMAIN_NAME] Edit contact Create cli…" at bounding box center [274, 257] width 482 height 104
copy p "[EMAIL_ADDRESS][DOMAIN_NAME]"
drag, startPoint x: 188, startPoint y: 260, endPoint x: 119, endPoint y: 271, distance: 69.9
click at [119, 271] on p "07877455 029" at bounding box center [212, 266] width 187 height 17
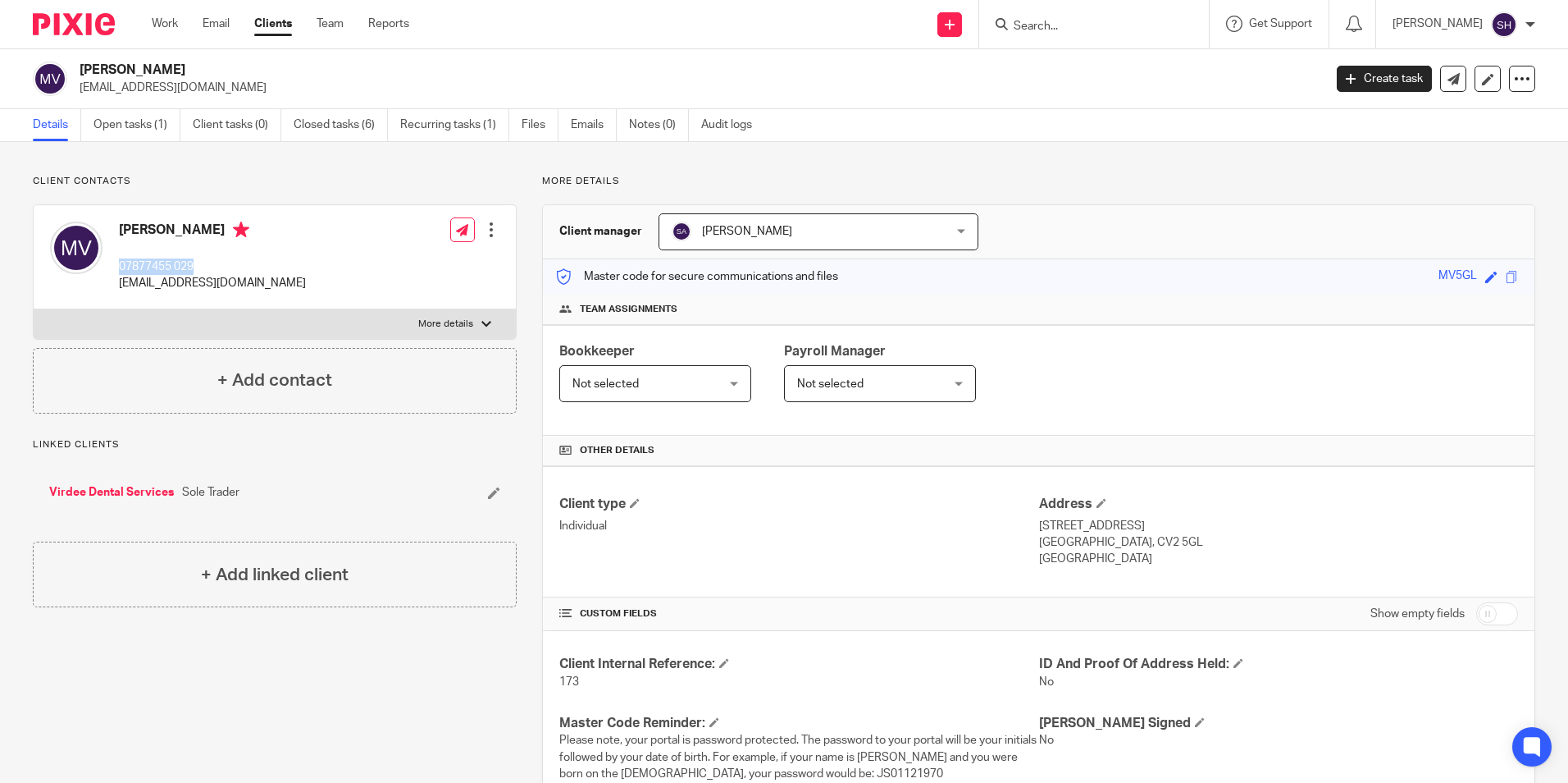
copy p "07877455 029"
click at [1024, 10] on div at bounding box center [1094, 23] width 230 height 48
click at [1025, 14] on form at bounding box center [1098, 23] width 175 height 21
click at [1023, 23] on input "Search" at bounding box center [1085, 26] width 148 height 15
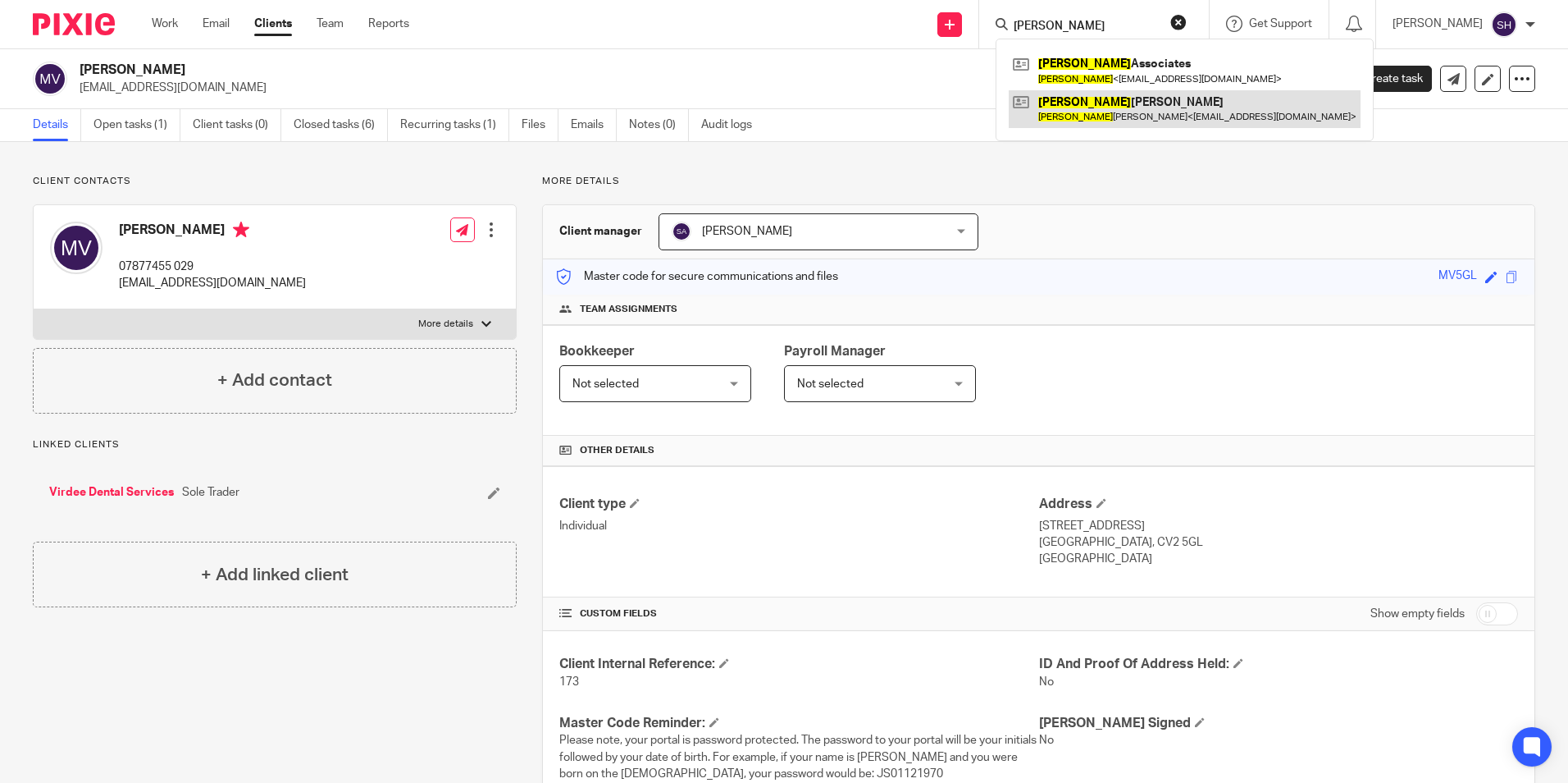
type input "amreen"
click at [1056, 97] on link at bounding box center [1185, 109] width 352 height 38
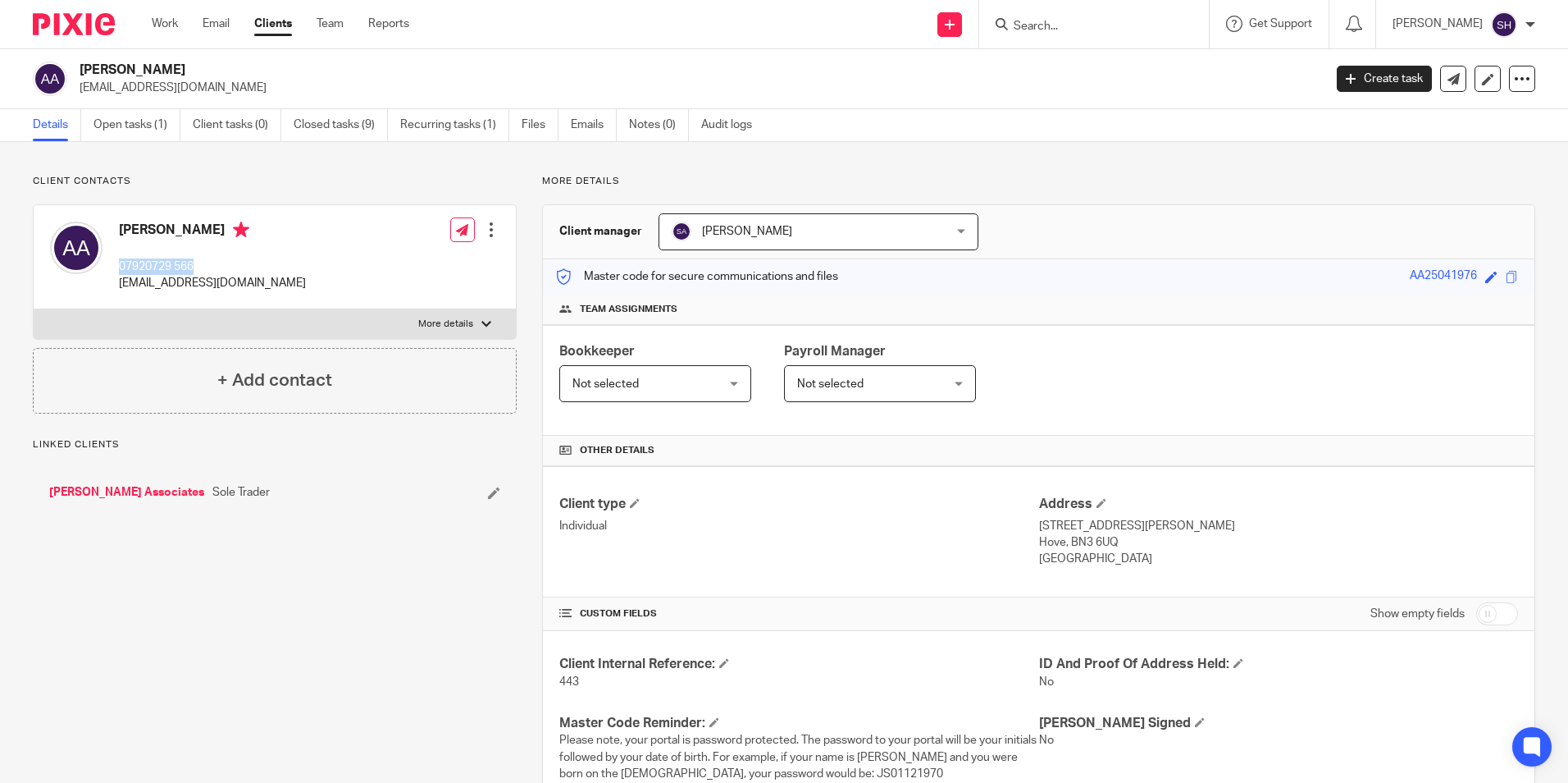
drag, startPoint x: 215, startPoint y: 265, endPoint x: 112, endPoint y: 268, distance: 103.0
click at [112, 268] on div "Amreen Ahmad 07920729 566 ambuz100@hotmail.com" at bounding box center [178, 256] width 256 height 87
copy p "07920729 566"
drag, startPoint x: 271, startPoint y: 276, endPoint x: 114, endPoint y: 294, distance: 158.0
click at [114, 294] on div "Amreen Ahmad 07920729 566 ambuz100@hotmail.com Edit contact Create client from …" at bounding box center [274, 257] width 482 height 104
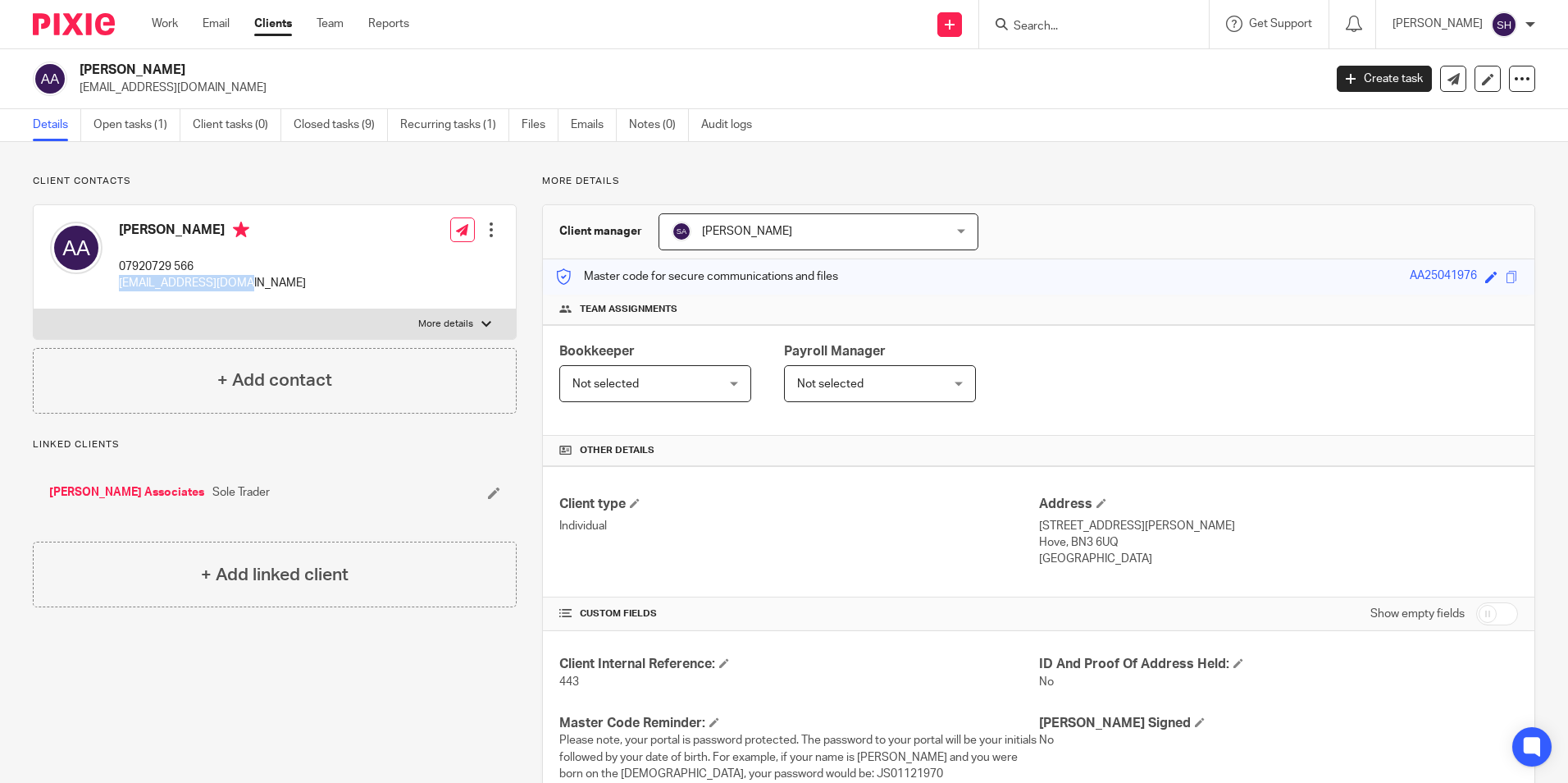
copy p "ambuz100@hotmail.com"
click at [1011, 29] on input "Search" at bounding box center [1085, 26] width 148 height 15
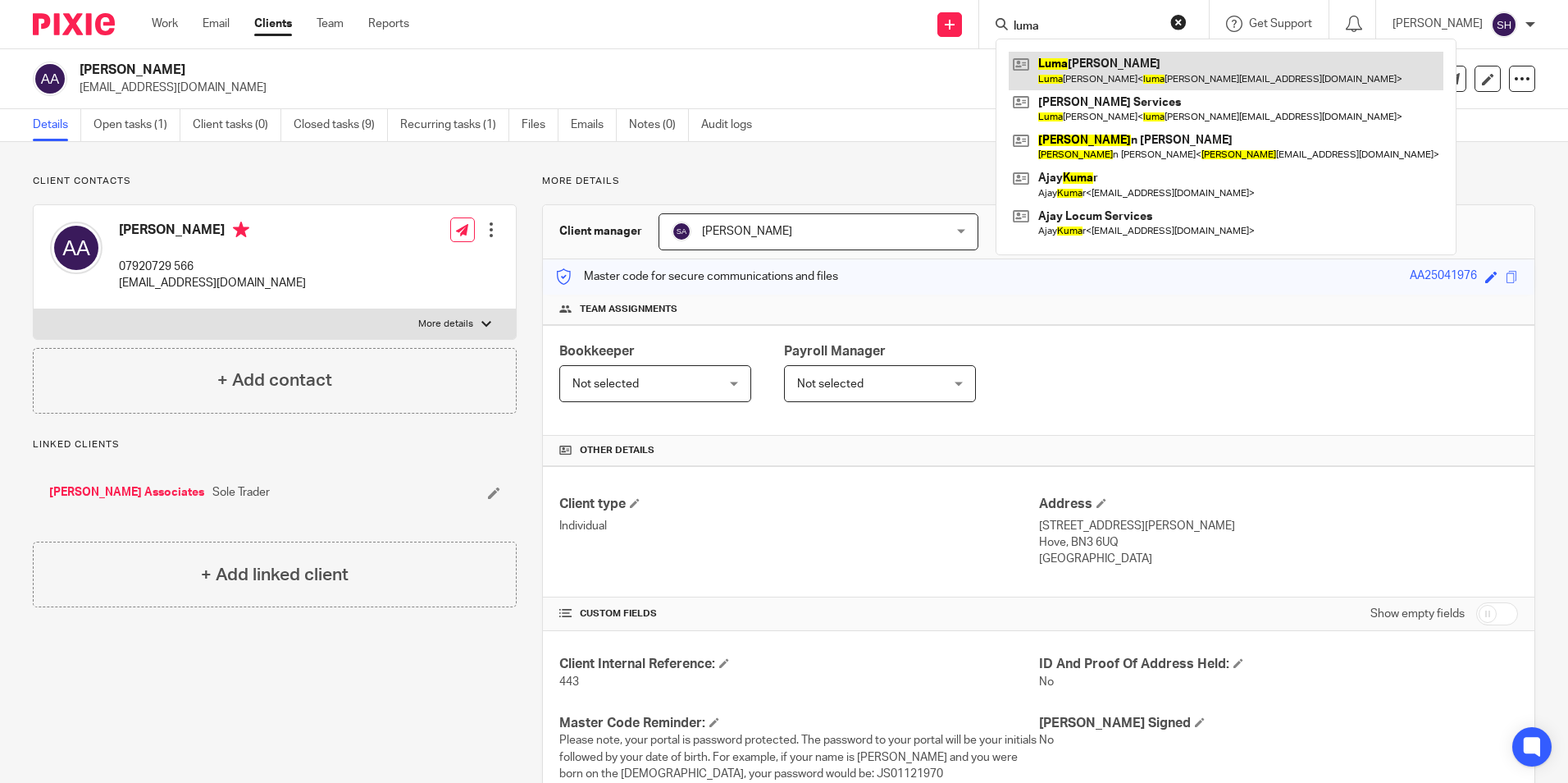
type input "luma"
click at [1114, 77] on link at bounding box center [1226, 70] width 434 height 38
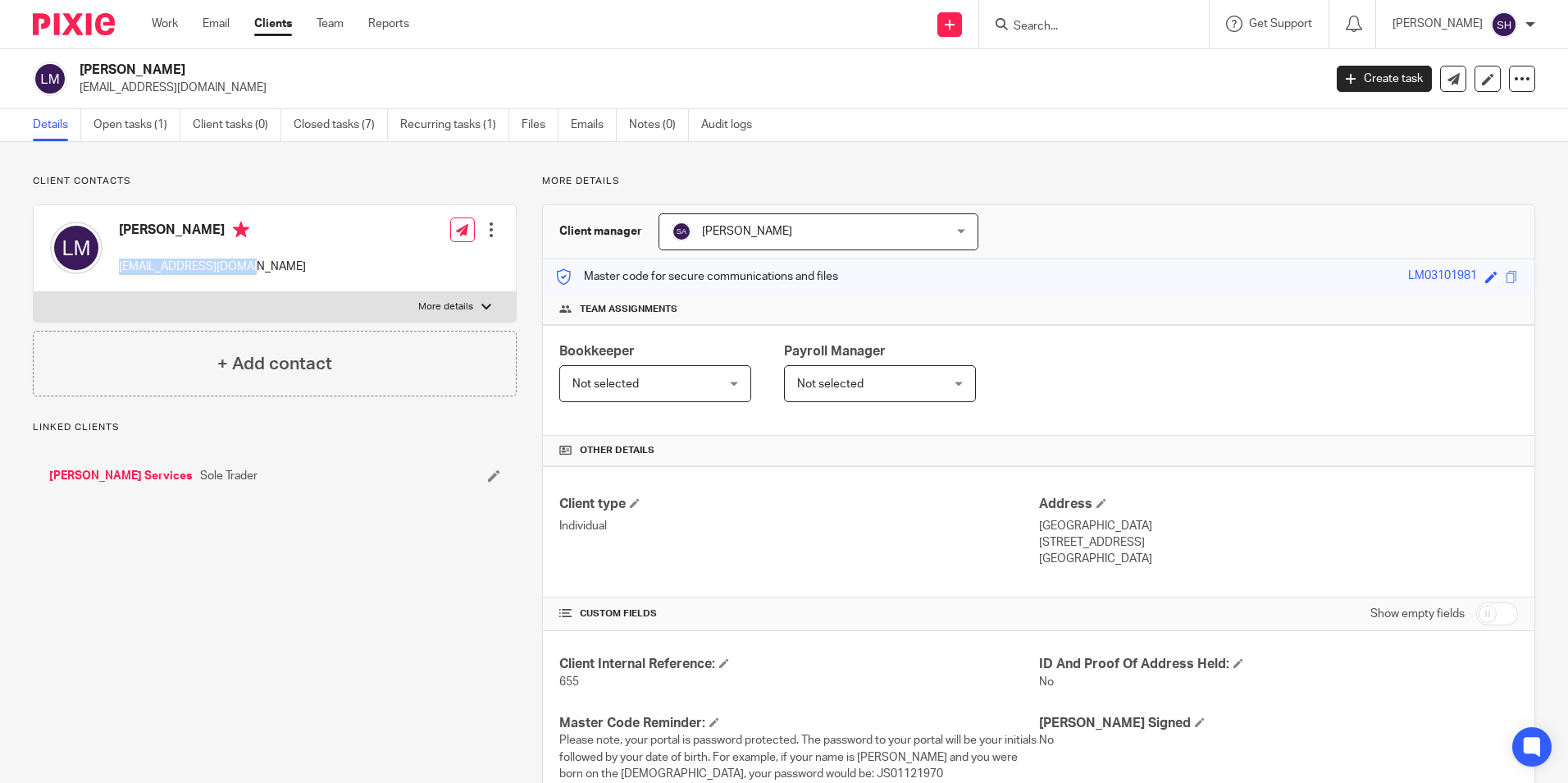
drag, startPoint x: 263, startPoint y: 262, endPoint x: 118, endPoint y: 268, distance: 145.1
click at [118, 268] on div "[PERSON_NAME] [EMAIL_ADDRESS][DOMAIN_NAME] Edit contact Create client from cont…" at bounding box center [274, 249] width 482 height 87
copy p "[EMAIL_ADDRESS][DOMAIN_NAME]"
click at [1044, 33] on input "Search" at bounding box center [1085, 26] width 148 height 15
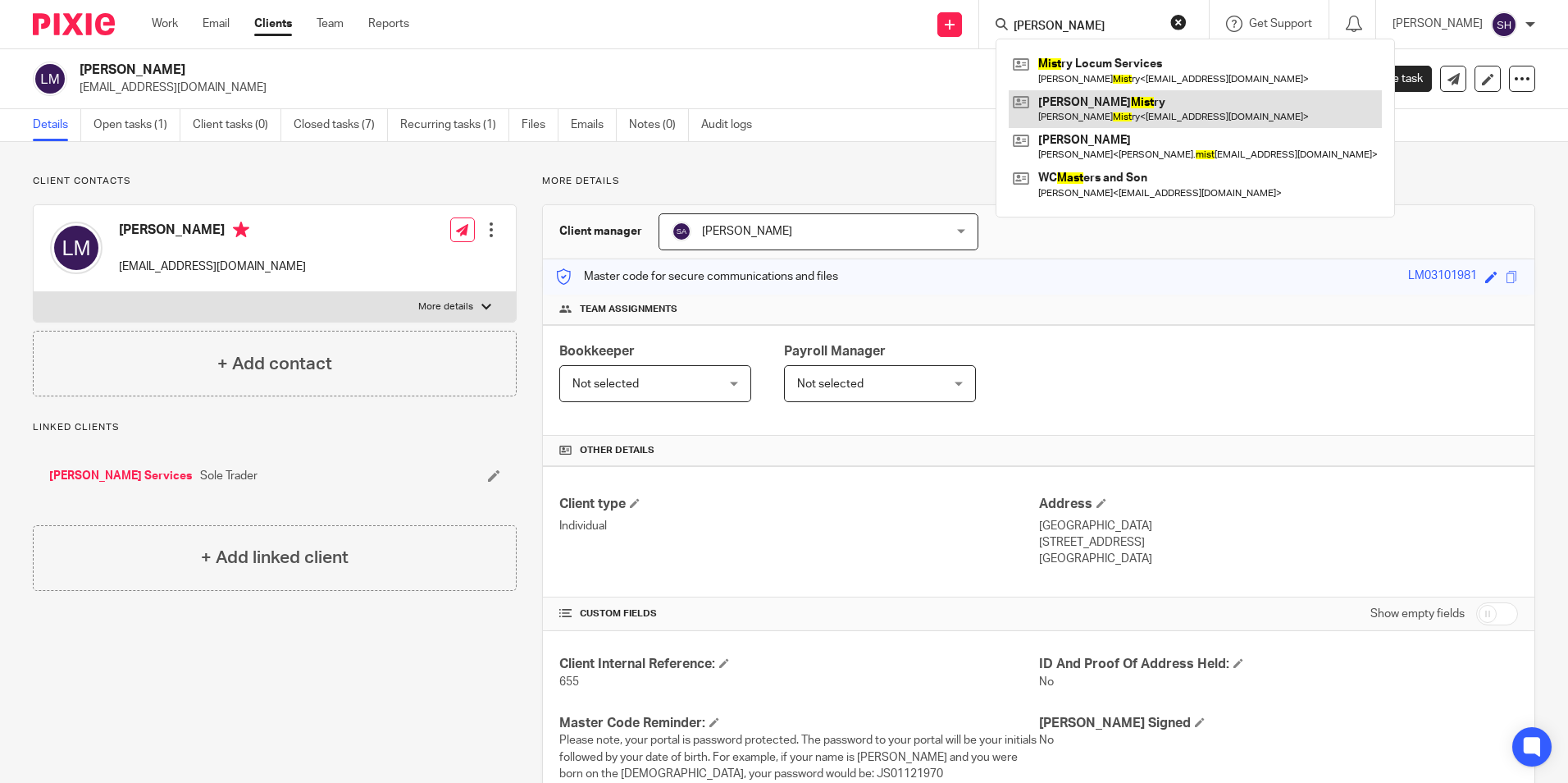
type input "[PERSON_NAME]"
click at [1081, 101] on link at bounding box center [1194, 109] width 373 height 38
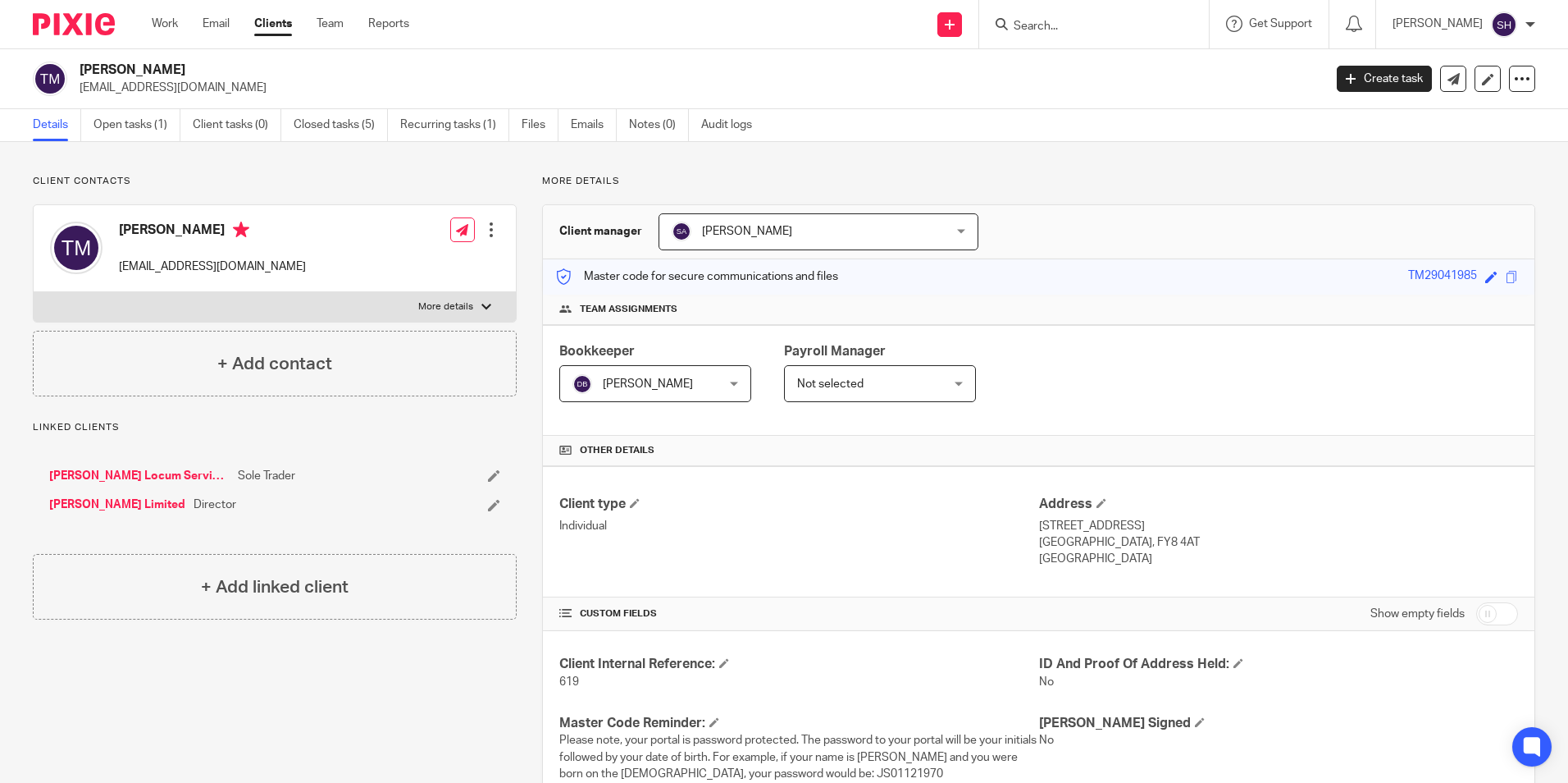
drag, startPoint x: 191, startPoint y: 231, endPoint x: 119, endPoint y: 230, distance: 72.0
click at [119, 230] on h4 "[PERSON_NAME]" at bounding box center [212, 231] width 187 height 21
copy h4 "[PERSON_NAME]"
drag, startPoint x: 245, startPoint y: 265, endPoint x: 113, endPoint y: 272, distance: 132.2
click at [113, 272] on div "[PERSON_NAME] [EMAIL_ADDRESS][DOMAIN_NAME] Edit contact Create client from cont…" at bounding box center [274, 249] width 482 height 87
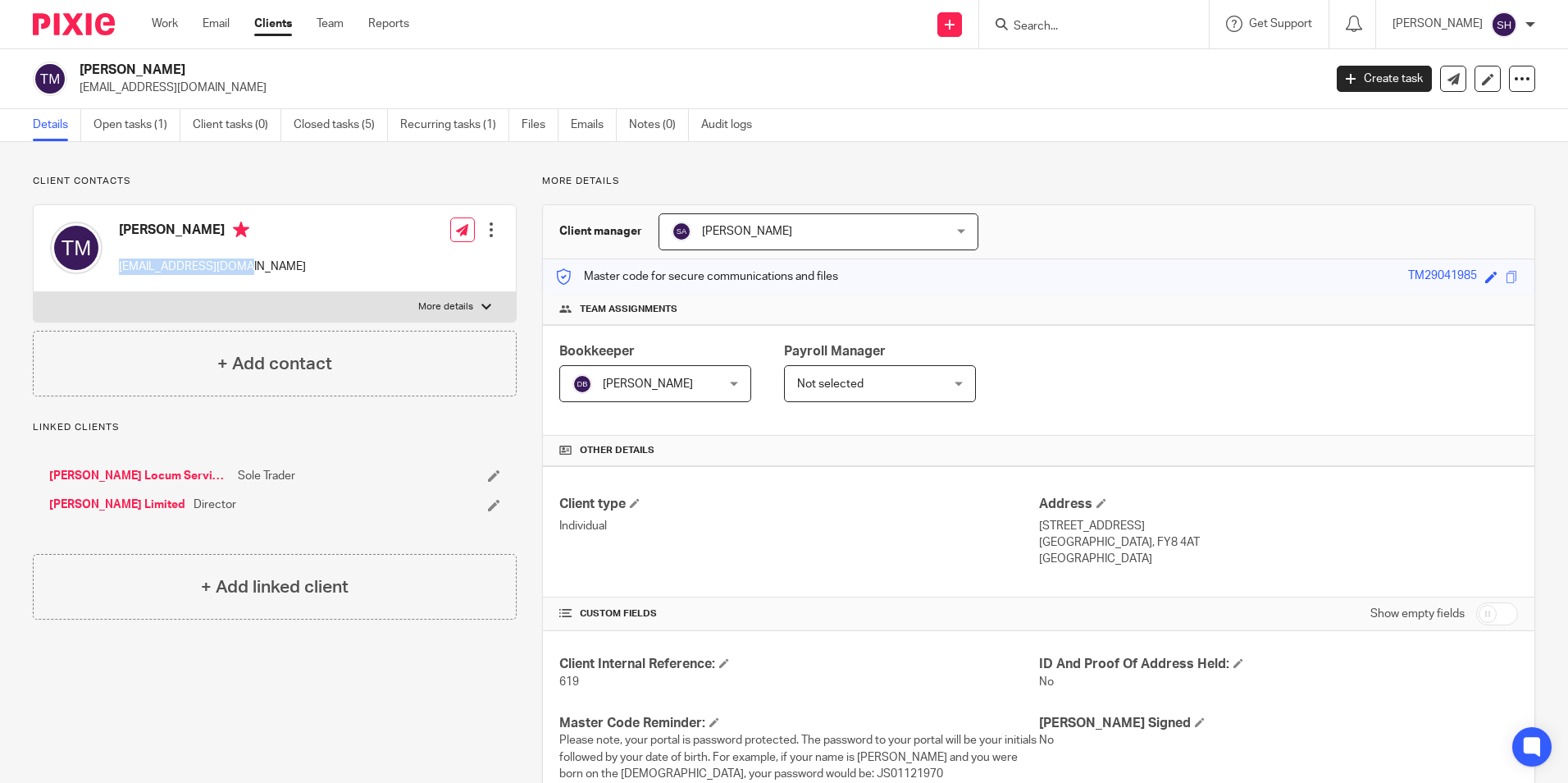
copy p "[EMAIL_ADDRESS][DOMAIN_NAME]"
click at [1073, 23] on input "Search" at bounding box center [1085, 26] width 148 height 15
click at [1037, 28] on input "Search" at bounding box center [1085, 26] width 148 height 15
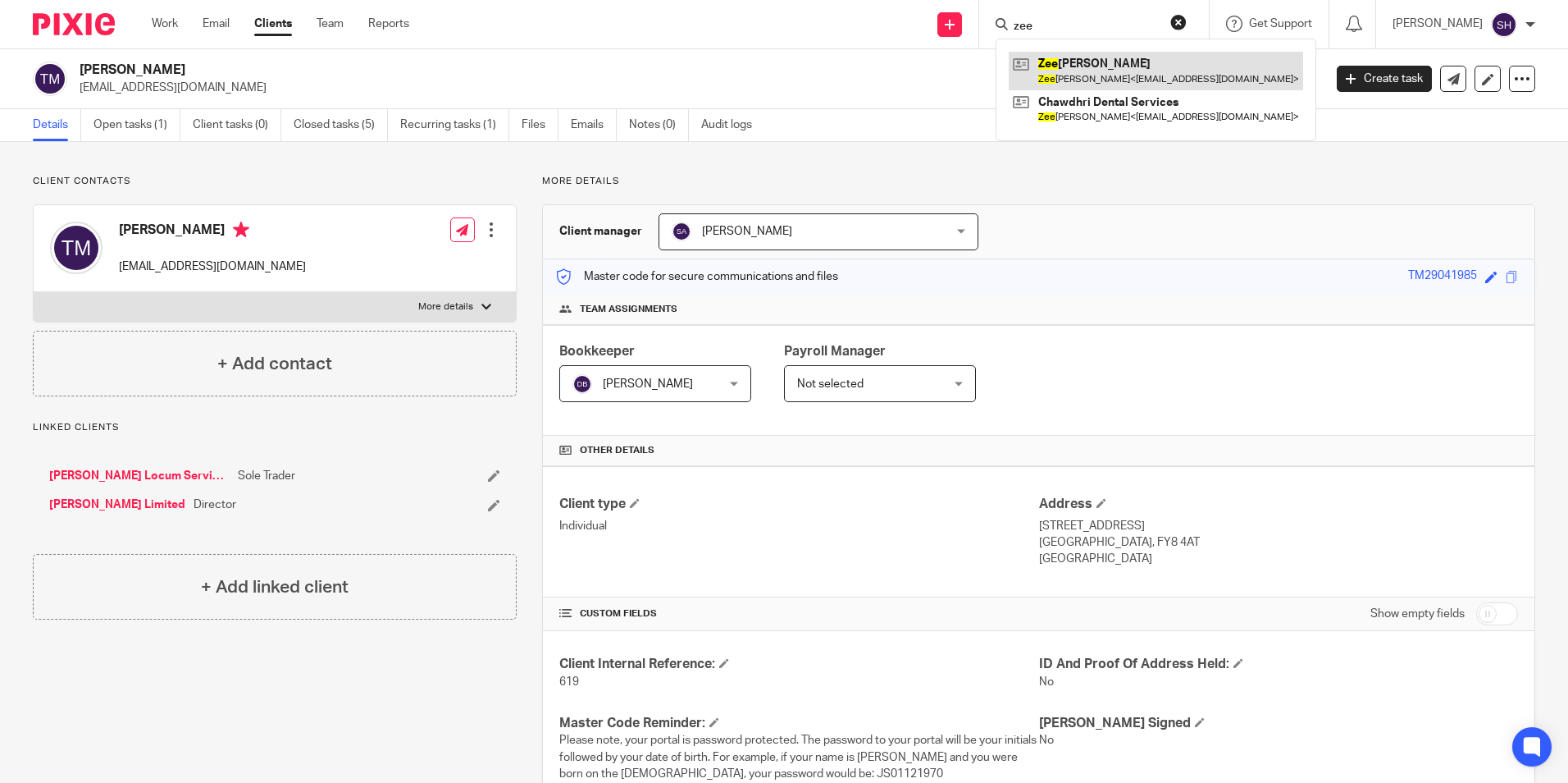
type input "zee"
click at [1151, 82] on link at bounding box center [1155, 70] width 294 height 38
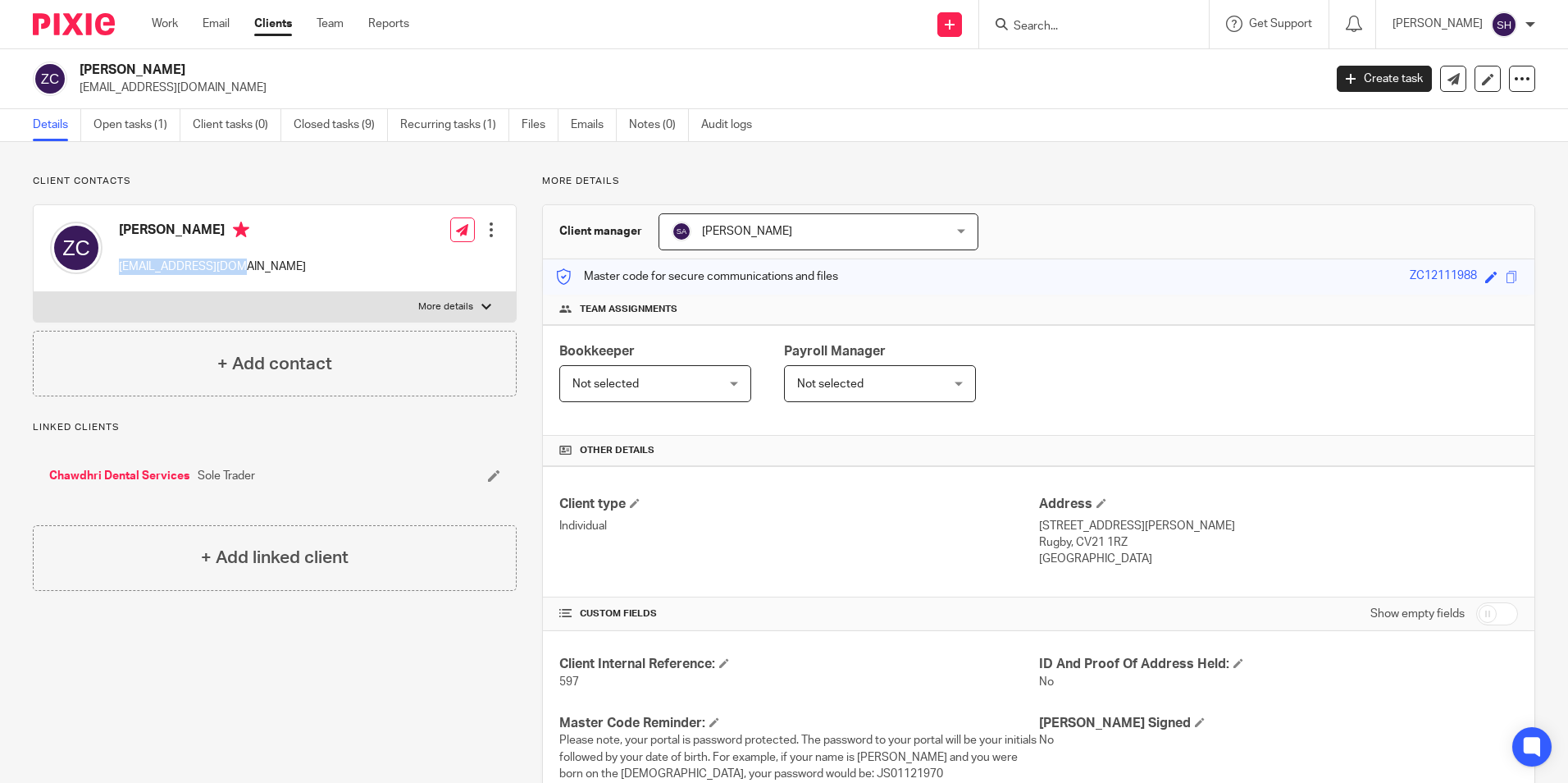
drag, startPoint x: 236, startPoint y: 262, endPoint x: 119, endPoint y: 266, distance: 117.1
click at [119, 266] on p "[EMAIL_ADDRESS][DOMAIN_NAME]" at bounding box center [212, 266] width 187 height 17
copy p "[EMAIL_ADDRESS][DOMAIN_NAME]"
click at [1068, 28] on input "Search" at bounding box center [1085, 26] width 148 height 15
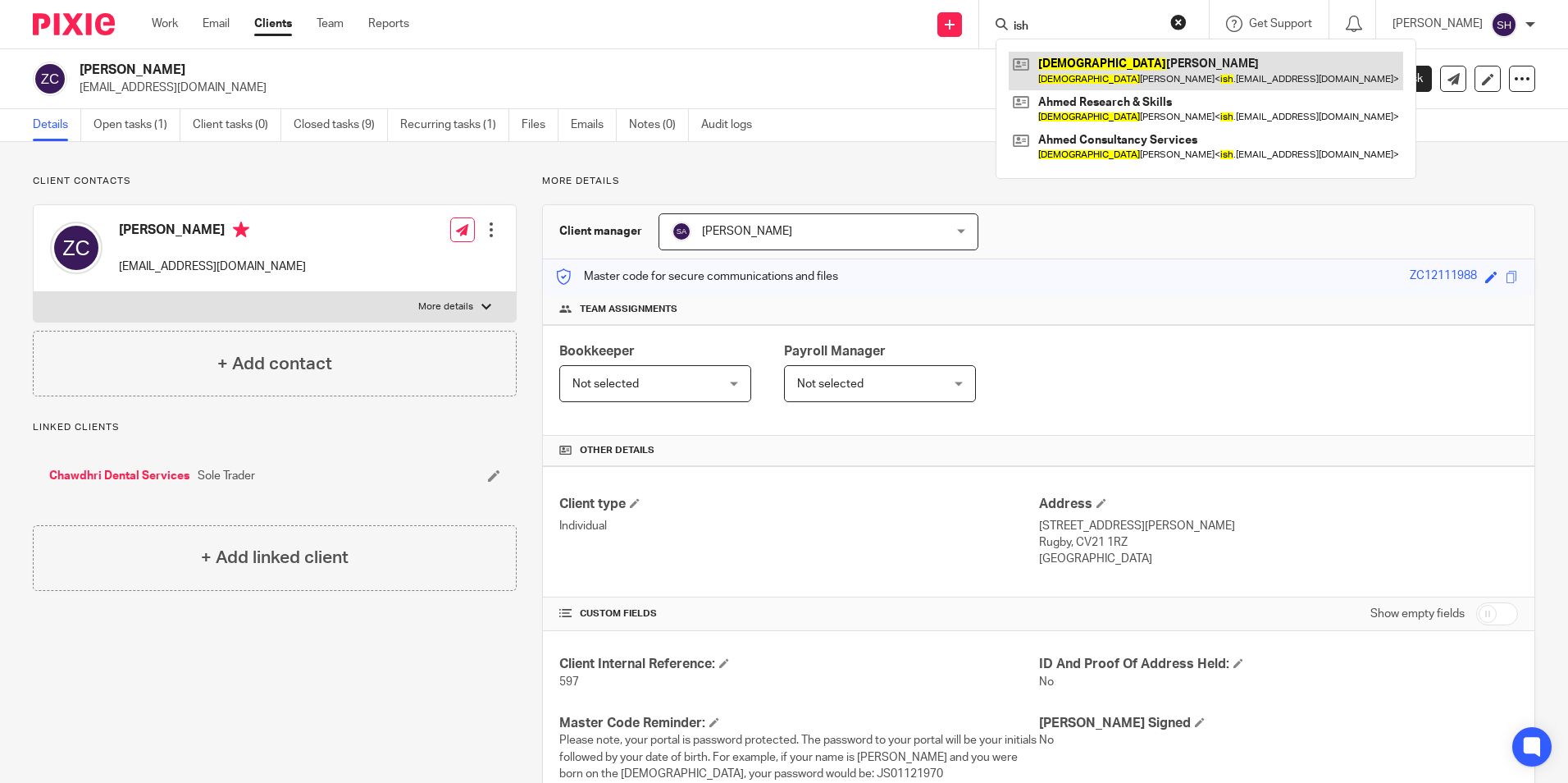
type input "ish"
click at [1112, 65] on link at bounding box center [1205, 70] width 394 height 38
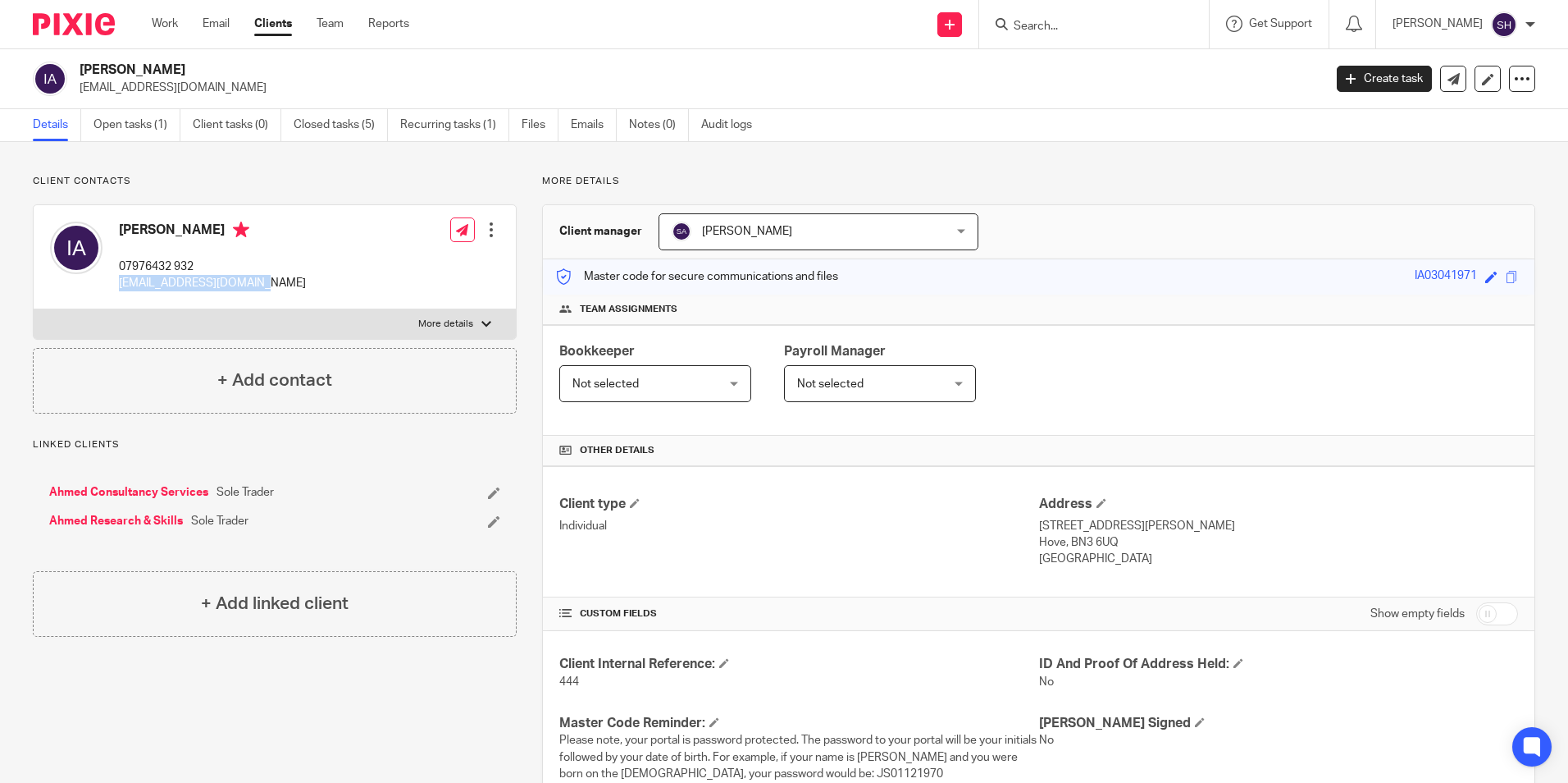
drag, startPoint x: 220, startPoint y: 283, endPoint x: 118, endPoint y: 284, distance: 102.0
click at [118, 284] on div "[PERSON_NAME] 07976432 932 [EMAIL_ADDRESS][DOMAIN_NAME] Edit contact Create cli…" at bounding box center [274, 257] width 482 height 104
drag, startPoint x: 196, startPoint y: 262, endPoint x: 119, endPoint y: 270, distance: 77.4
click at [119, 270] on p "07976432 932" at bounding box center [212, 266] width 187 height 17
copy p "07976432 932"
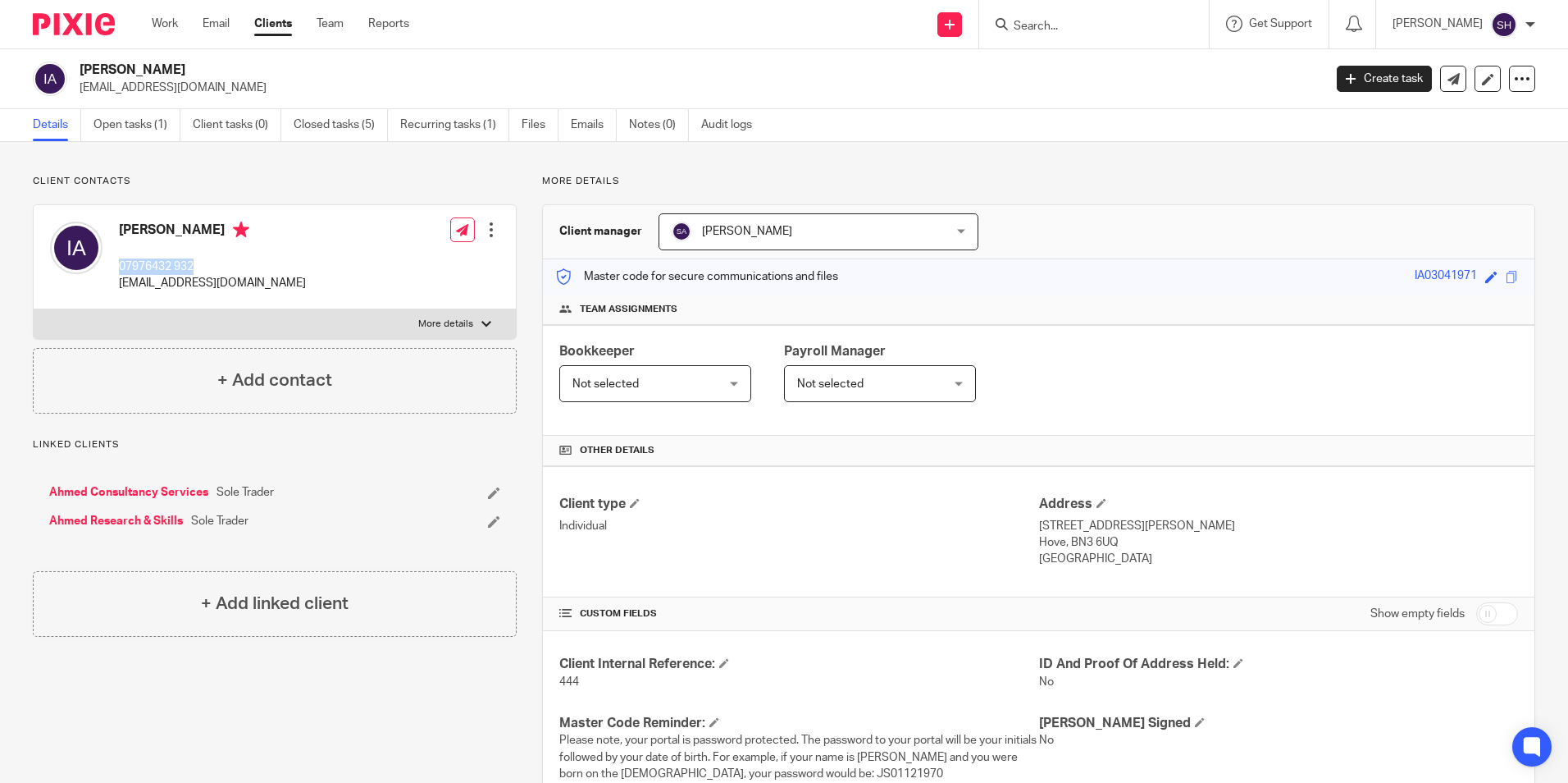
click at [1043, 23] on input "Search" at bounding box center [1085, 26] width 148 height 15
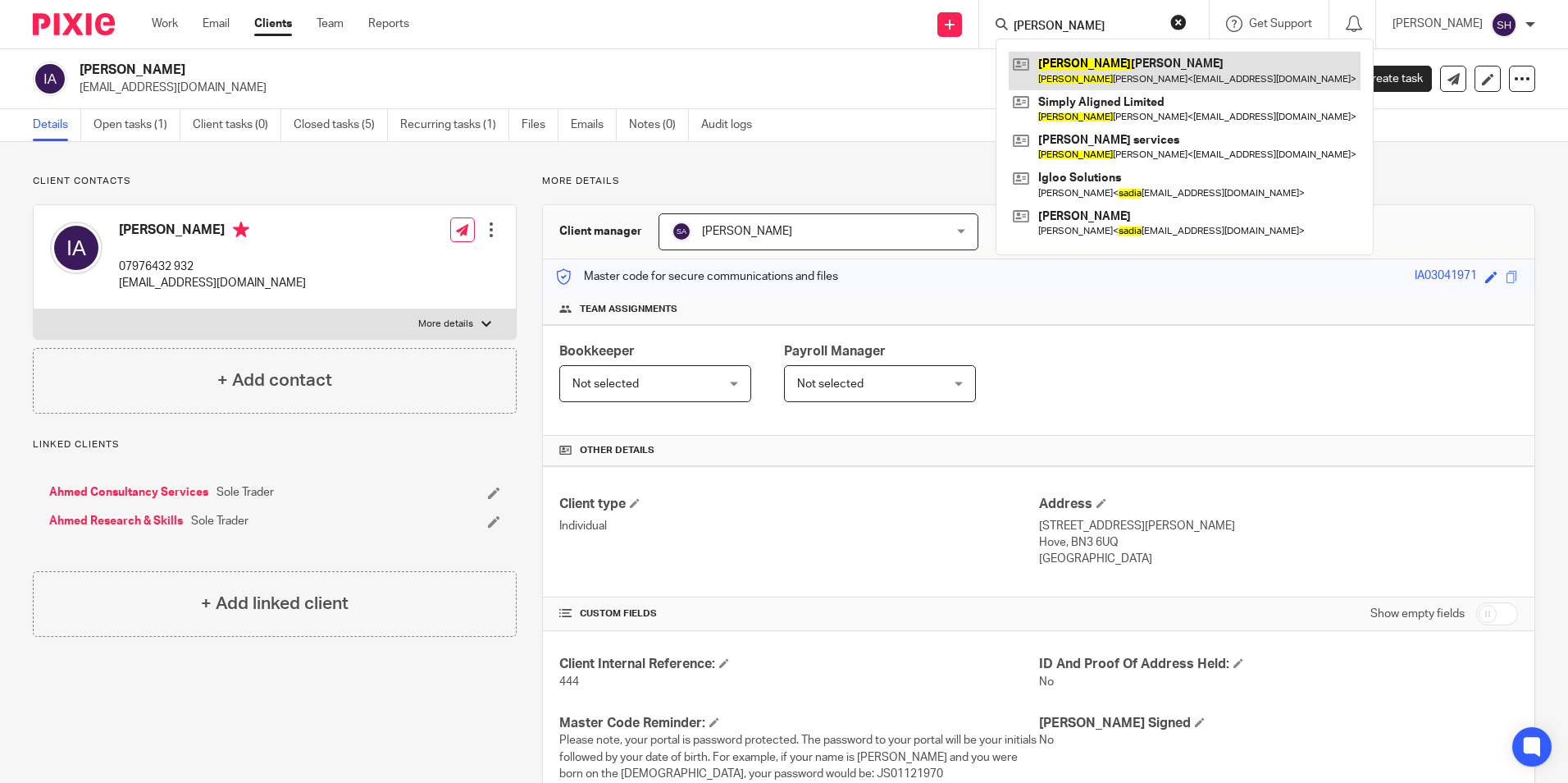
type input "[PERSON_NAME]"
click at [1045, 54] on link at bounding box center [1185, 70] width 352 height 38
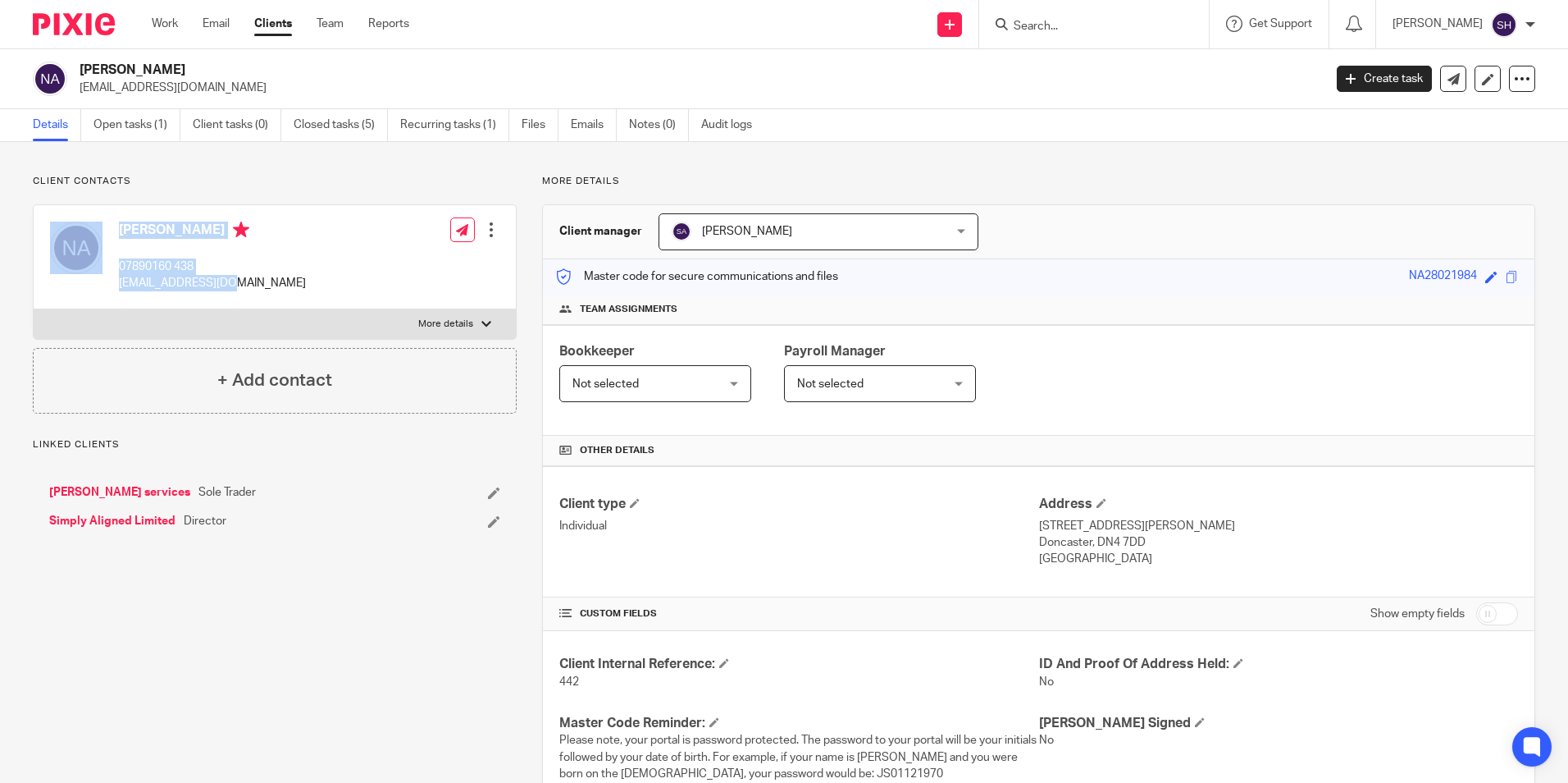
drag, startPoint x: 217, startPoint y: 287, endPoint x: 109, endPoint y: 289, distance: 108.0
click at [109, 289] on div "Nadia Ahmed 07890160 438 nm.ahmed@yahoo.co.uk" at bounding box center [178, 256] width 256 height 87
drag, startPoint x: 109, startPoint y: 289, endPoint x: 118, endPoint y: 294, distance: 10.3
click at [118, 294] on div "Nadia Ahmed 07890160 438 nm.ahmed@yahoo.co.uk Edit contact Create client from c…" at bounding box center [274, 257] width 482 height 104
copy p "nm.ahmed@yahoo.co.uk"
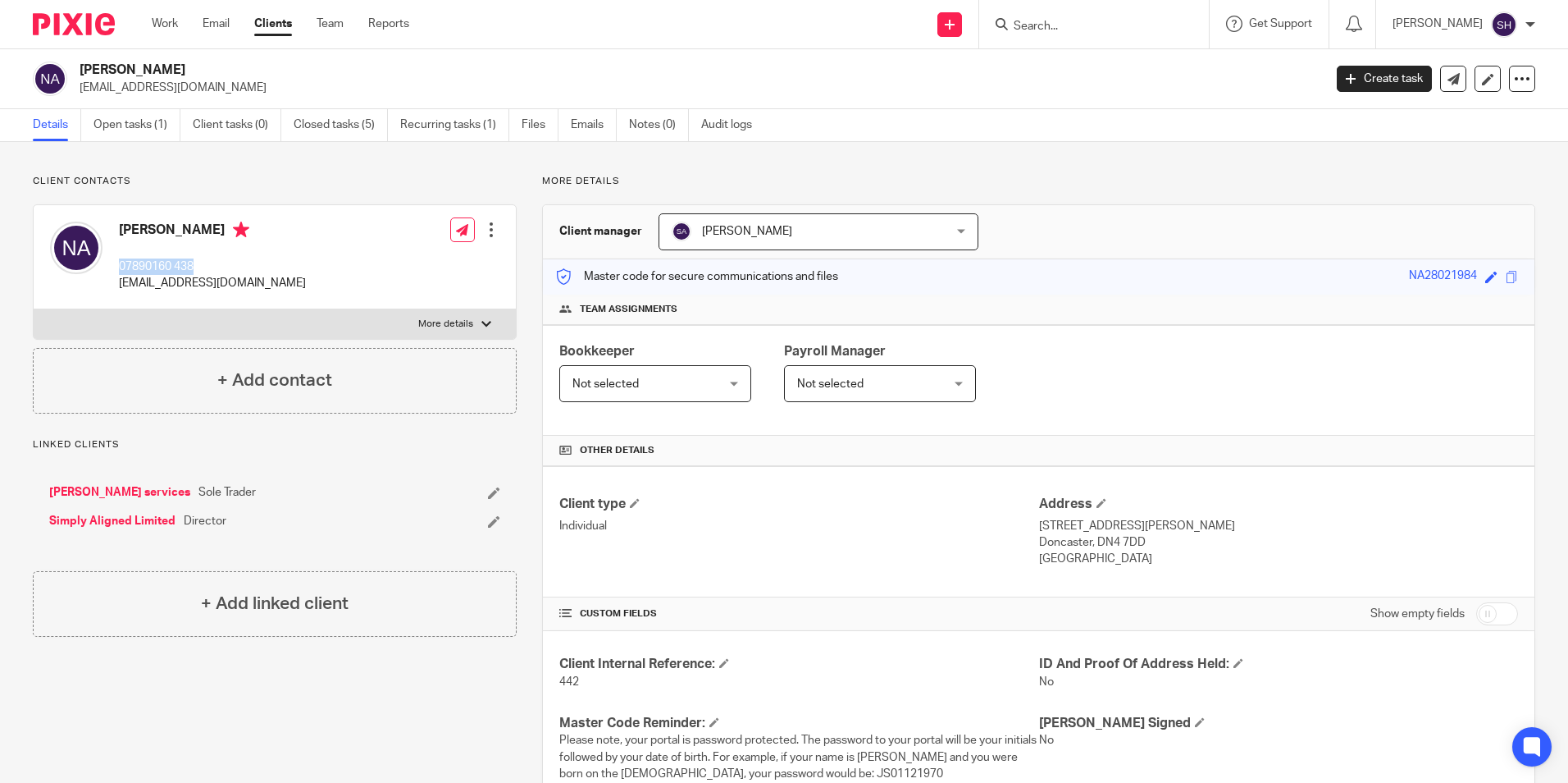
drag, startPoint x: 196, startPoint y: 262, endPoint x: 116, endPoint y: 271, distance: 80.5
click at [116, 271] on div "Nadia Ahmed 07890160 438 nm.ahmed@yahoo.co.uk" at bounding box center [178, 256] width 256 height 87
copy p "07890160 438"
click at [1050, 31] on input "Search" at bounding box center [1085, 26] width 148 height 15
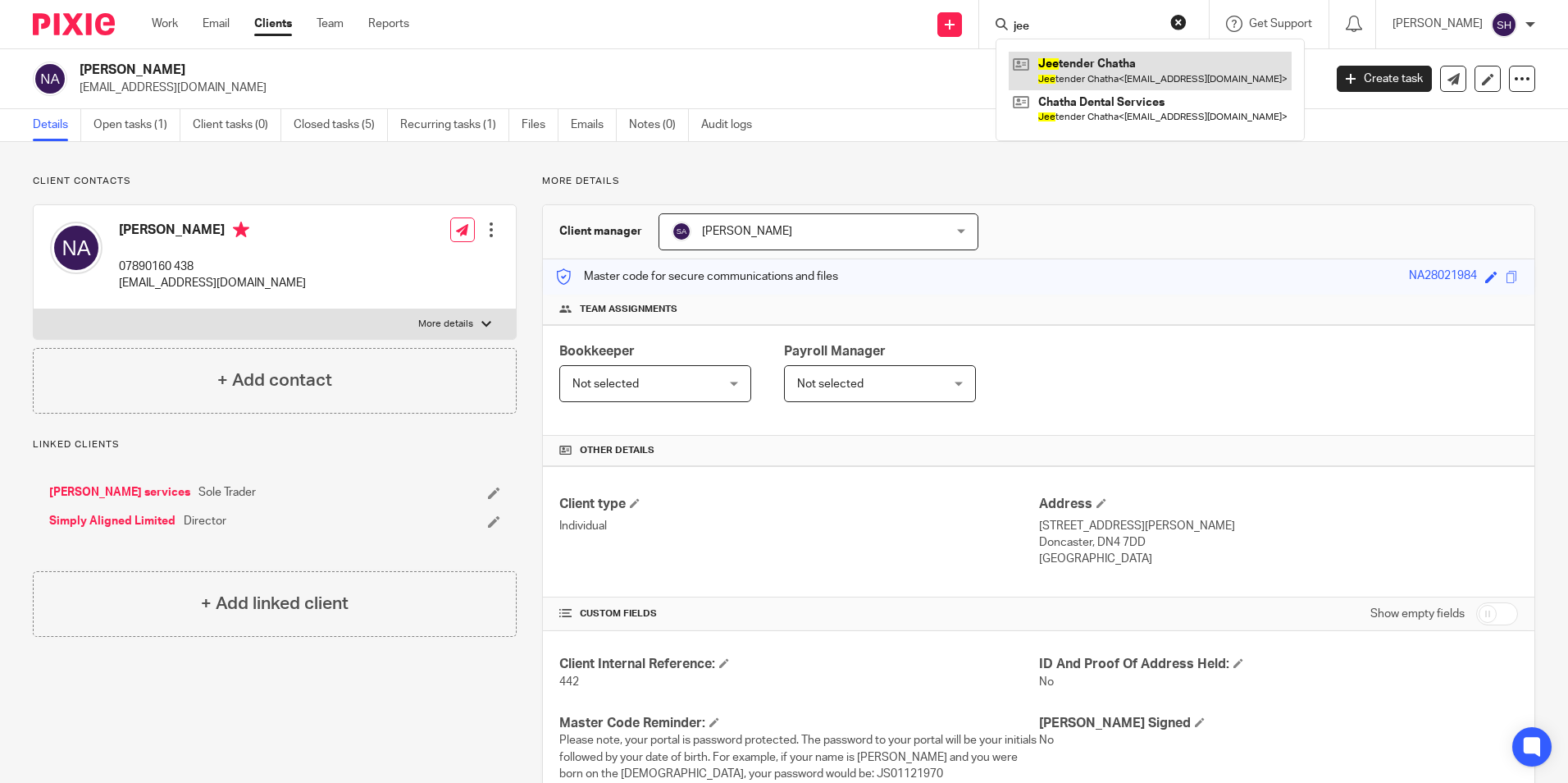
type input "jee"
click at [1132, 78] on link at bounding box center [1149, 70] width 283 height 38
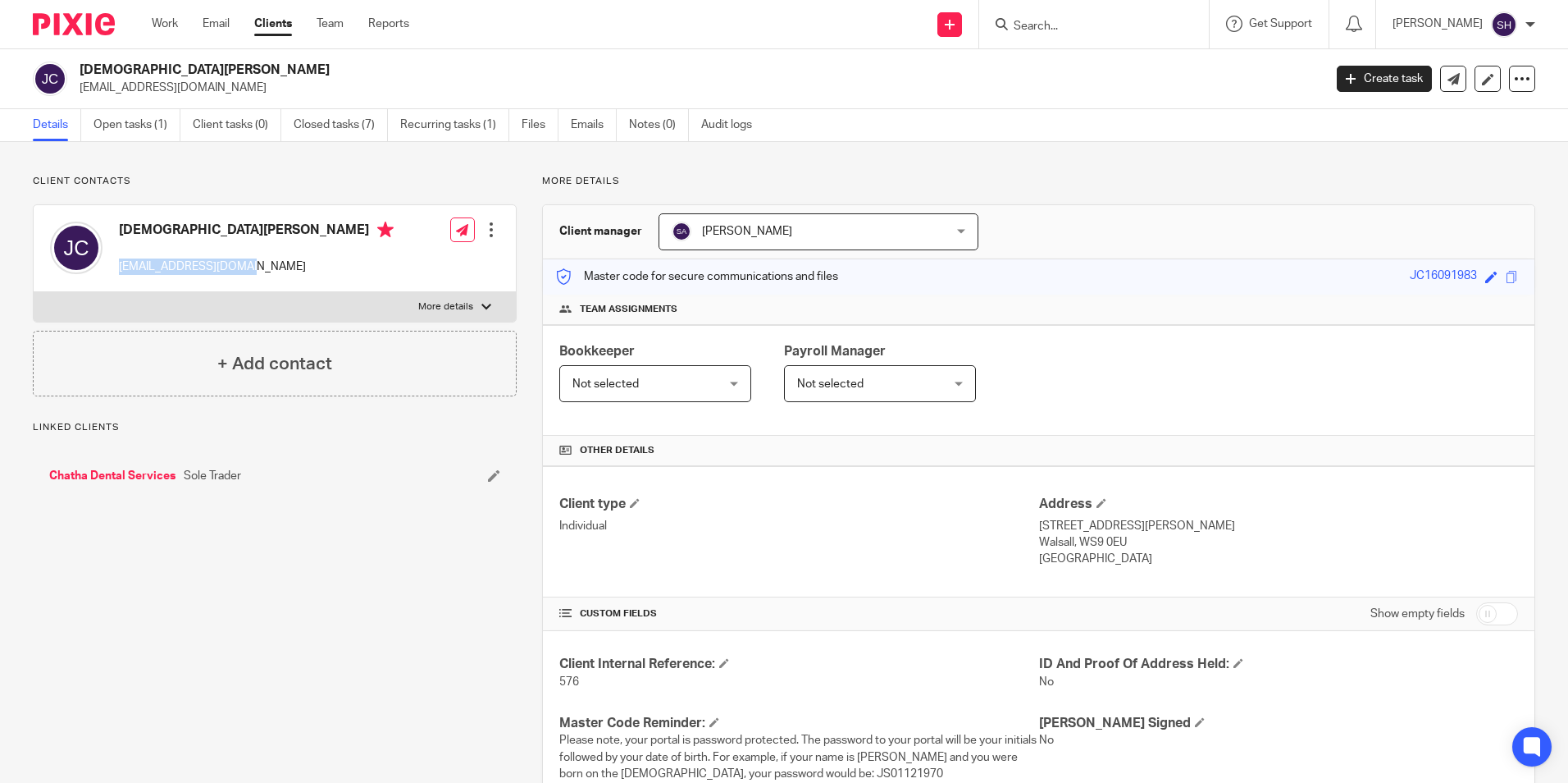
drag, startPoint x: 281, startPoint y: 273, endPoint x: 117, endPoint y: 275, distance: 164.0
click at [117, 275] on div "[DEMOGRAPHIC_DATA][PERSON_NAME] [EMAIL_ADDRESS][DOMAIN_NAME] Edit contact Creat…" at bounding box center [274, 249] width 482 height 87
copy p "[EMAIL_ADDRESS][DOMAIN_NAME]"
click at [1041, 20] on input "Search" at bounding box center [1085, 26] width 148 height 15
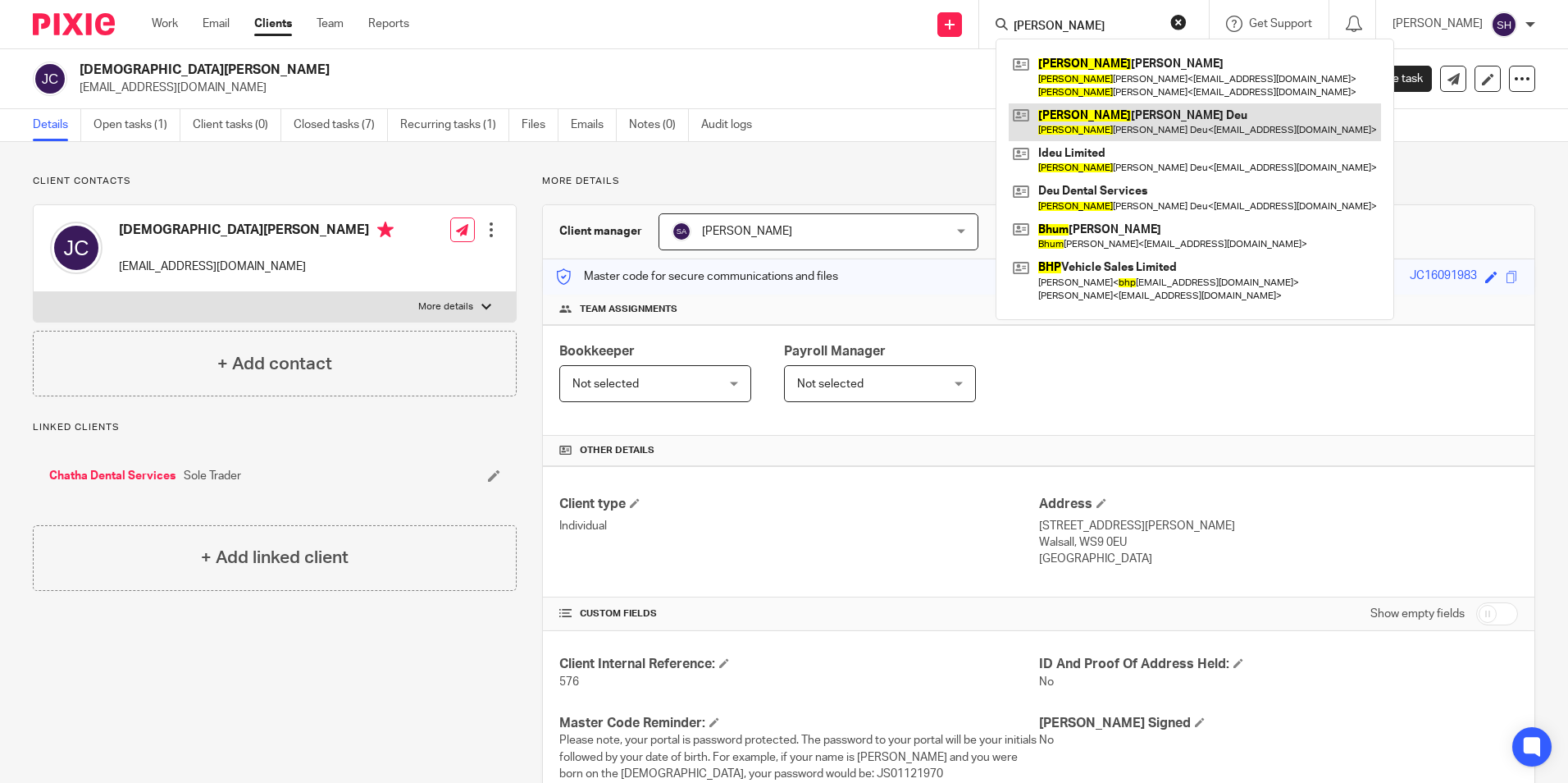
type input "[PERSON_NAME]"
click at [1072, 108] on link at bounding box center [1194, 122] width 373 height 38
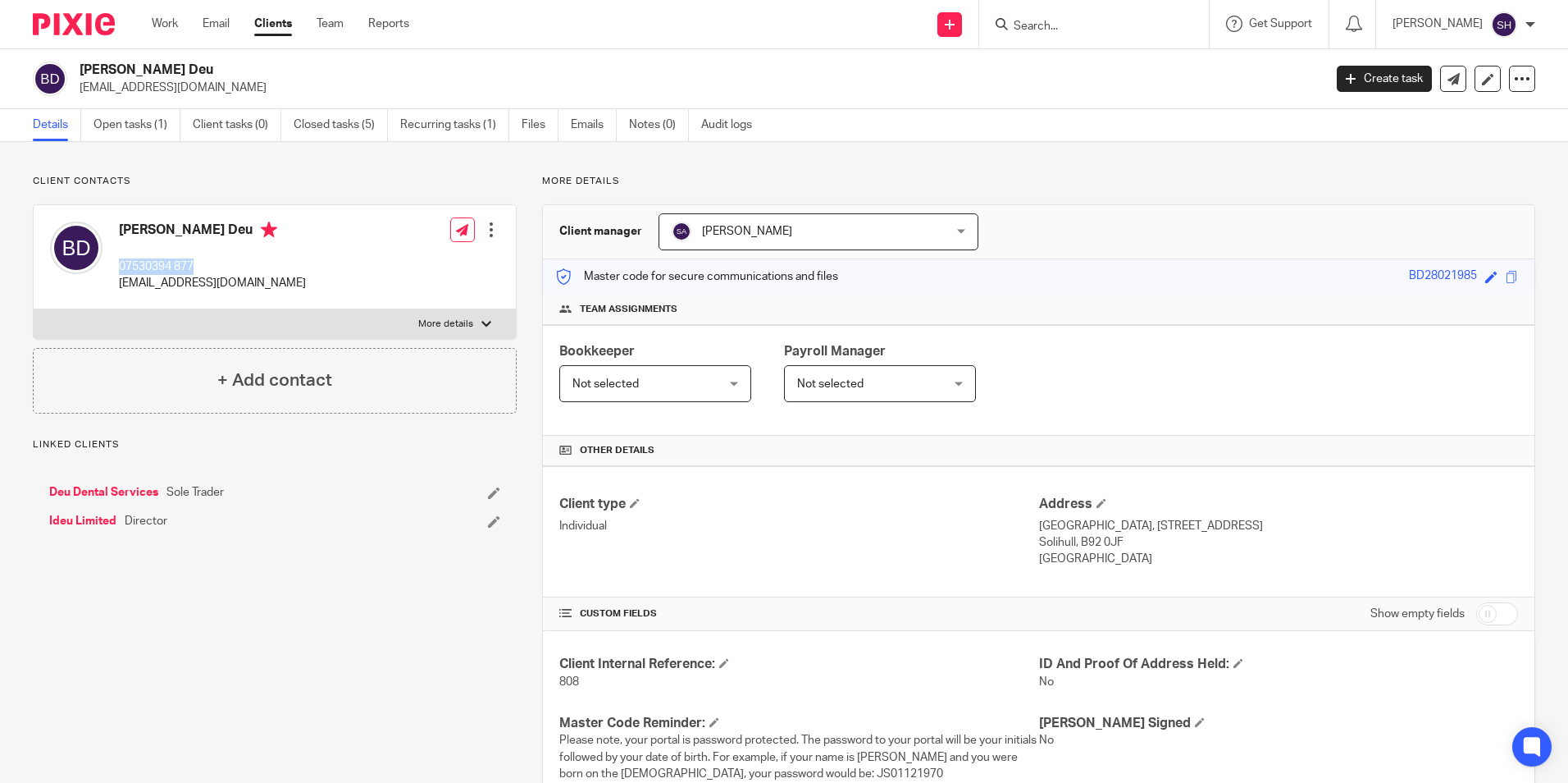
drag, startPoint x: 210, startPoint y: 263, endPoint x: 119, endPoint y: 269, distance: 91.2
click at [119, 269] on p "07530394 877" at bounding box center [212, 266] width 187 height 17
copy p "07530394 877"
drag, startPoint x: 251, startPoint y: 281, endPoint x: 119, endPoint y: 292, distance: 132.5
click at [119, 292] on div "Bhupinder Deu 07530394 877 pind_singh@hotmail.com Edit contact Create client fr…" at bounding box center [274, 257] width 482 height 104
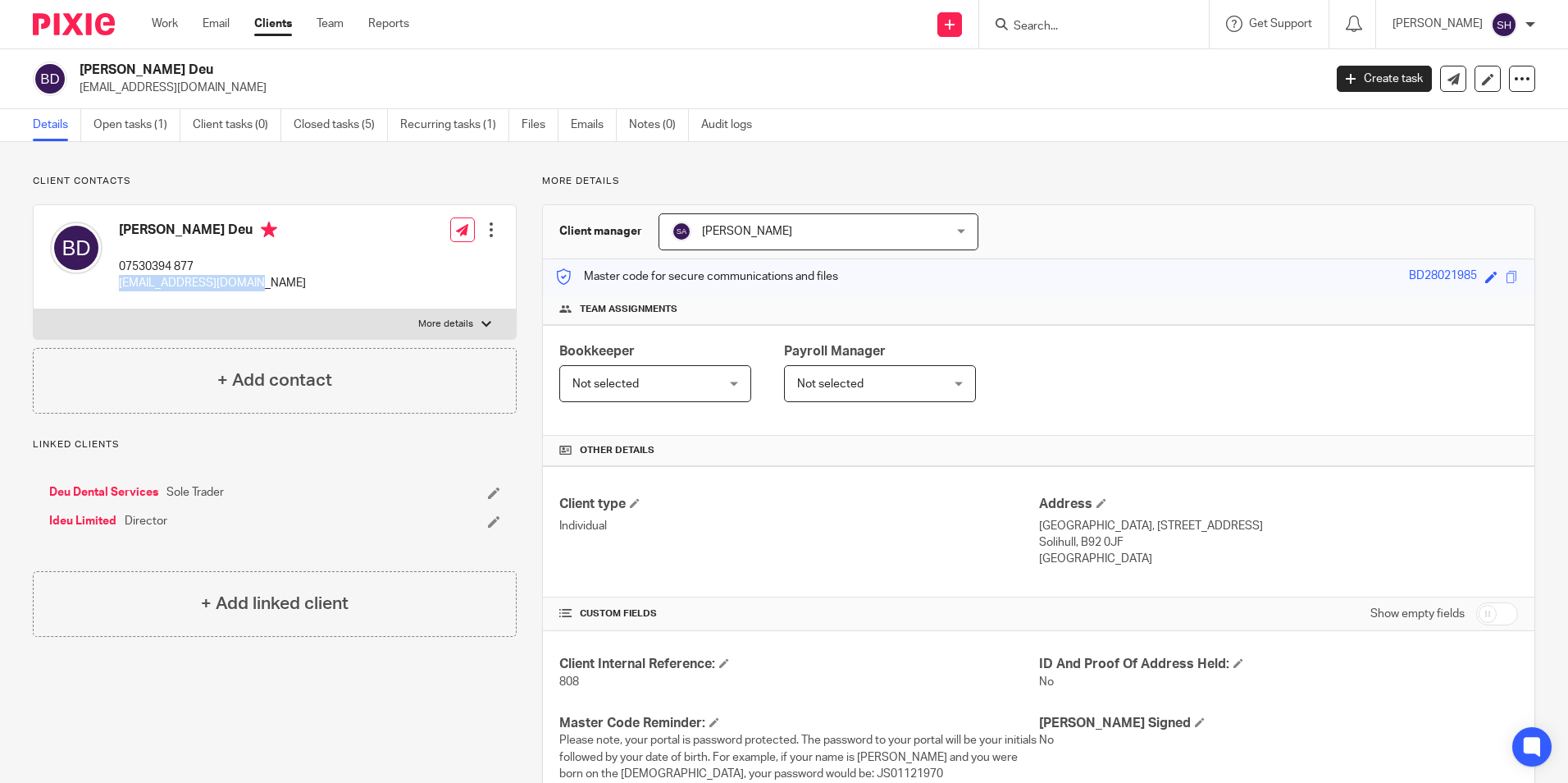
copy p "pind_singh@hotmail.com"
click at [1041, 27] on input "Search" at bounding box center [1085, 26] width 148 height 15
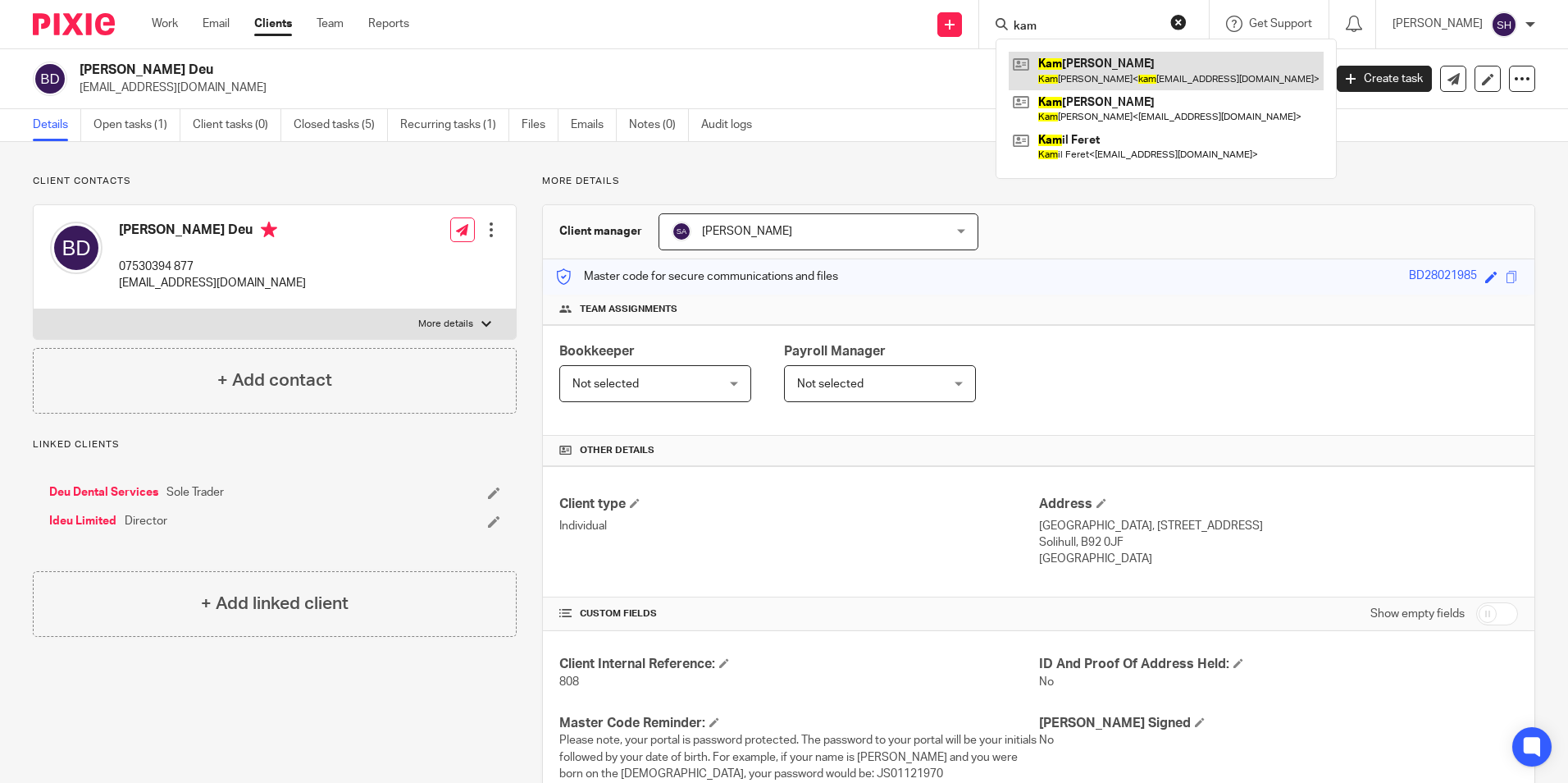
type input "kam"
click at [1051, 62] on link at bounding box center [1166, 70] width 315 height 38
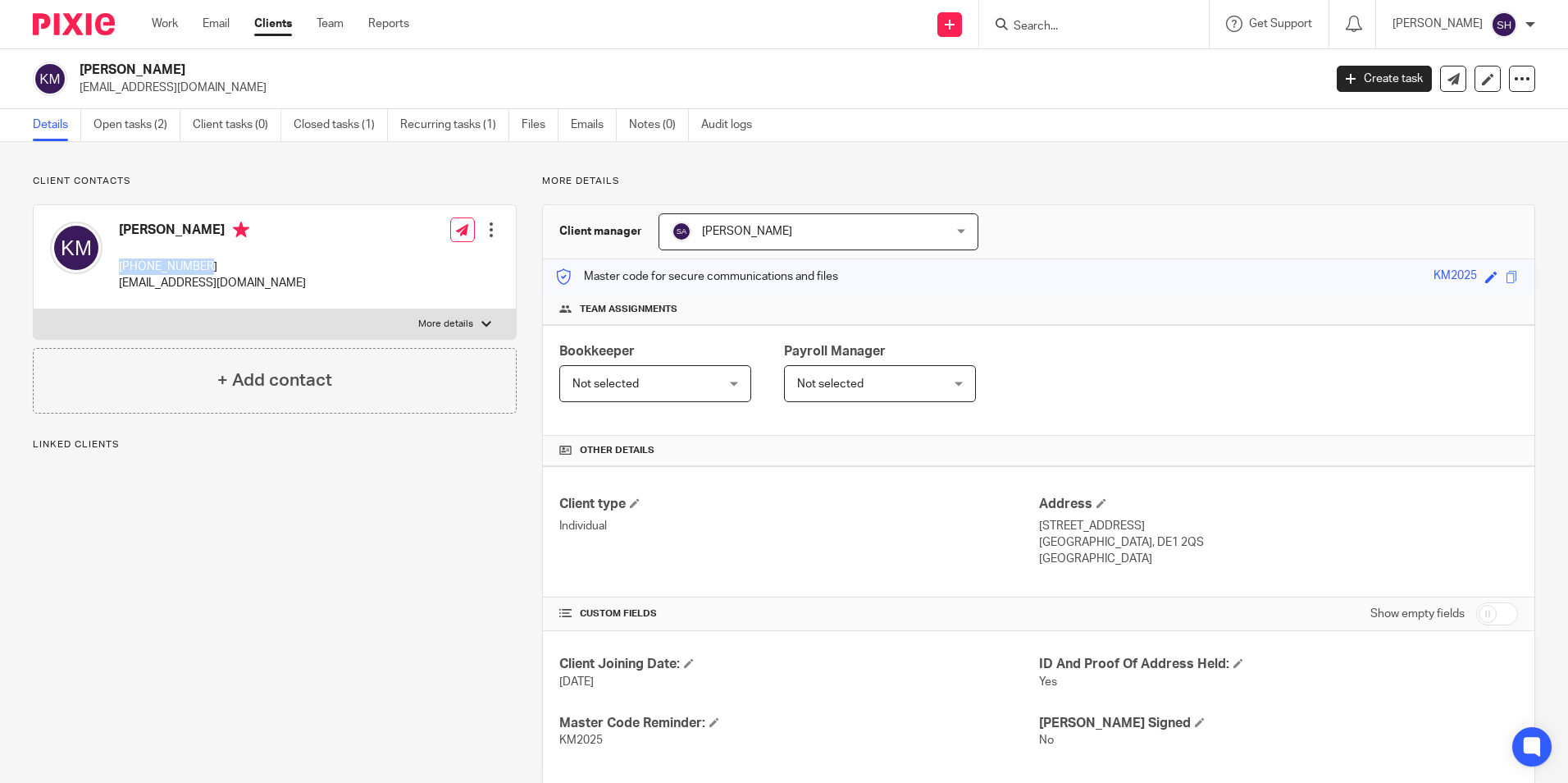
drag, startPoint x: 222, startPoint y: 266, endPoint x: 116, endPoint y: 273, distance: 106.2
click at [116, 273] on div "[PERSON_NAME] [PHONE_NUMBER] [EMAIL_ADDRESS][DOMAIN_NAME]" at bounding box center [178, 256] width 256 height 87
copy p "[PHONE_NUMBER]"
drag, startPoint x: 246, startPoint y: 279, endPoint x: 117, endPoint y: 281, distance: 129.0
click at [117, 281] on div "[PERSON_NAME] [PHONE_NUMBER] [EMAIL_ADDRESS][DOMAIN_NAME]" at bounding box center [178, 256] width 256 height 87
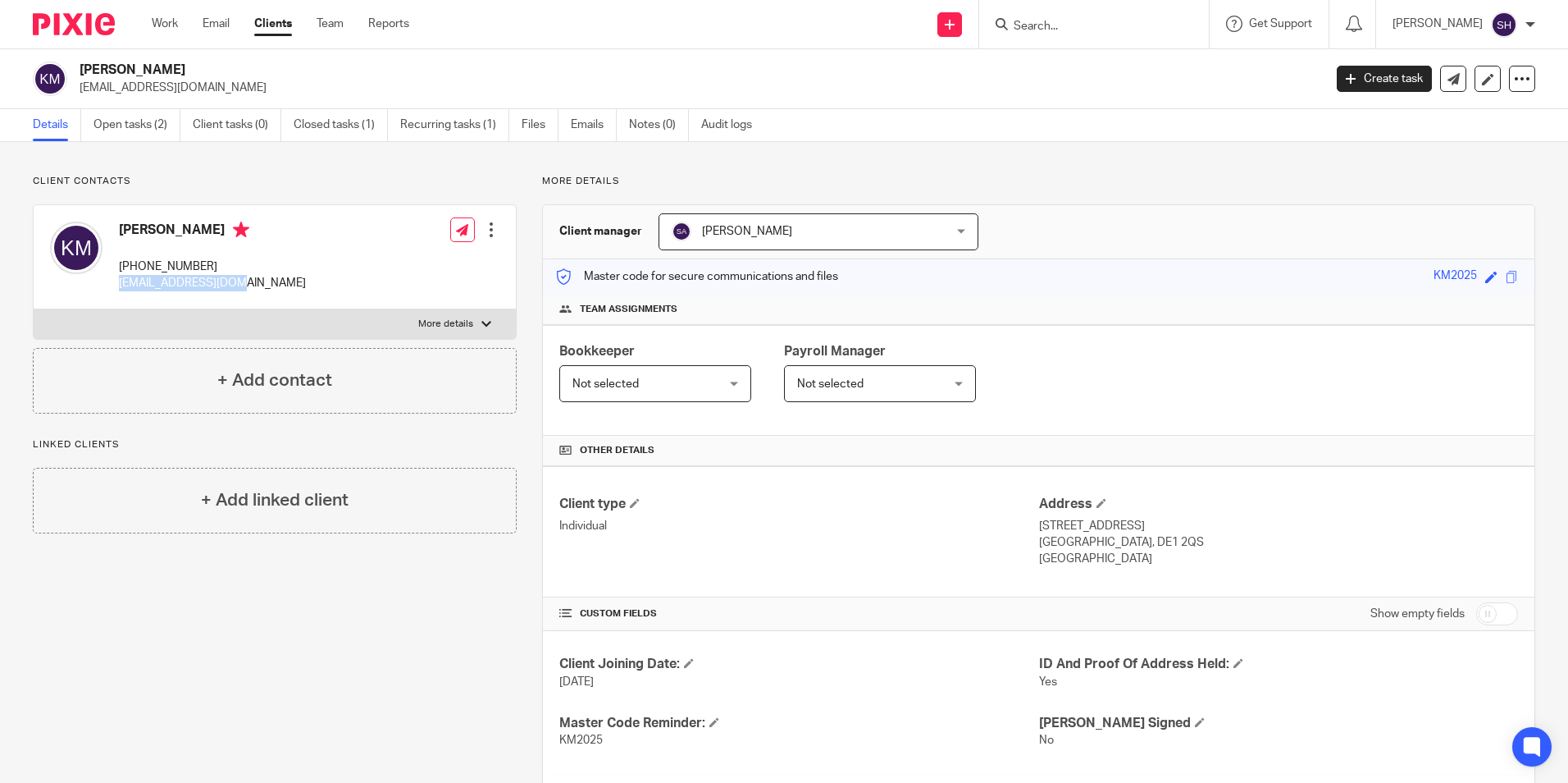
copy p "[EMAIL_ADDRESS][DOMAIN_NAME]"
